Goal: Task Accomplishment & Management: Use online tool/utility

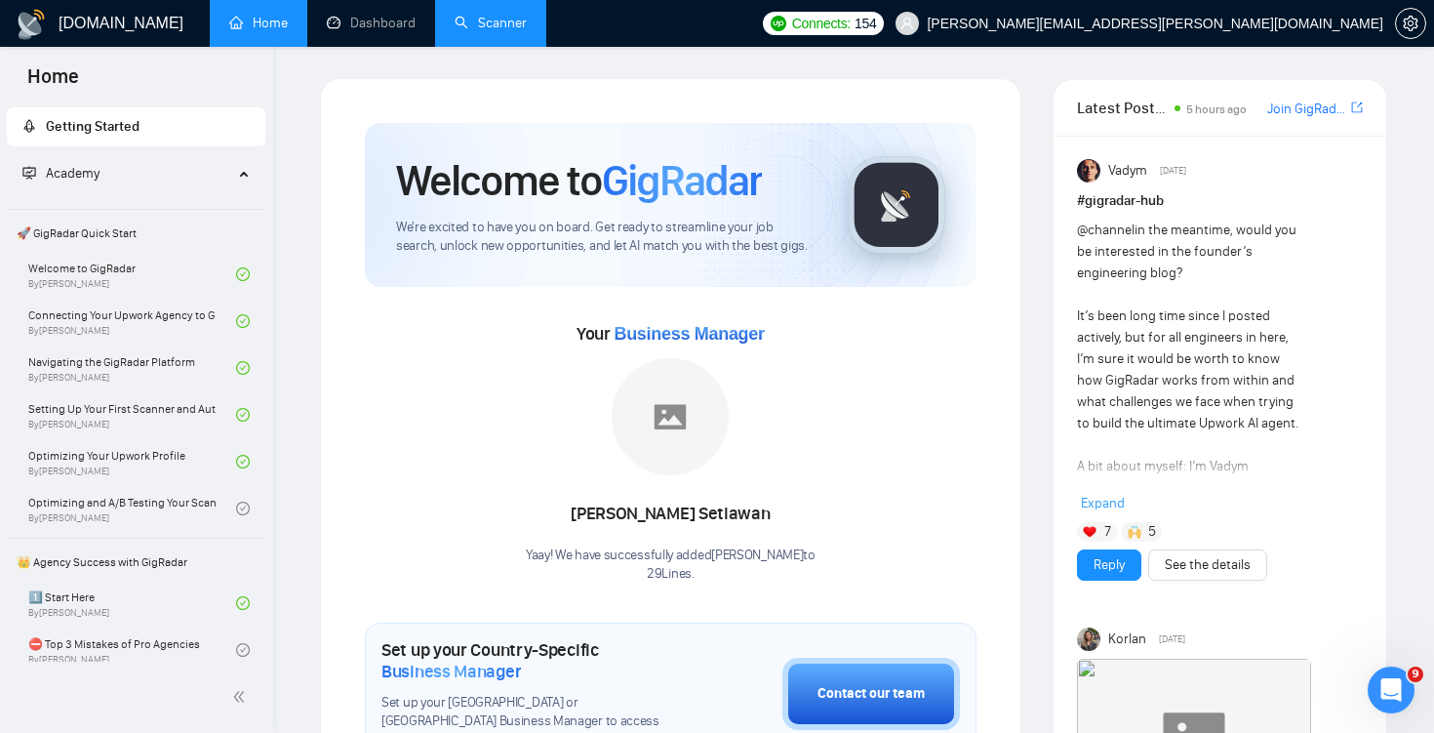
click at [470, 20] on link "Scanner" at bounding box center [491, 23] width 72 height 17
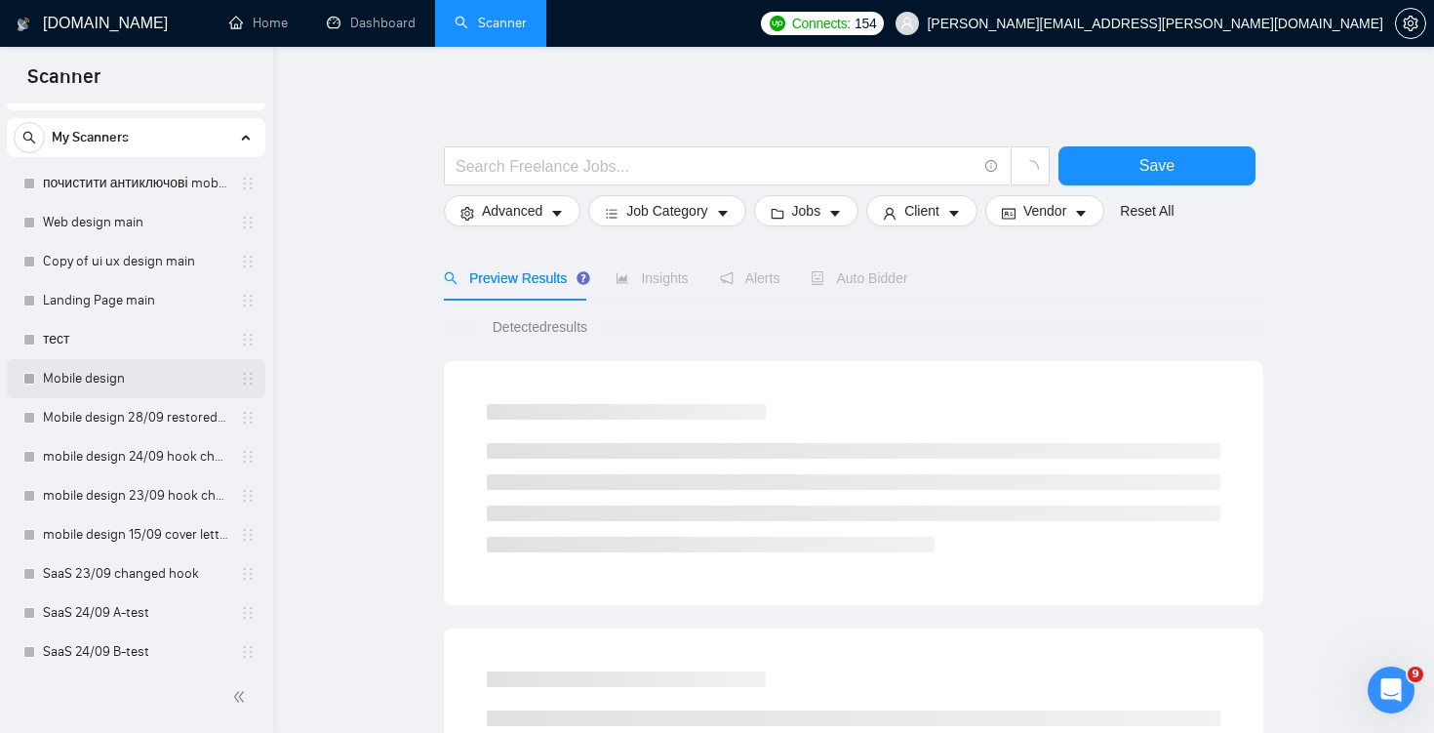
scroll to position [40, 0]
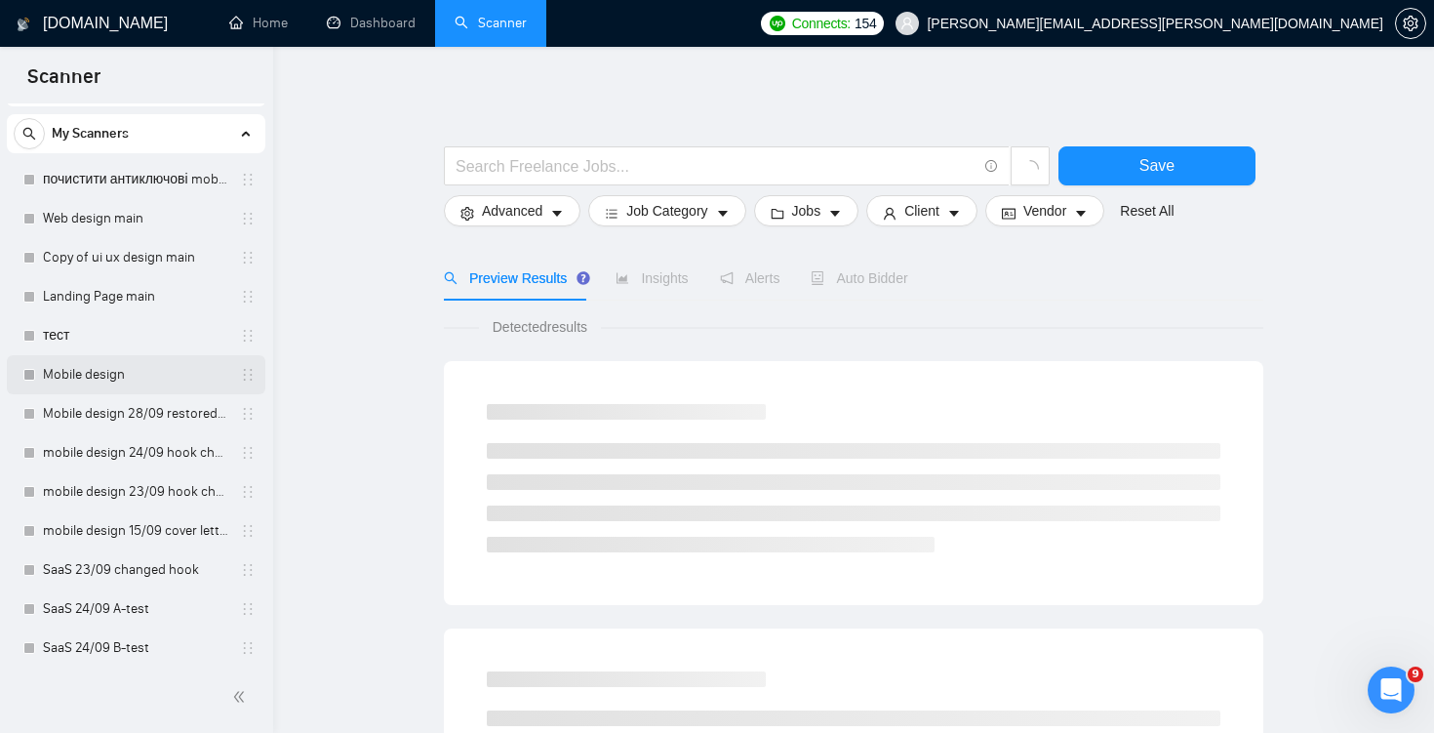
click at [177, 380] on link "Mobile design" at bounding box center [135, 374] width 185 height 39
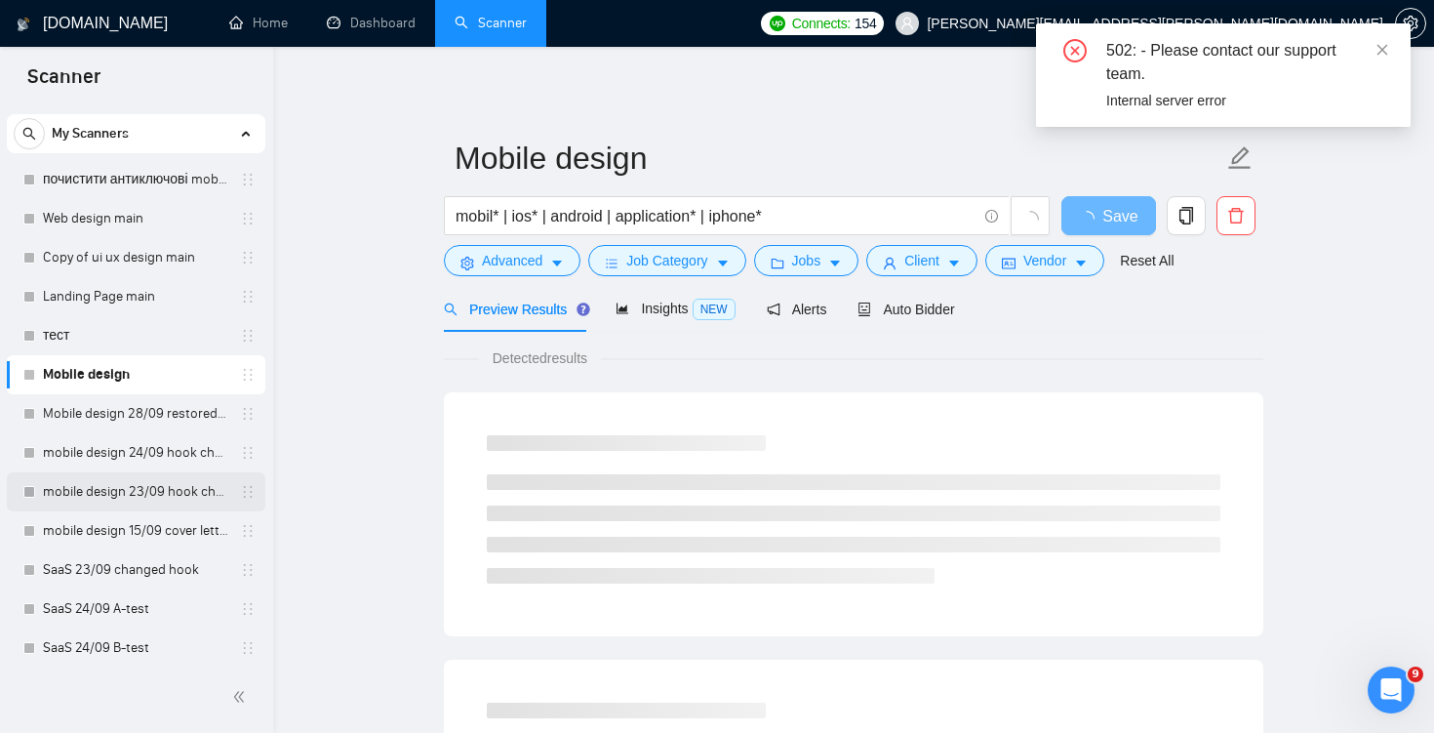
click at [173, 497] on link "mobile design 23/09 hook changed" at bounding box center [135, 491] width 185 height 39
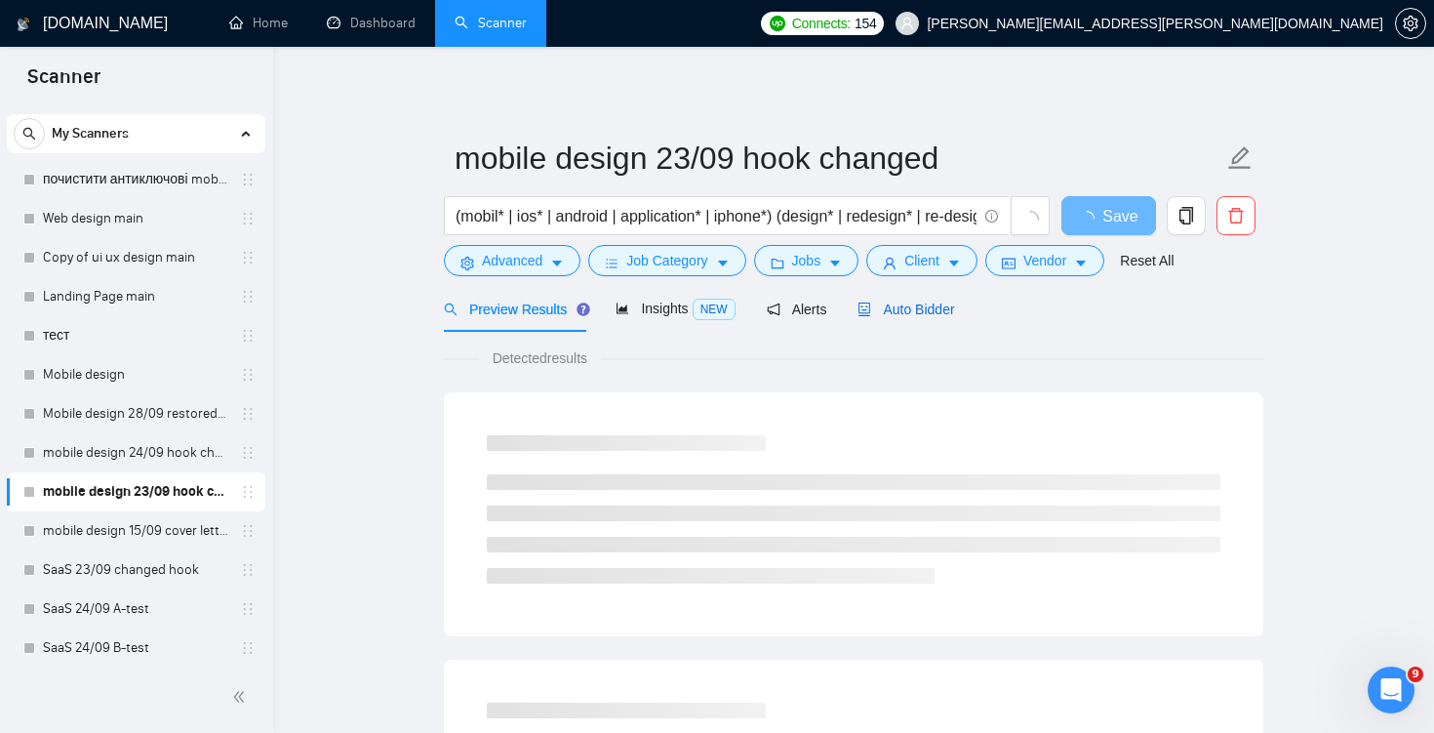
click at [927, 311] on span "Auto Bidder" at bounding box center [906, 310] width 97 height 16
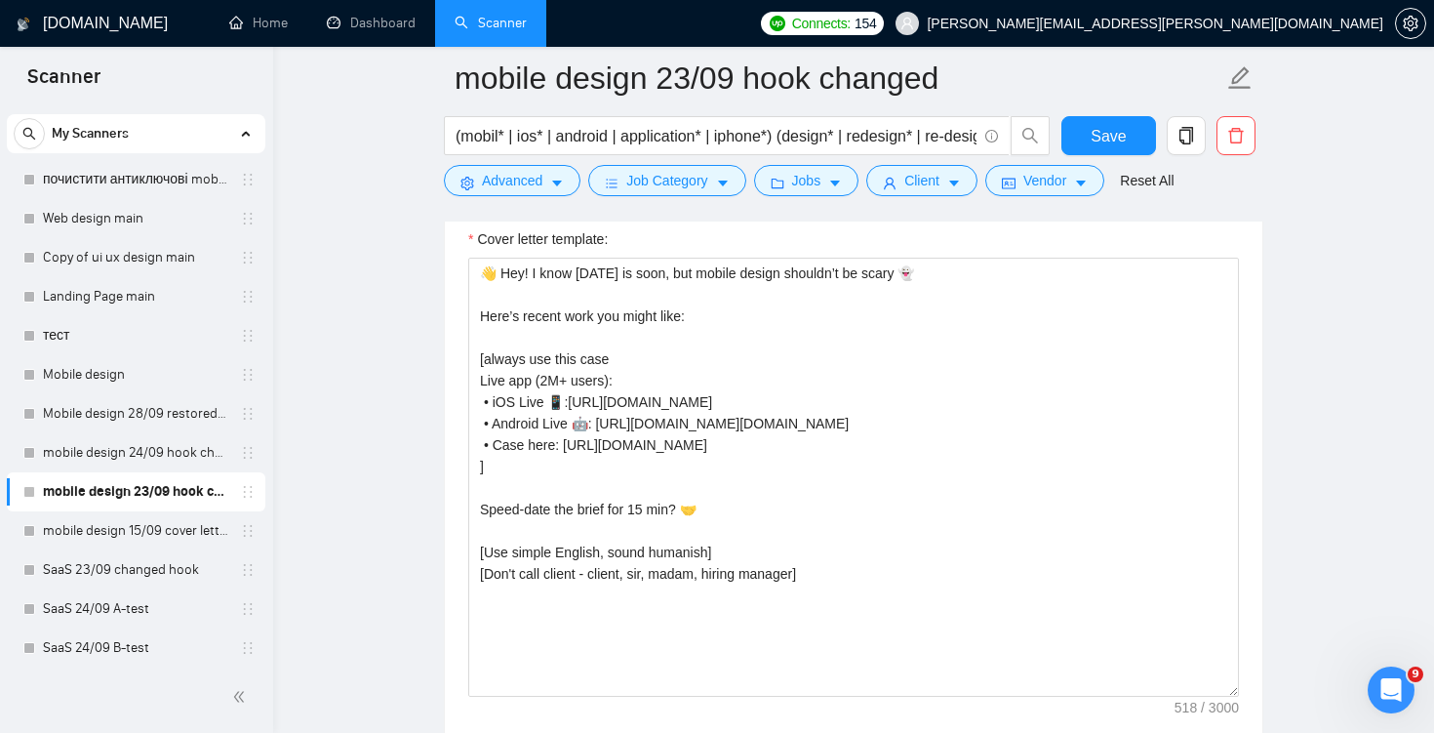
scroll to position [2168, 0]
click at [158, 421] on link "Mobile design 28/09 restored to first version" at bounding box center [135, 413] width 185 height 39
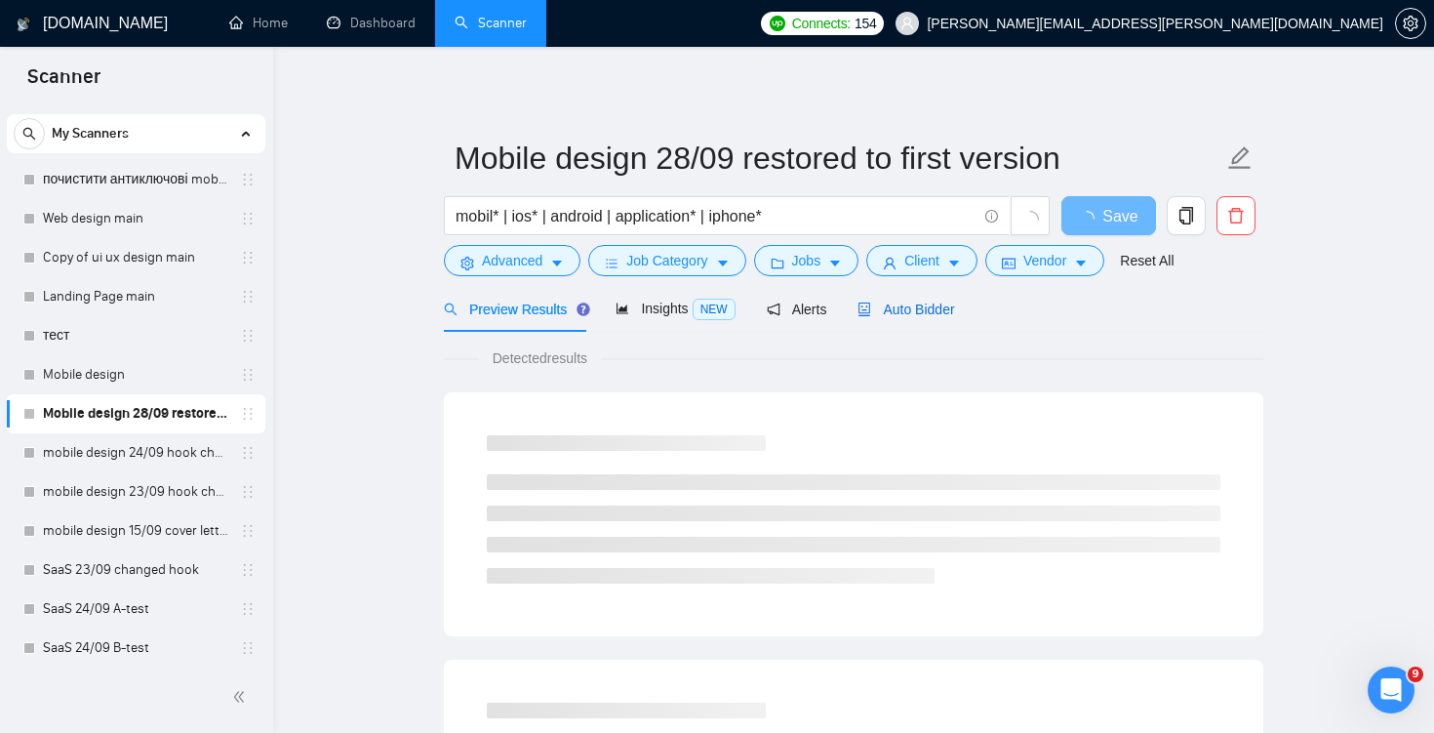
click at [915, 312] on span "Auto Bidder" at bounding box center [906, 310] width 97 height 16
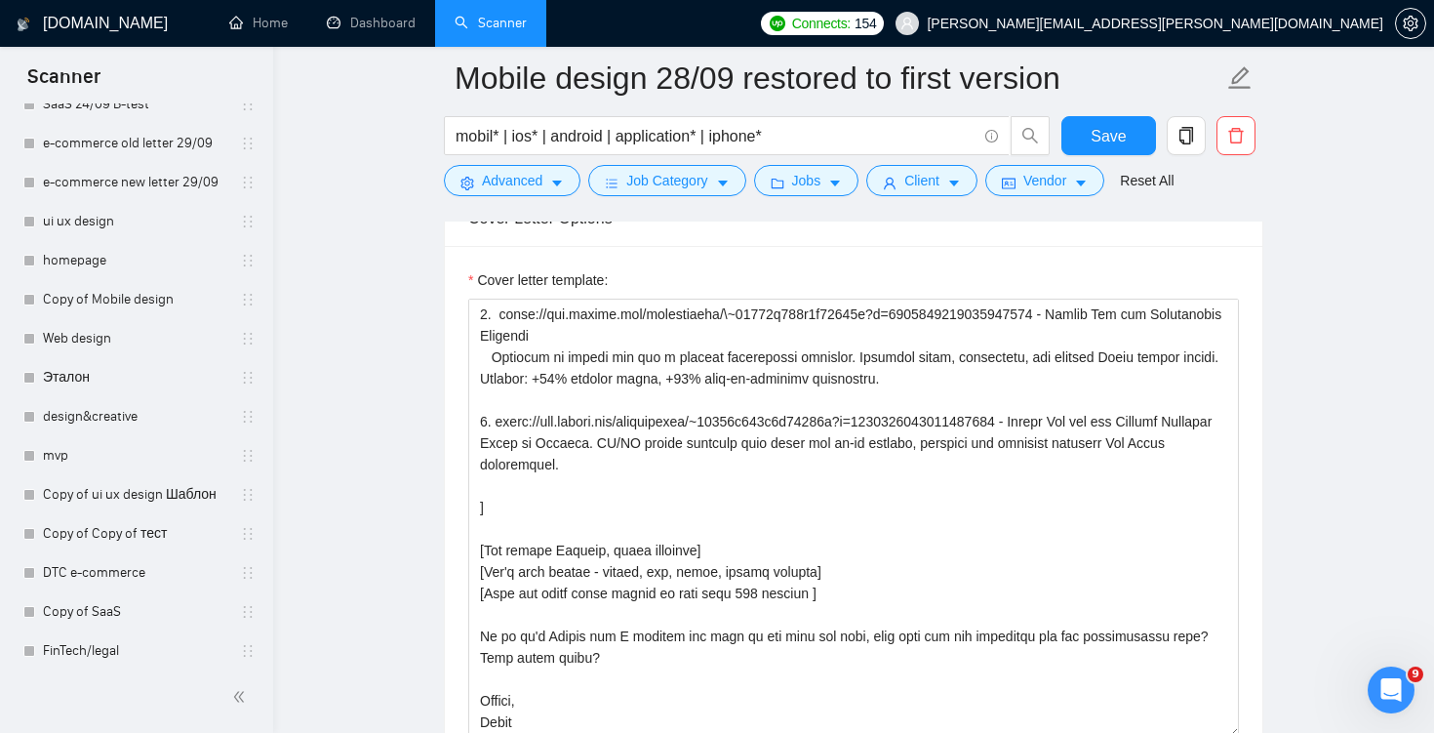
scroll to position [944, 0]
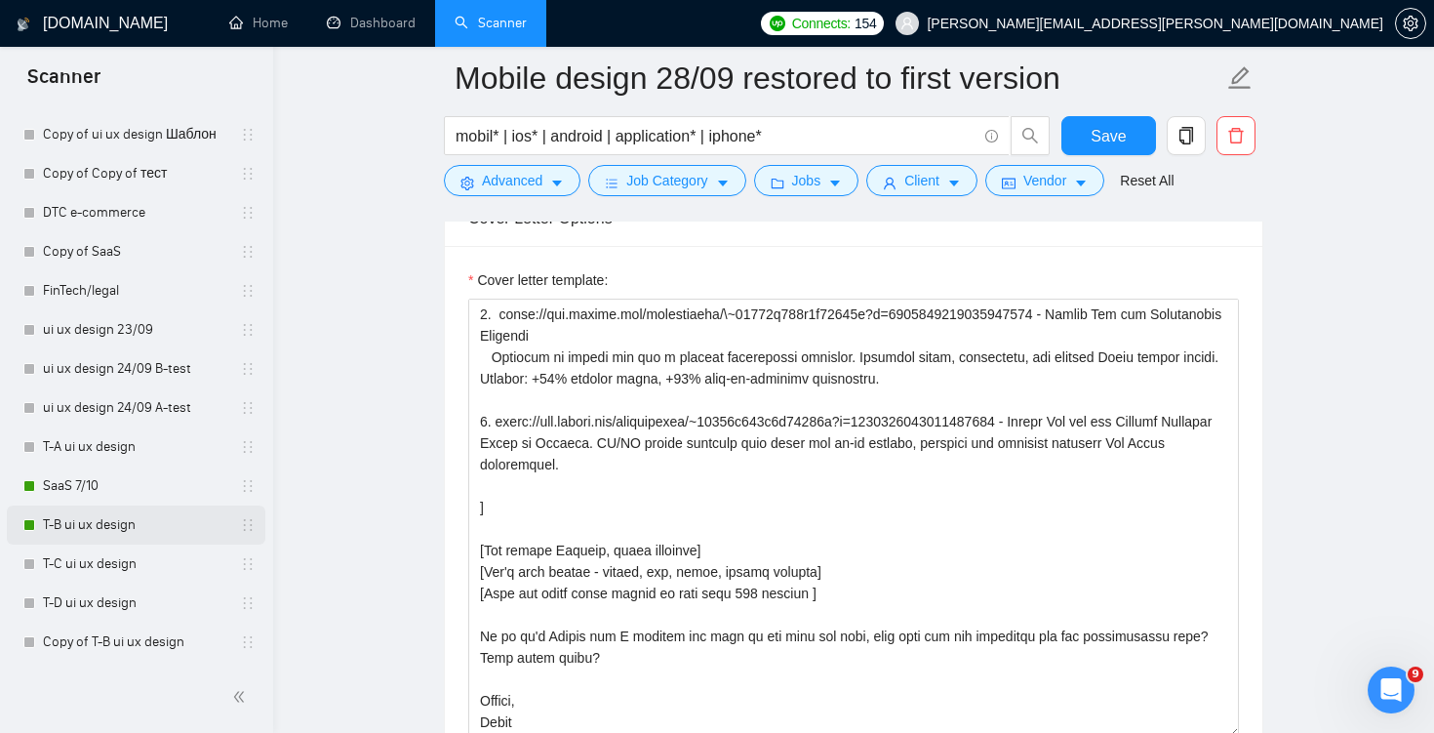
click at [101, 517] on link "T-B ui ux design" at bounding box center [135, 524] width 185 height 39
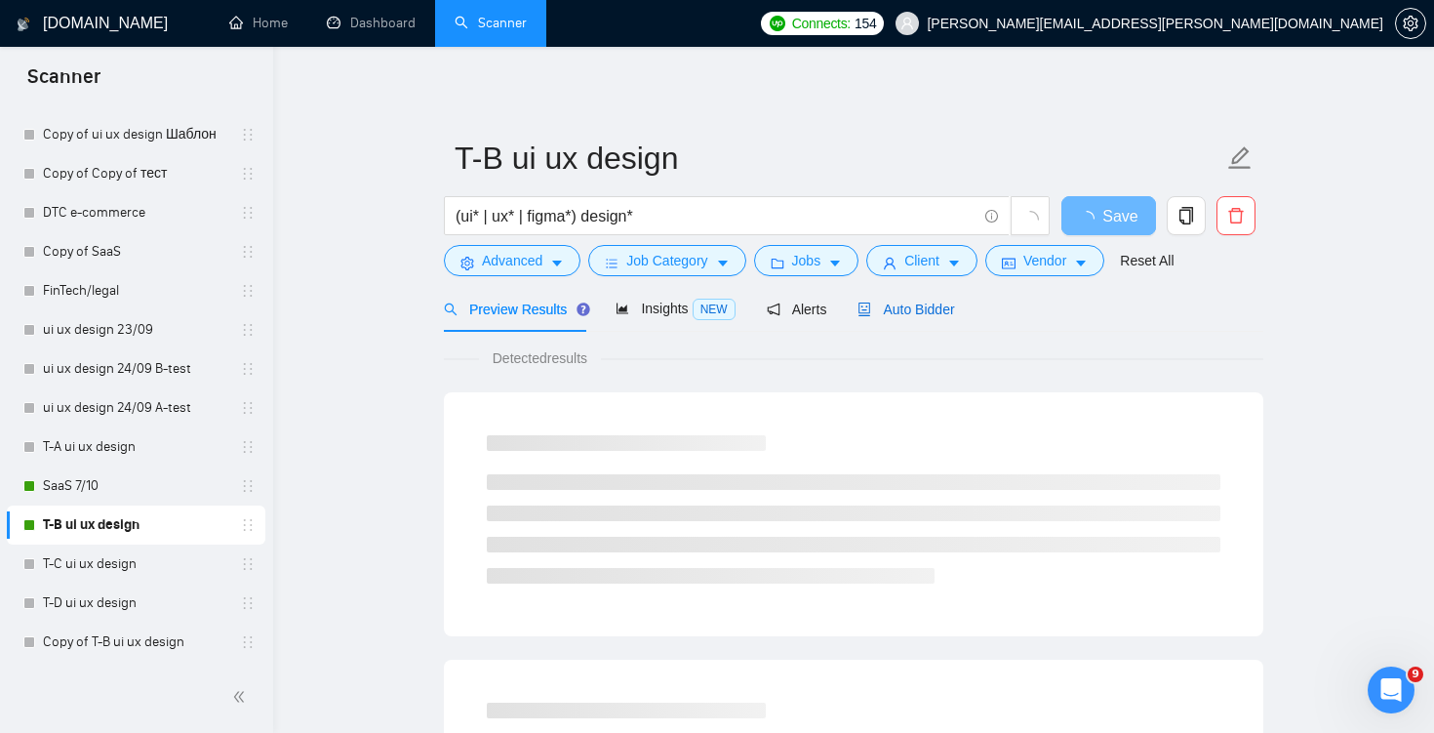
click at [917, 311] on span "Auto Bidder" at bounding box center [906, 310] width 97 height 16
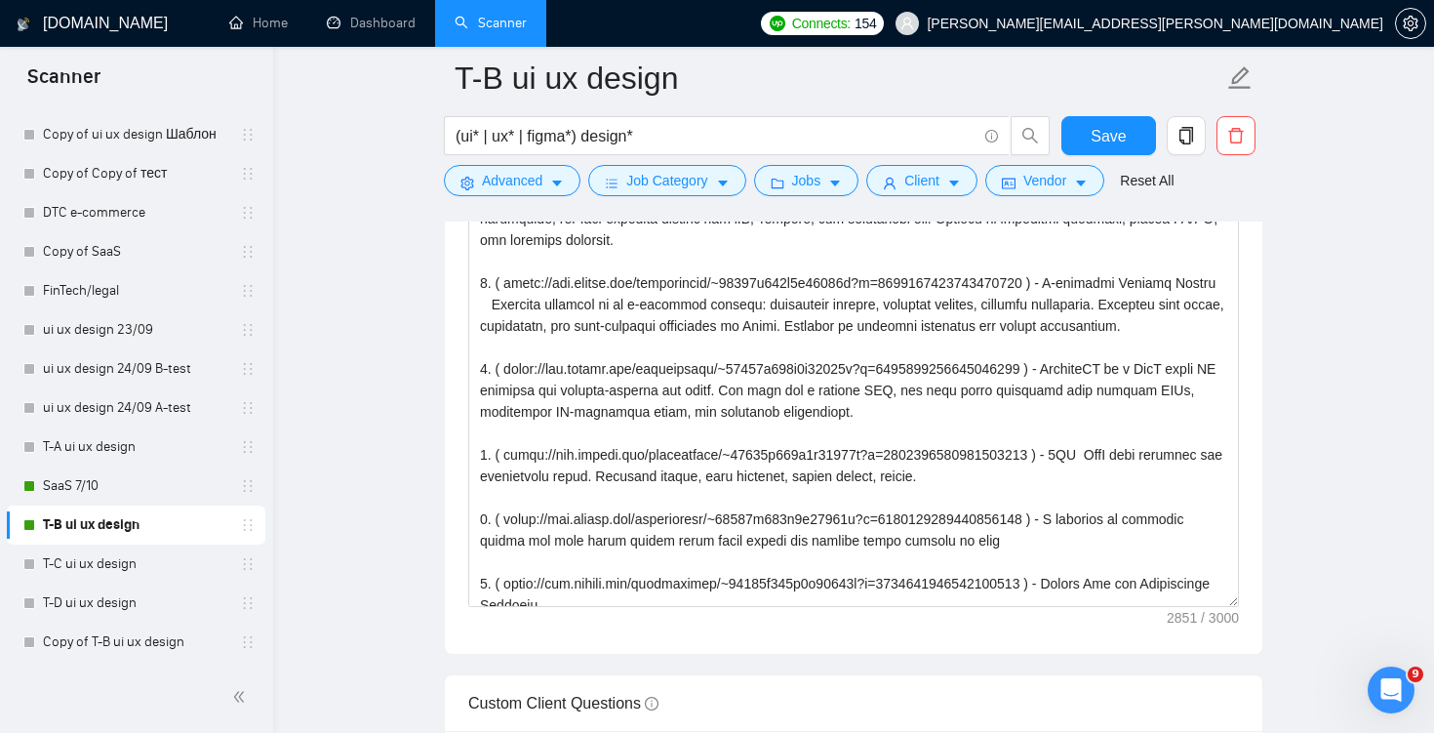
scroll to position [261, 0]
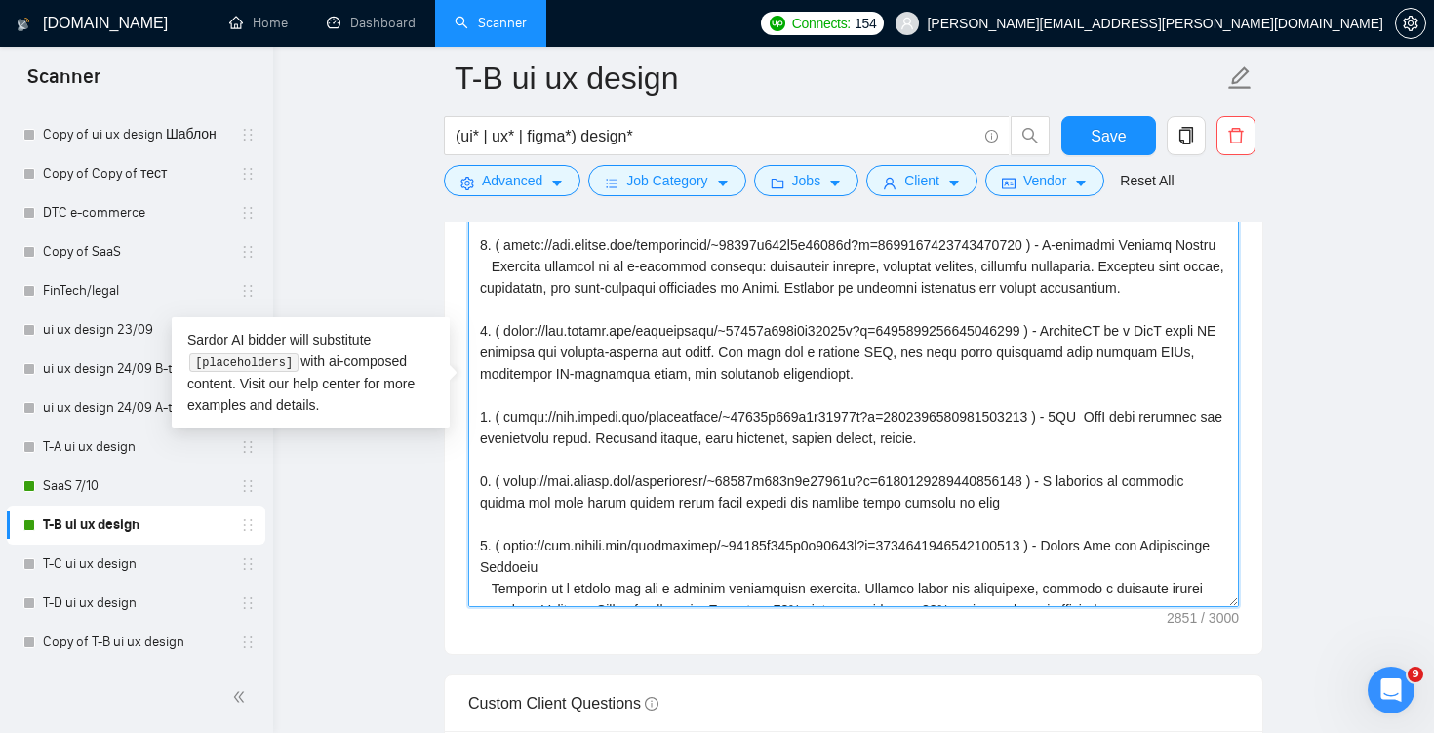
click at [1070, 522] on textarea "Cover letter template:" at bounding box center [853, 387] width 771 height 439
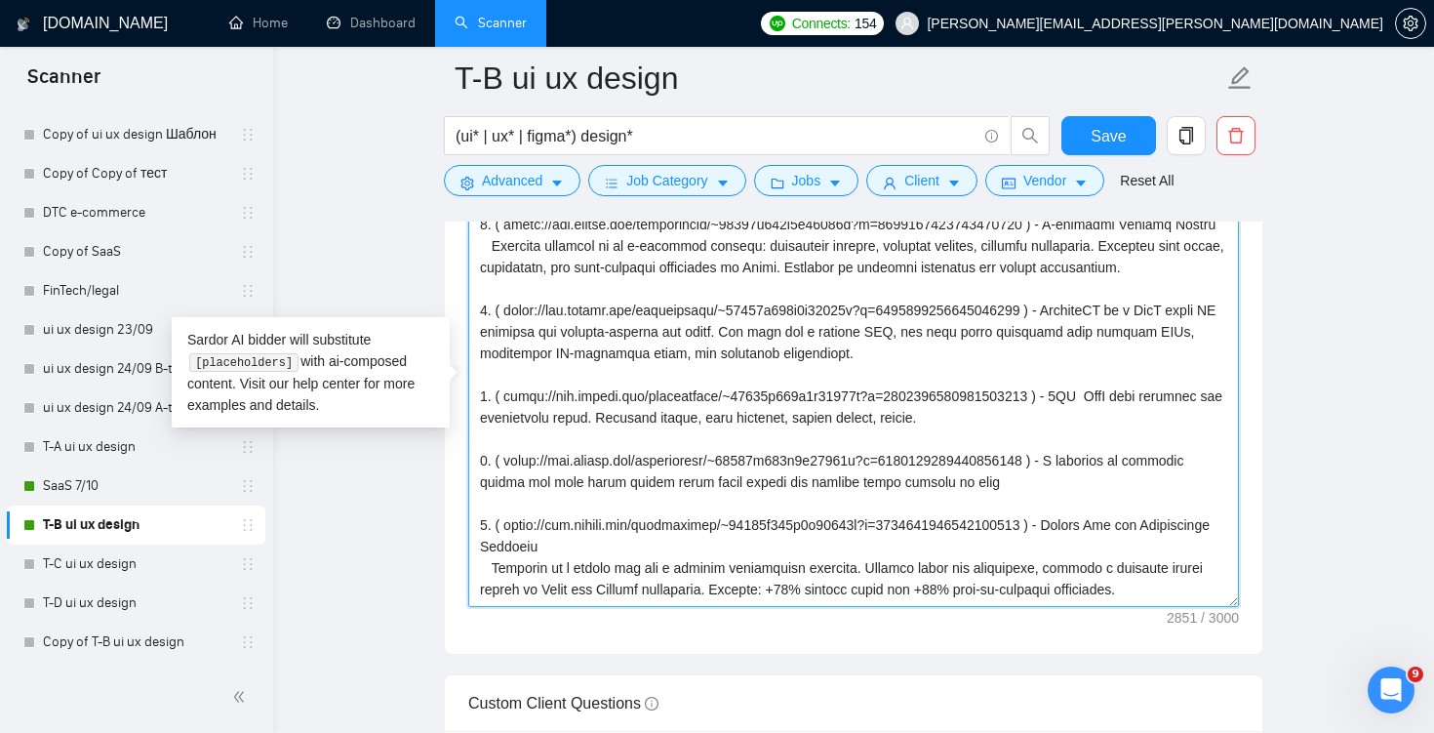
scroll to position [319, 0]
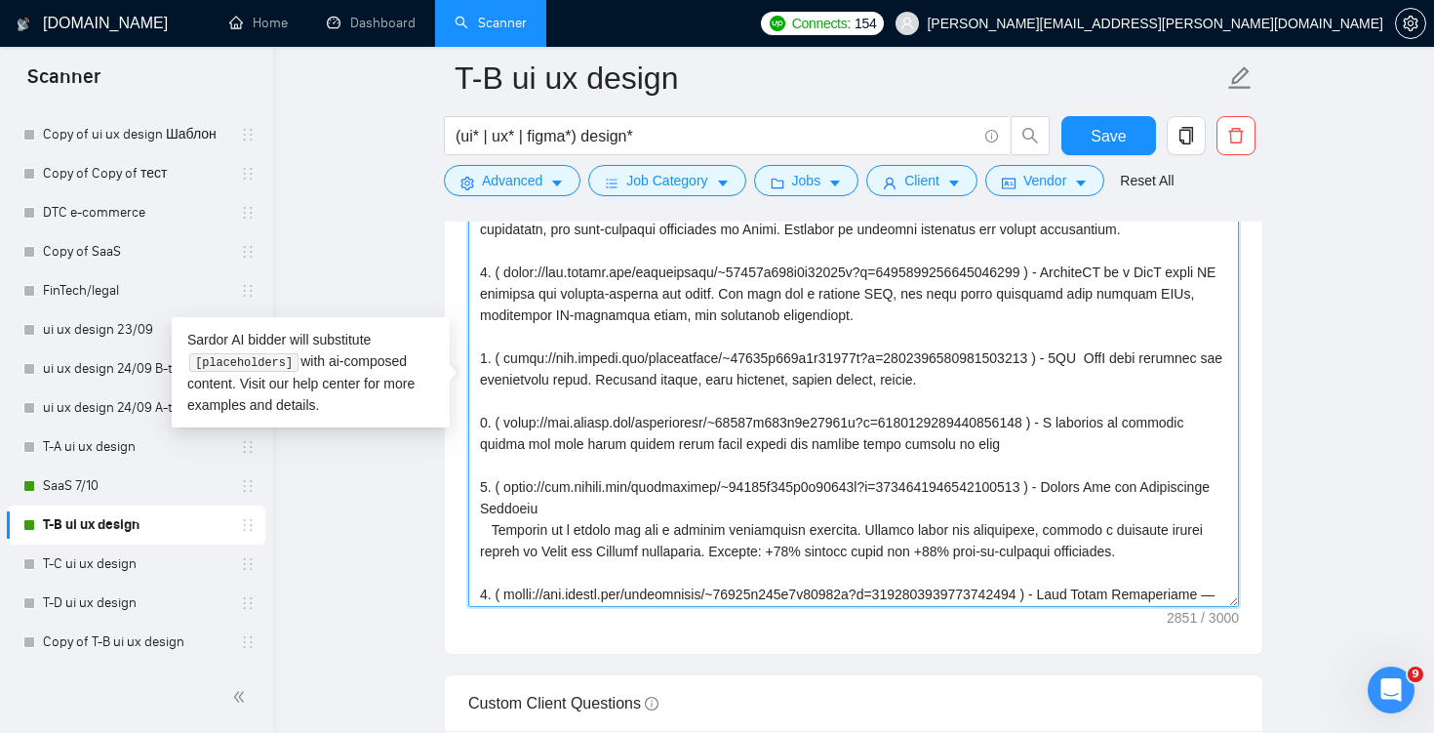
click at [1040, 469] on textarea "Cover letter template:" at bounding box center [853, 387] width 771 height 439
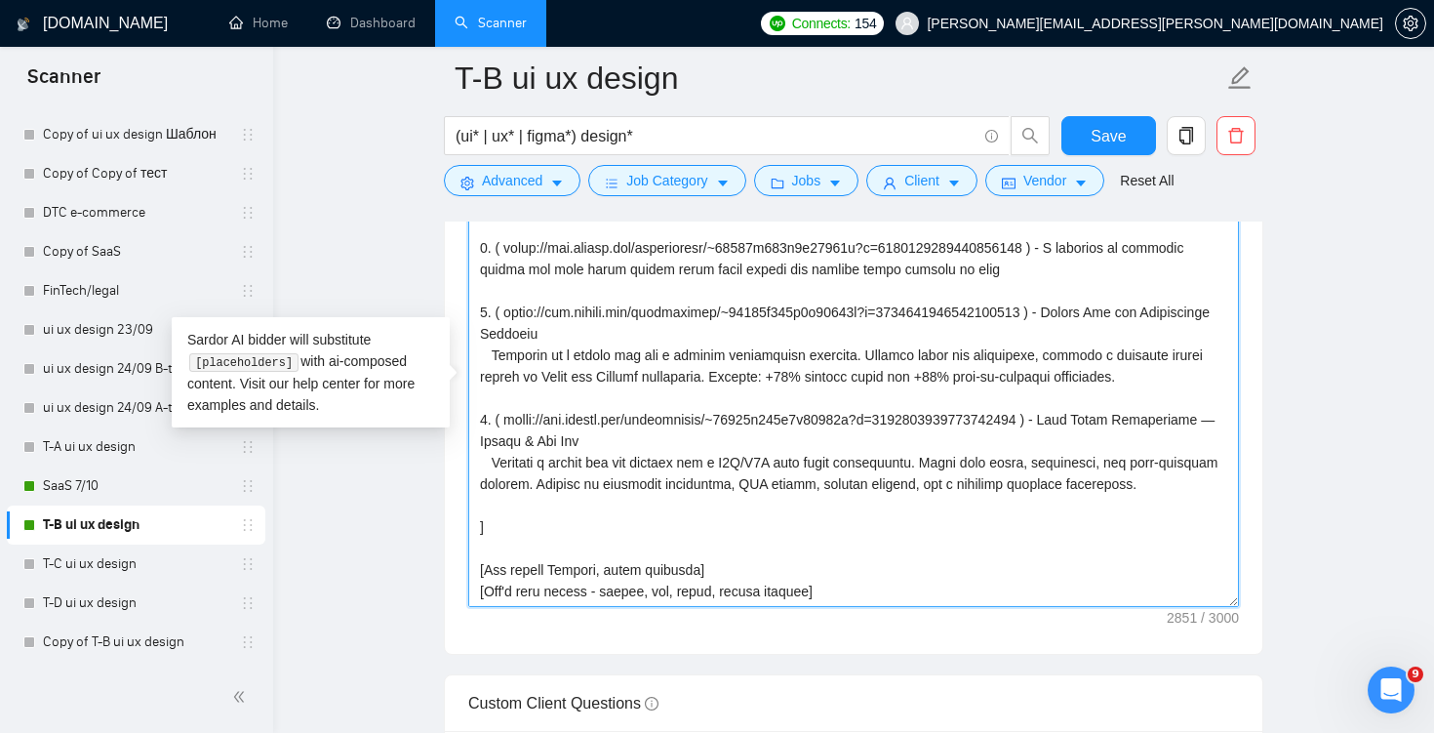
scroll to position [424, 0]
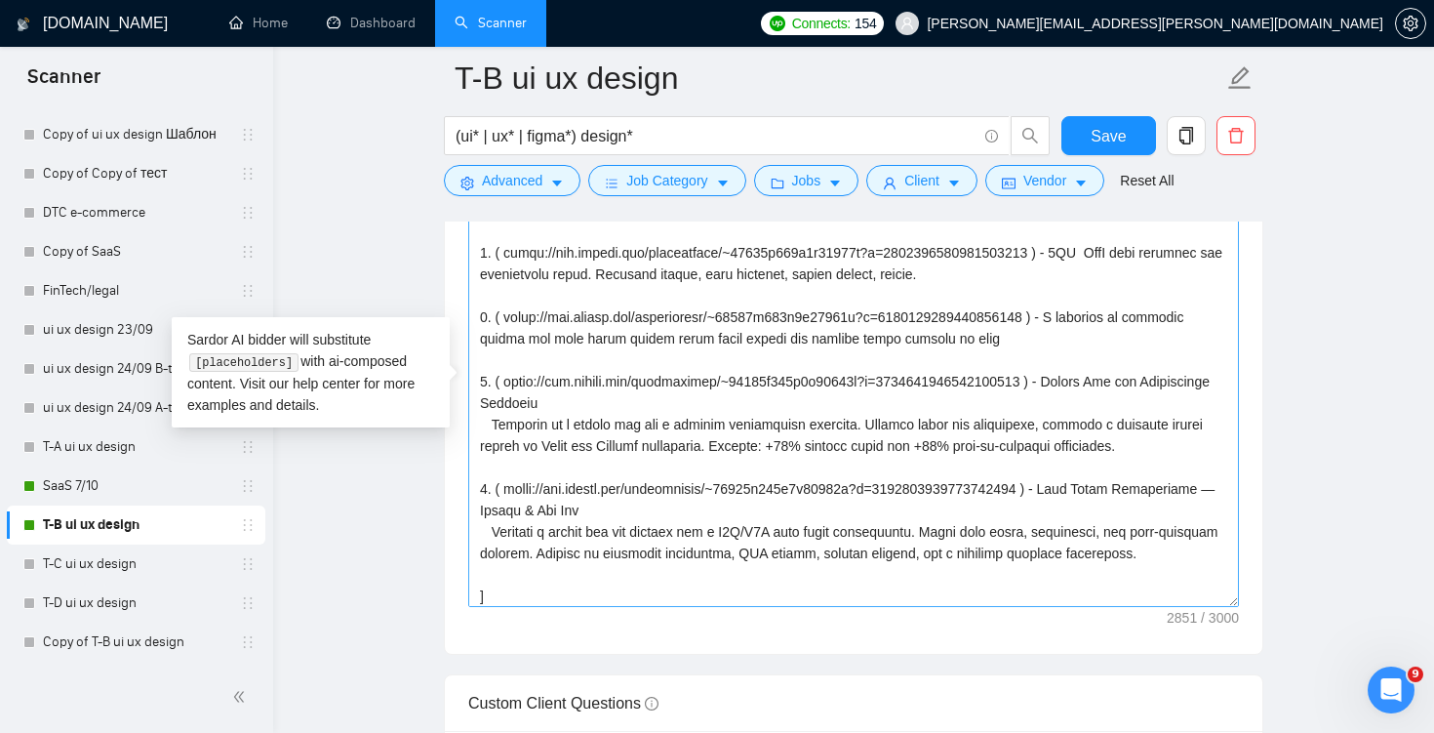
drag, startPoint x: 1040, startPoint y: 362, endPoint x: 579, endPoint y: 433, distance: 467.0
click at [579, 433] on textarea "Cover letter template:" at bounding box center [853, 387] width 771 height 439
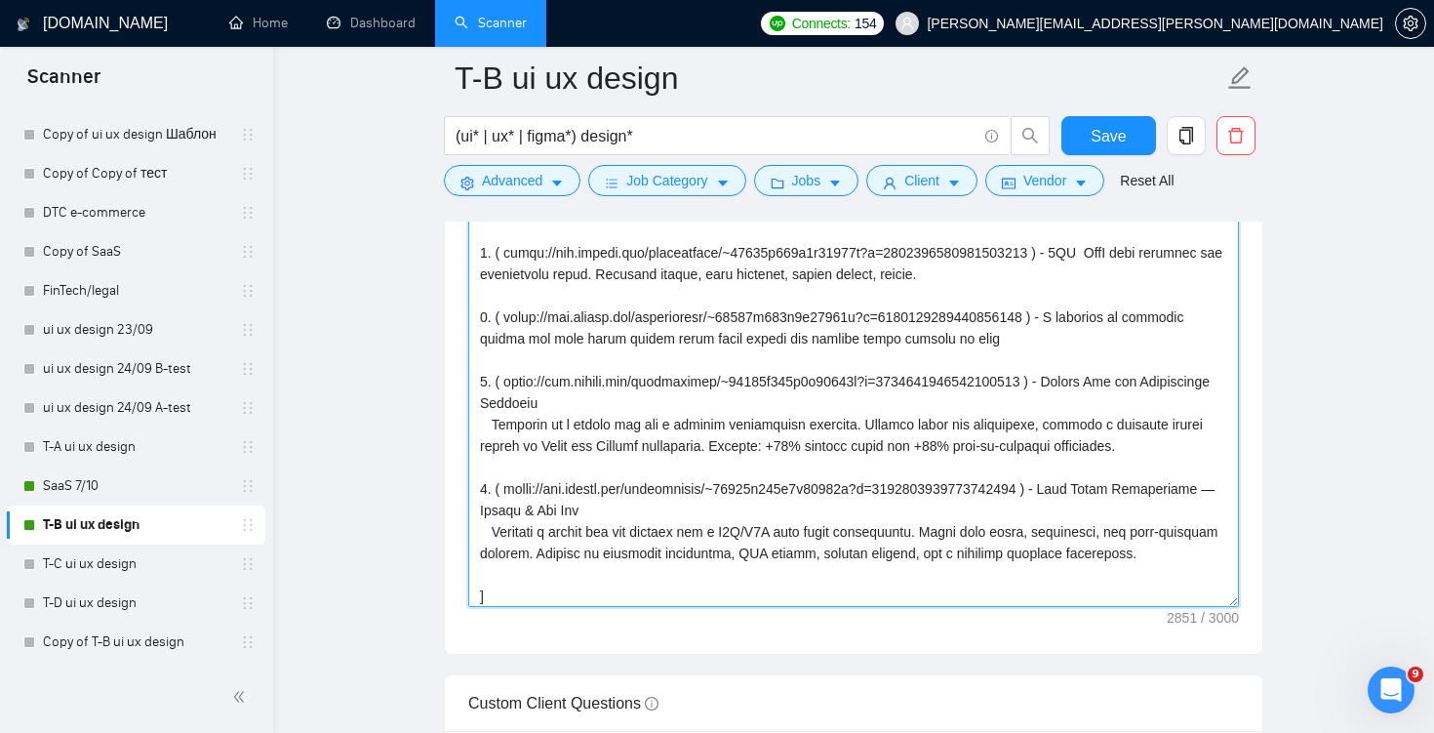
click at [551, 485] on textarea "Cover letter template:" at bounding box center [853, 387] width 771 height 439
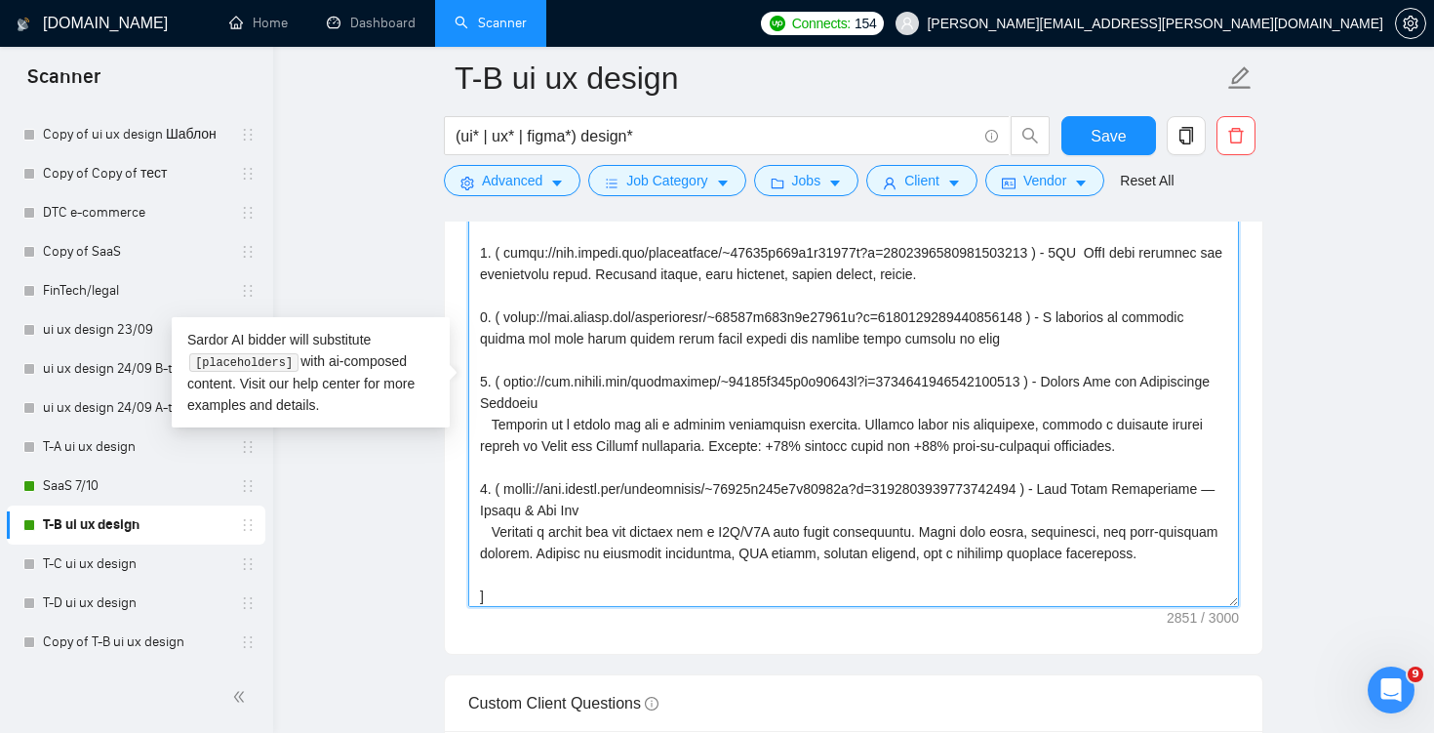
drag, startPoint x: 495, startPoint y: 341, endPoint x: 1158, endPoint y: 358, distance: 663.8
click at [1158, 358] on textarea "Cover letter template:" at bounding box center [853, 387] width 771 height 439
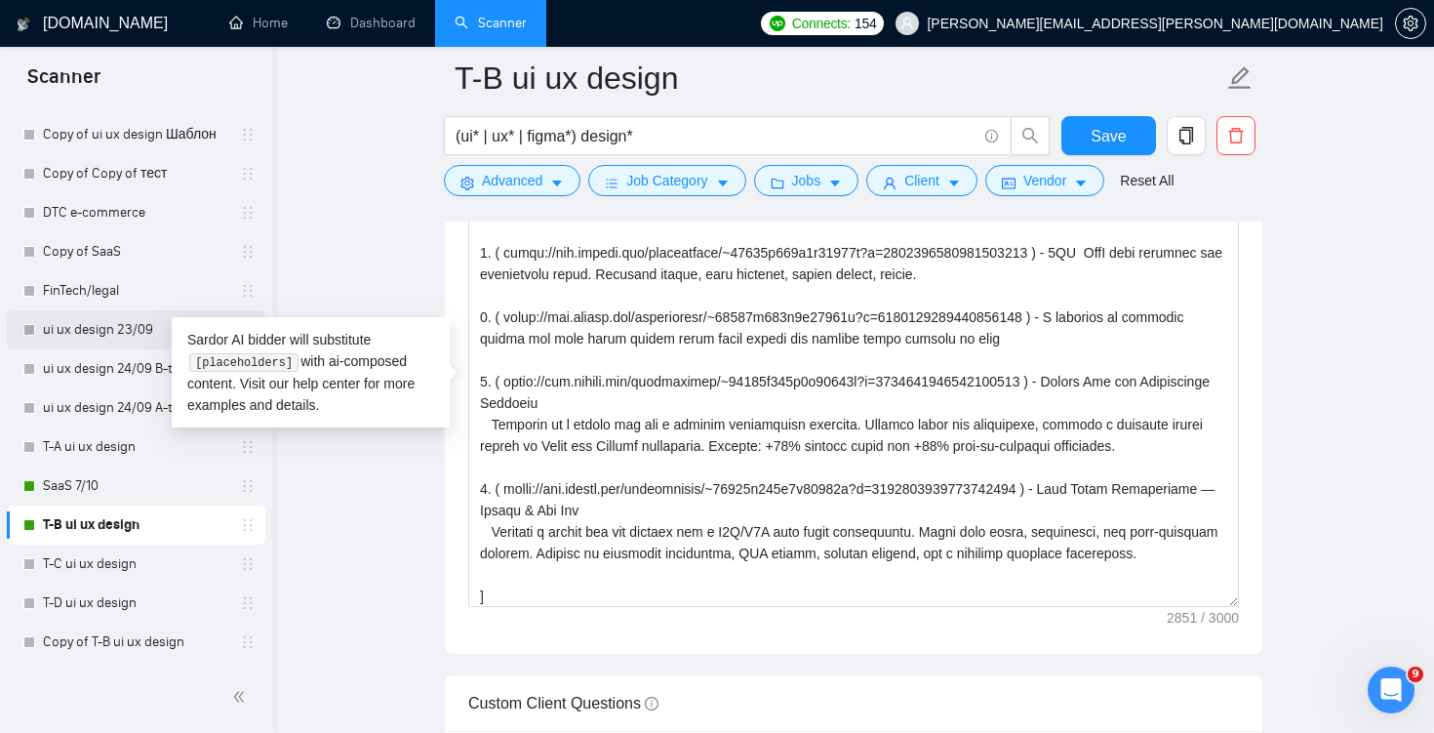
click at [107, 342] on link "ui ux design 23/09" at bounding box center [135, 329] width 185 height 39
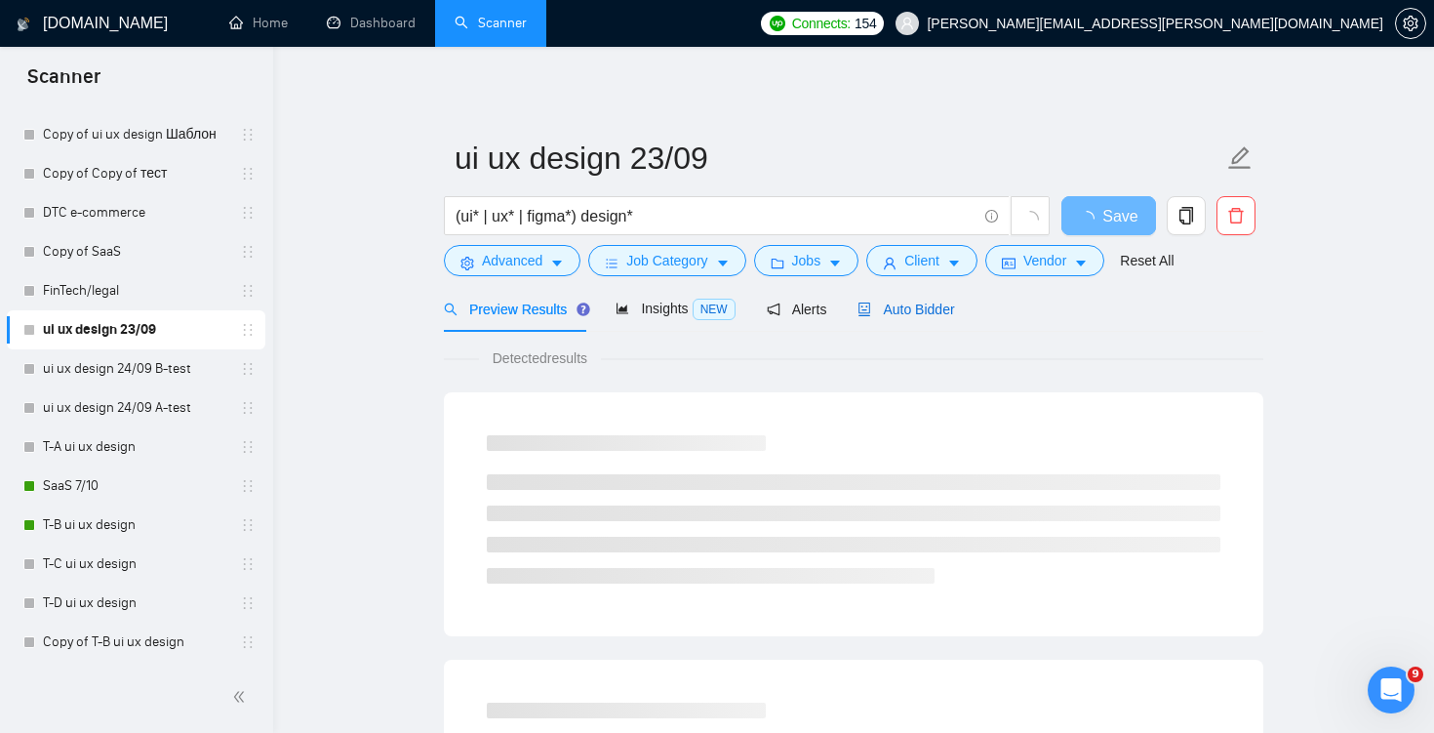
click at [904, 311] on span "Auto Bidder" at bounding box center [906, 310] width 97 height 16
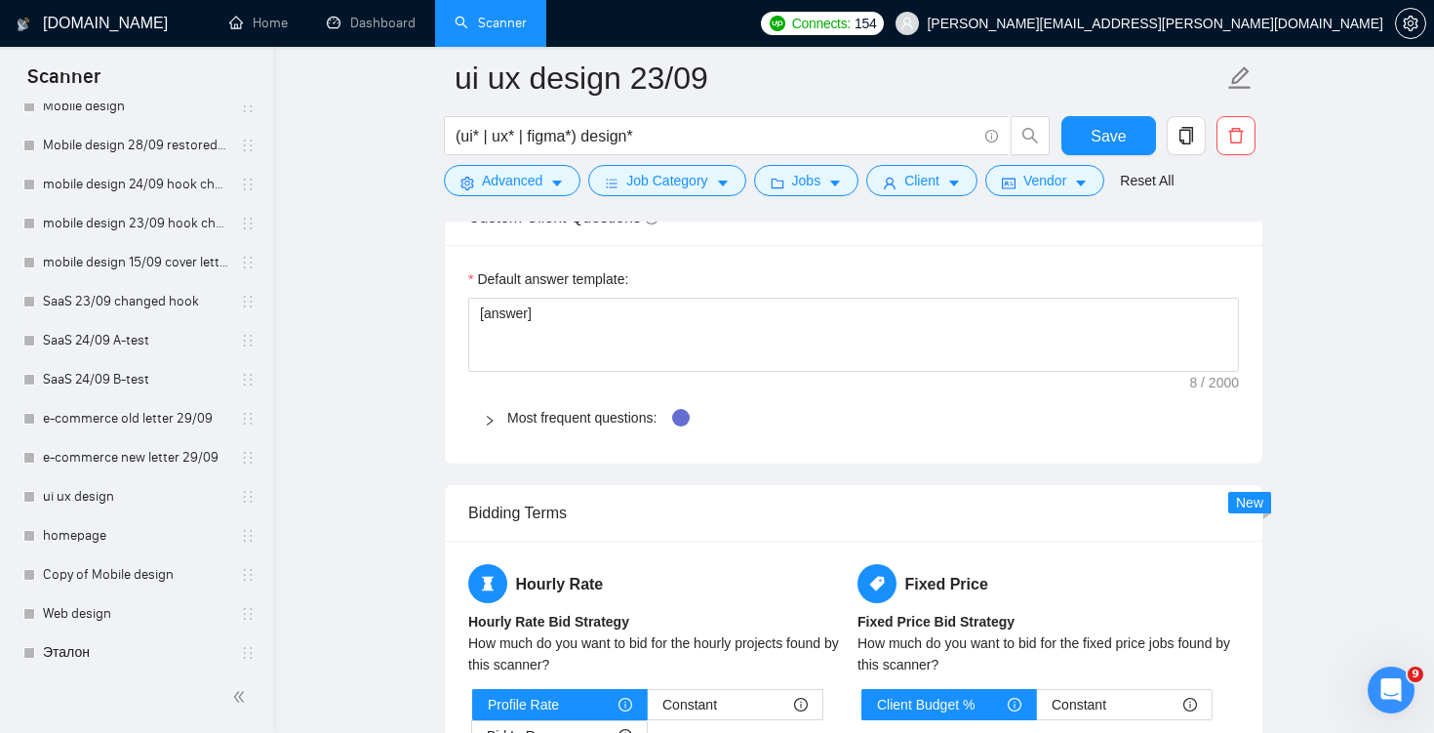
scroll to position [220, 0]
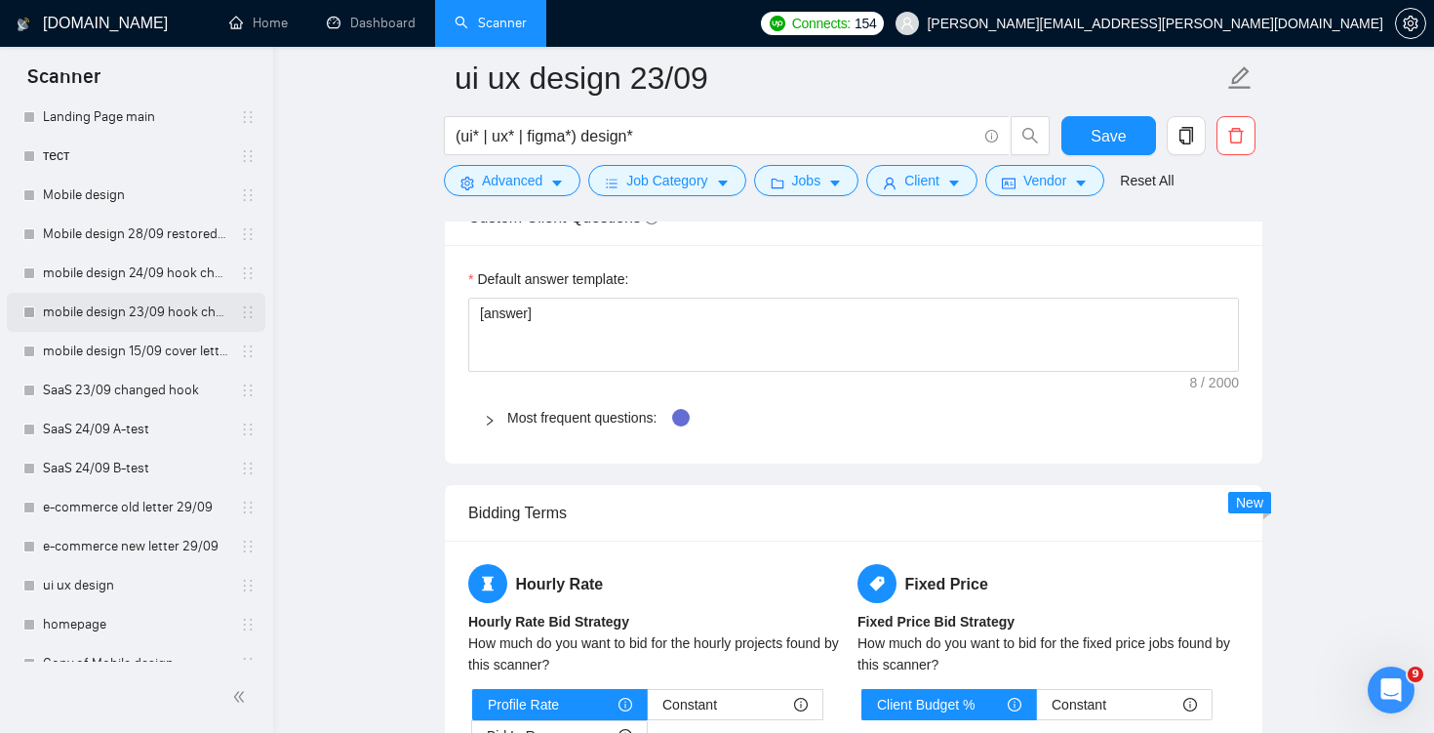
click at [97, 301] on link "mobile design 23/09 hook changed" at bounding box center [135, 312] width 185 height 39
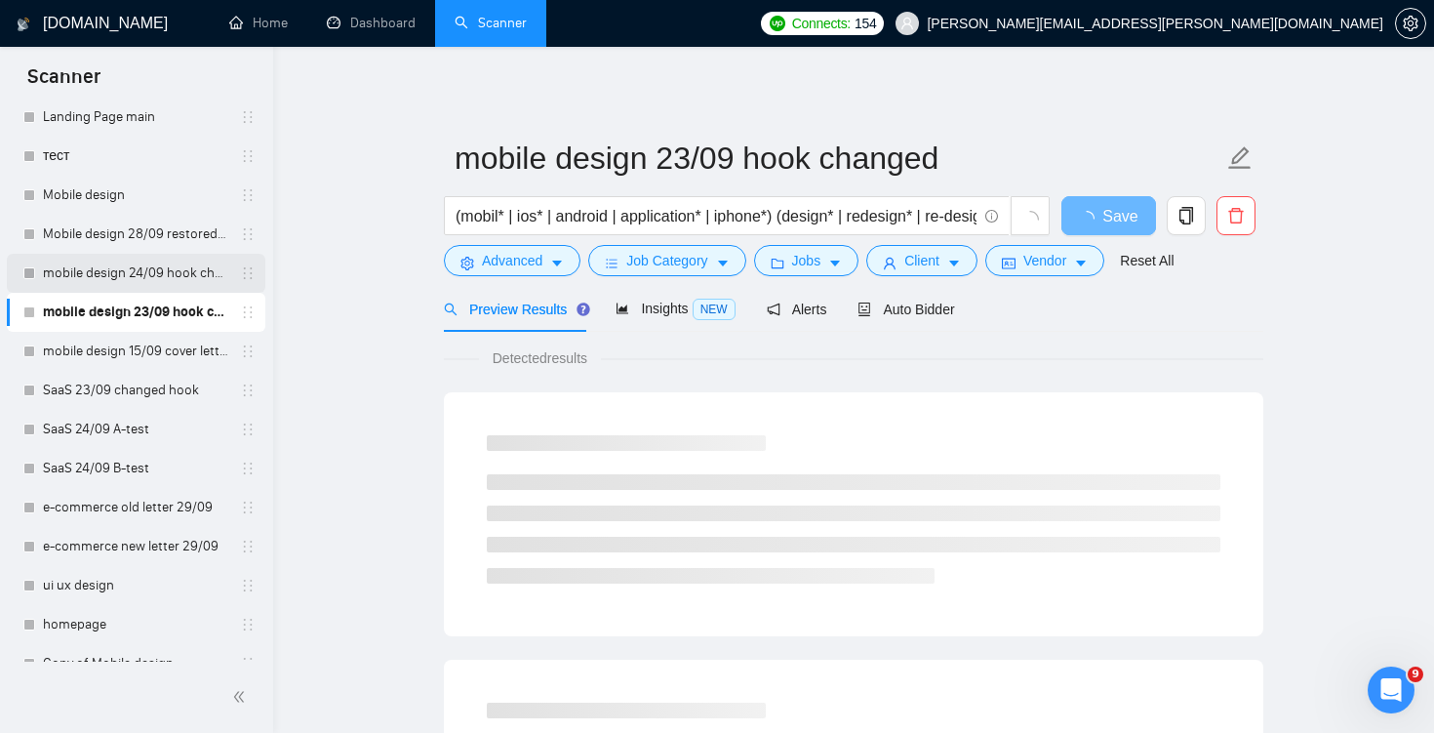
click at [146, 288] on link "mobile design 24/09 hook changed" at bounding box center [135, 273] width 185 height 39
click at [933, 307] on span "Auto Bidder" at bounding box center [906, 310] width 97 height 16
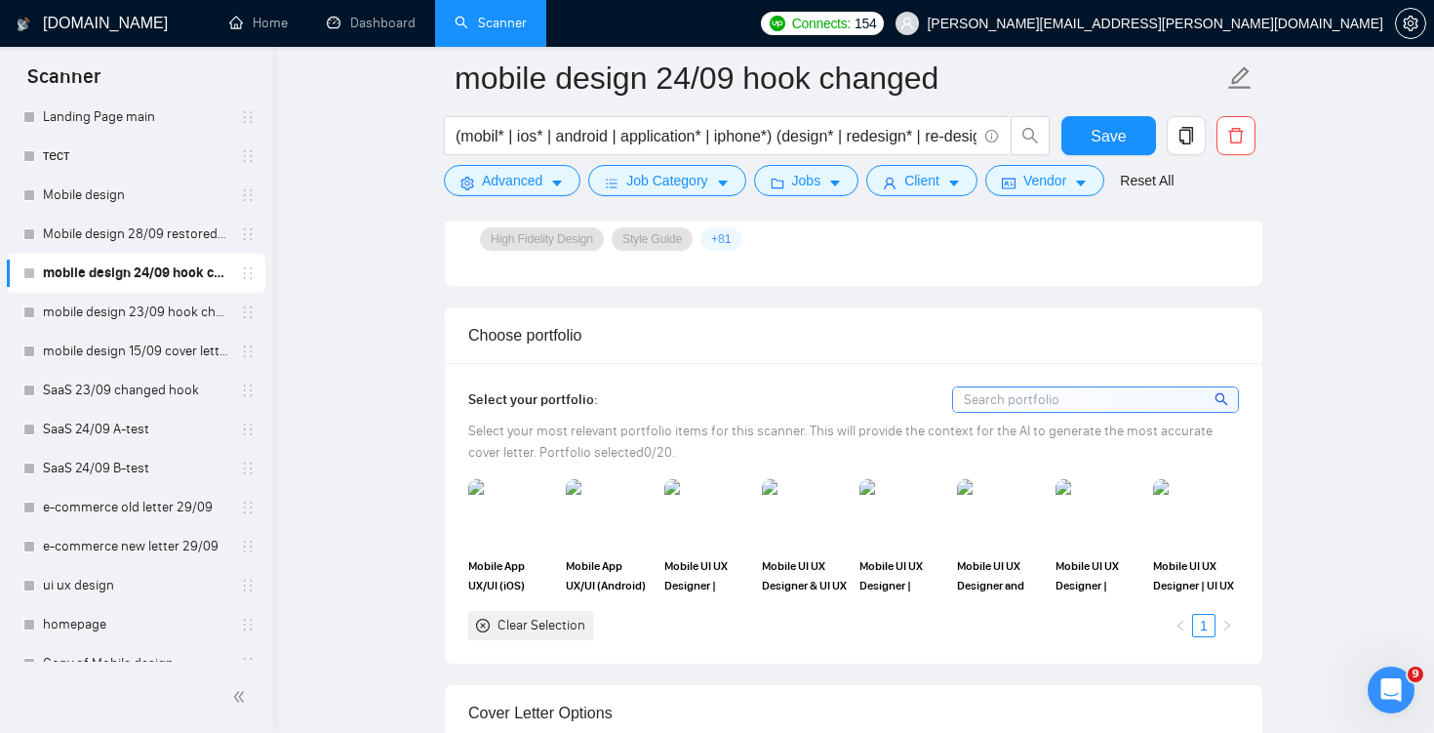
scroll to position [2120, 0]
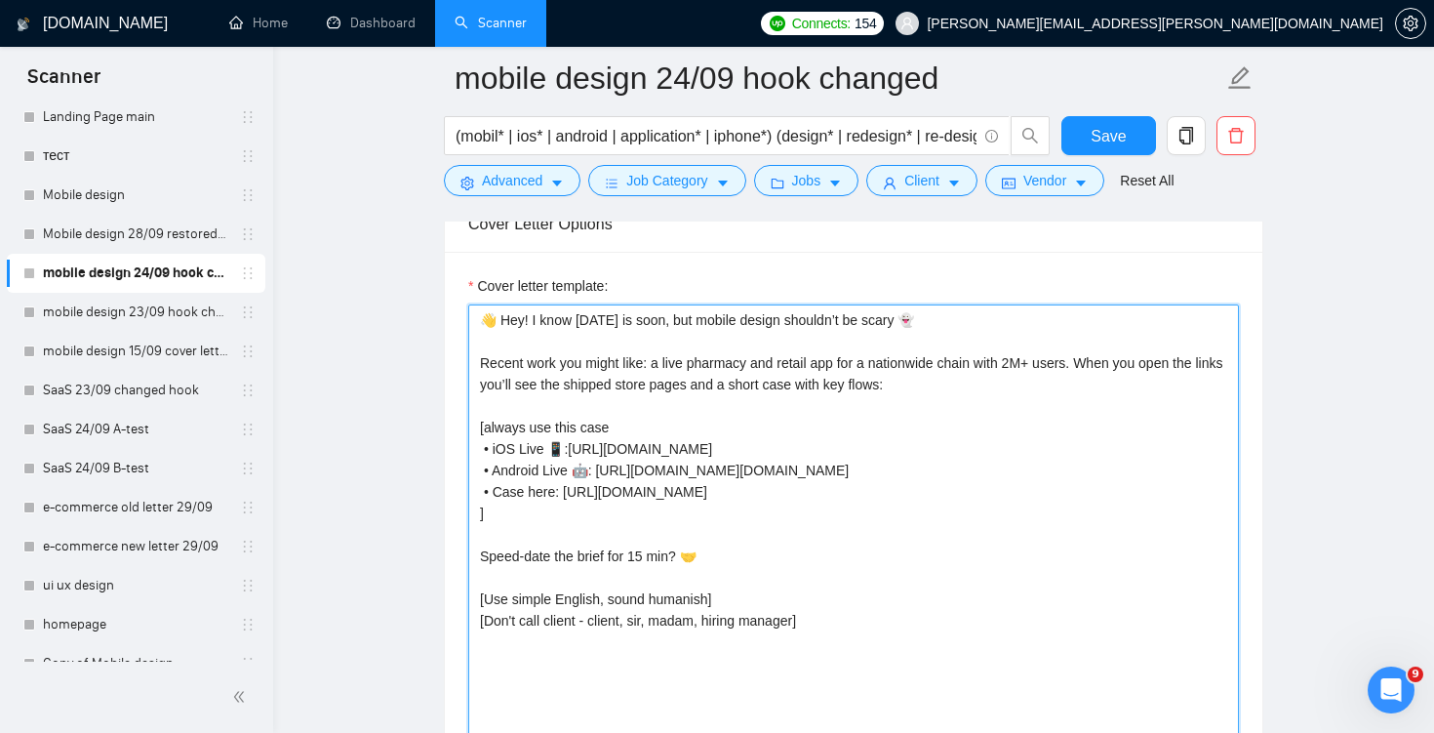
click at [925, 525] on textarea "👋 Hey! I know Halloween is soon, but mobile design shouldn’t be scary 👻 Recent …" at bounding box center [853, 523] width 771 height 439
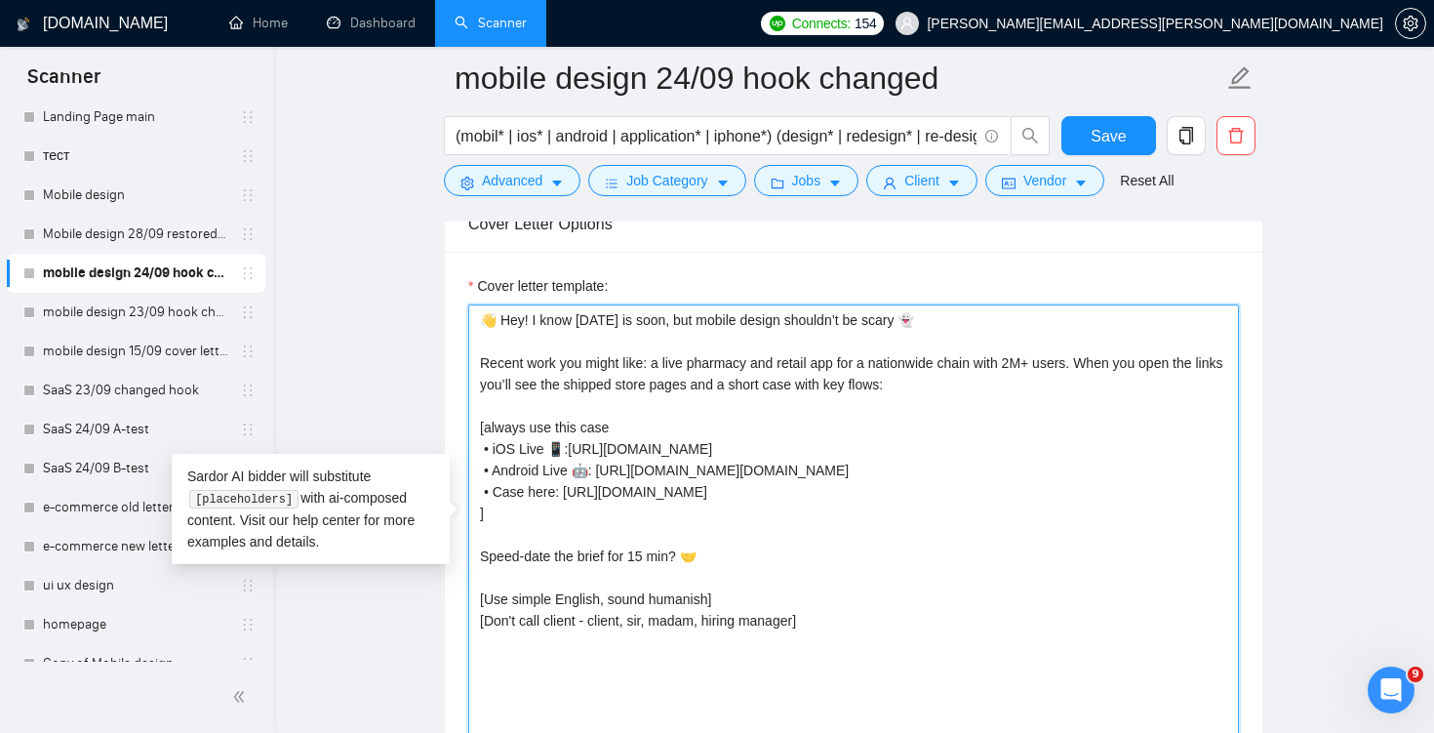
paste textarea "( https://www.upwork.com/freelancers/~01285d308f4a84768f?p=1976291137308594176 …"
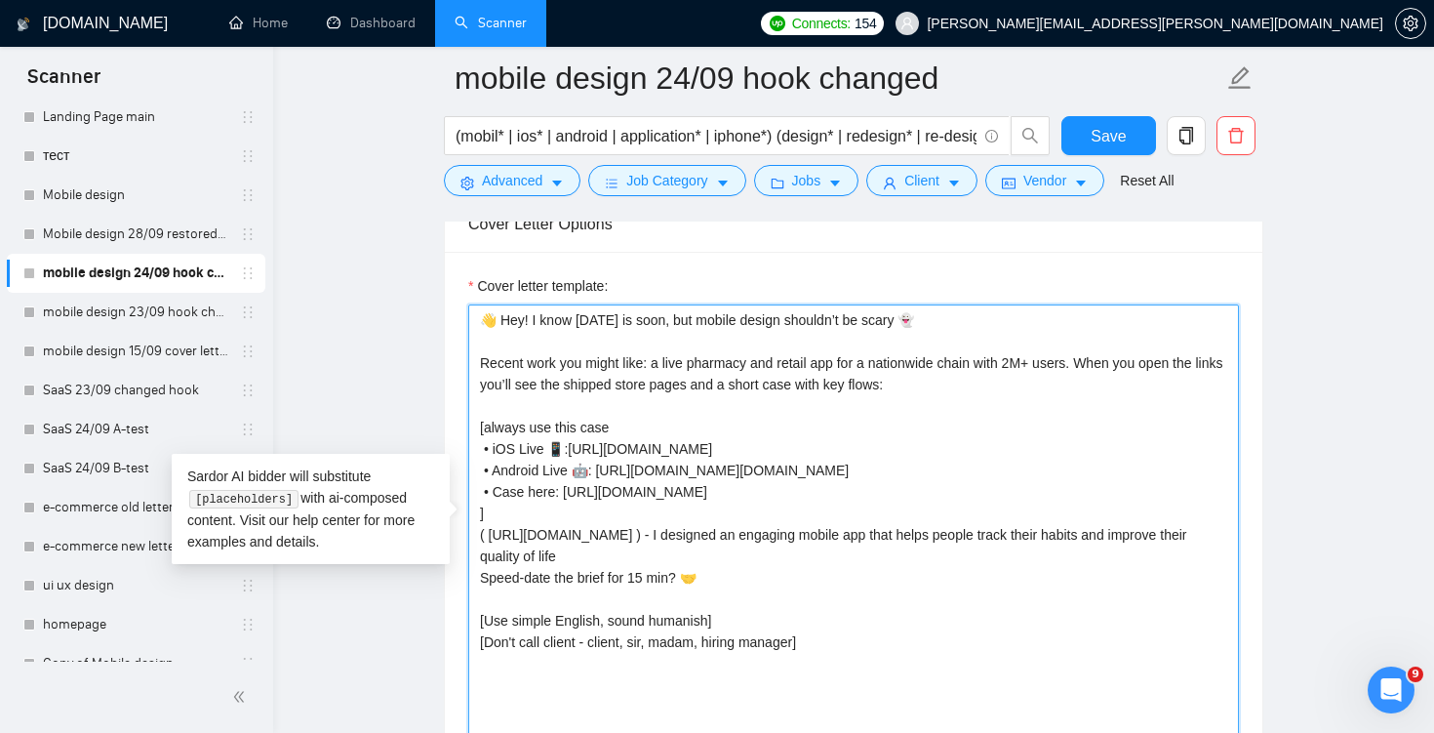
drag, startPoint x: 1151, startPoint y: 491, endPoint x: 564, endPoint y: 493, distance: 587.4
click at [564, 493] on textarea "👋 Hey! I know Halloween is soon, but mobile design shouldn’t be scary 👻 Recent …" at bounding box center [853, 523] width 771 height 439
type textarea "👋 Hey! I know Halloween is soon, but mobile design shouldn’t be scary 👻 Recent …"
click at [886, 581] on textarea "👋 Hey! I know Halloween is soon, but mobile design shouldn’t be scary 👻 Recent …" at bounding box center [853, 523] width 771 height 439
drag, startPoint x: 1060, startPoint y: 531, endPoint x: 491, endPoint y: 527, distance: 568.9
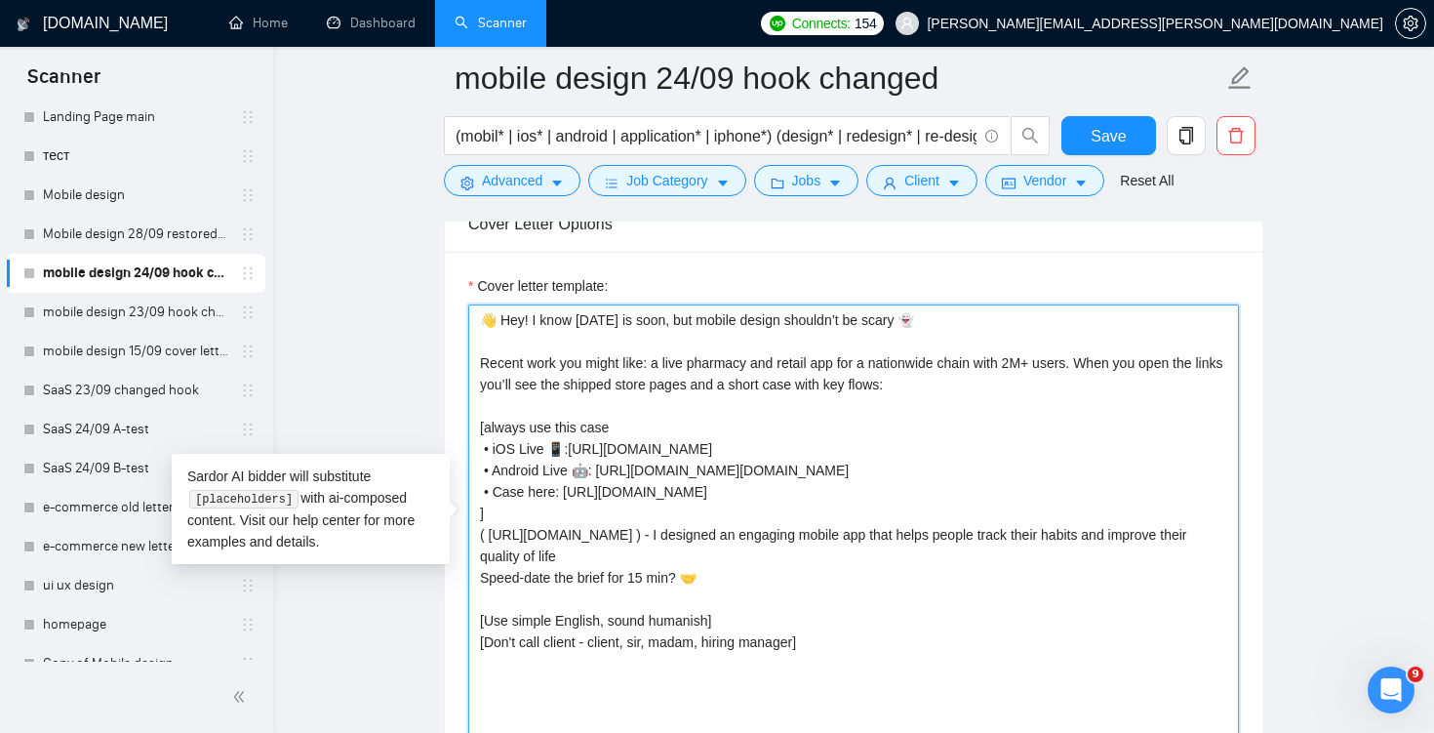
click at [491, 527] on textarea "👋 Hey! I know Halloween is soon, but mobile design shouldn’t be scary 👻 Recent …" at bounding box center [853, 523] width 771 height 439
click at [873, 525] on textarea "👋 Hey! I know Halloween is soon, but mobile design shouldn’t be scary 👻 Recent …" at bounding box center [853, 523] width 771 height 439
drag, startPoint x: 857, startPoint y: 586, endPoint x: 839, endPoint y: 583, distance: 18.0
click at [839, 583] on textarea "👋 Hey! I know Halloween is soon, but mobile design shouldn’t be scary 👻 Recent …" at bounding box center [853, 523] width 771 height 439
drag, startPoint x: 939, startPoint y: 588, endPoint x: 766, endPoint y: 530, distance: 182.4
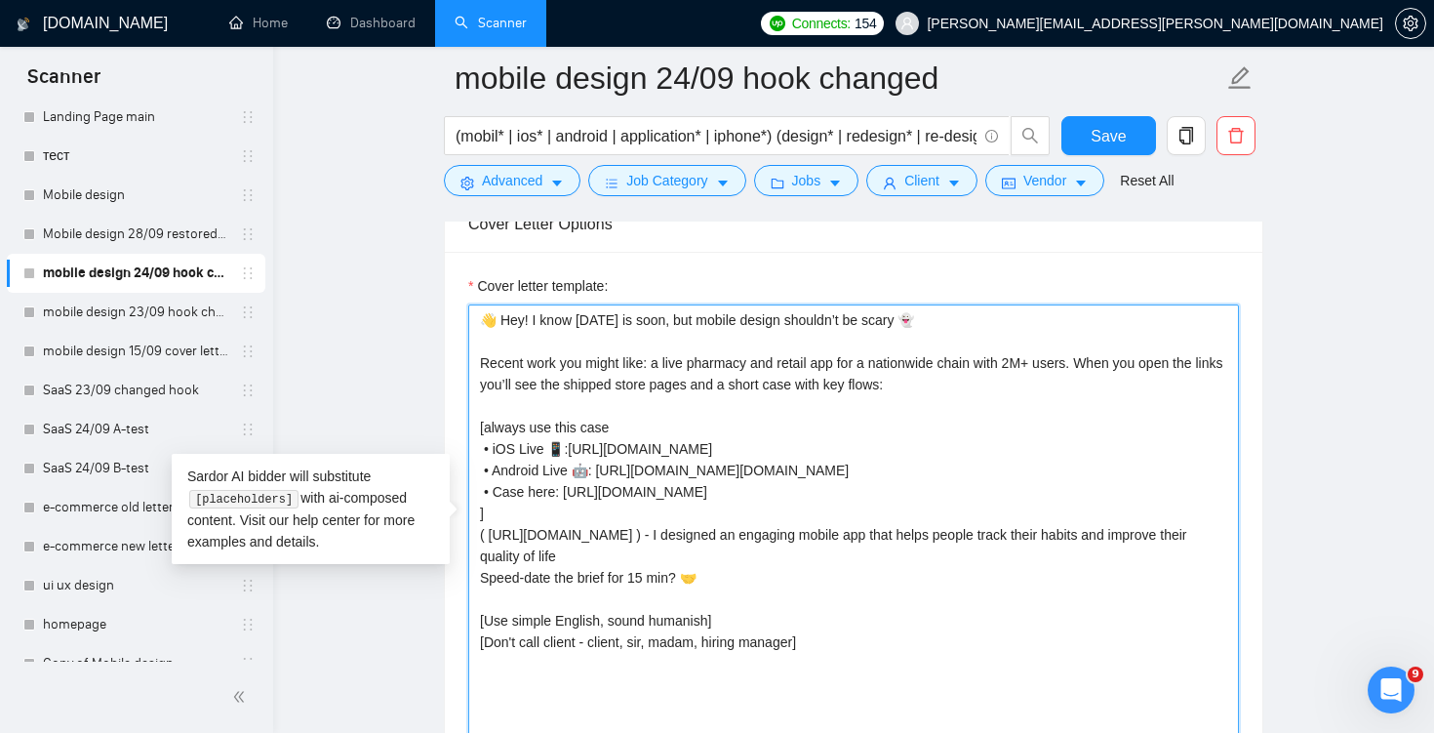
click at [766, 530] on textarea "👋 Hey! I know Halloween is soon, but mobile design shouldn’t be scary 👻 Recent …" at bounding box center [853, 523] width 771 height 439
click at [769, 567] on textarea "👋 Hey! I know Halloween is soon, but mobile design shouldn’t be scary 👻 Recent …" at bounding box center [853, 523] width 771 height 439
drag, startPoint x: 755, startPoint y: 571, endPoint x: 456, endPoint y: 373, distance: 359.1
click at [456, 373] on div "Cover letter template: 👋 Hey! I know Halloween is soon, but mobile design shoul…" at bounding box center [854, 521] width 818 height 539
click at [585, 357] on textarea "👋 Hey! I know Halloween is soon, but mobile design shouldn’t be scary 👻 Recent …" at bounding box center [853, 523] width 771 height 439
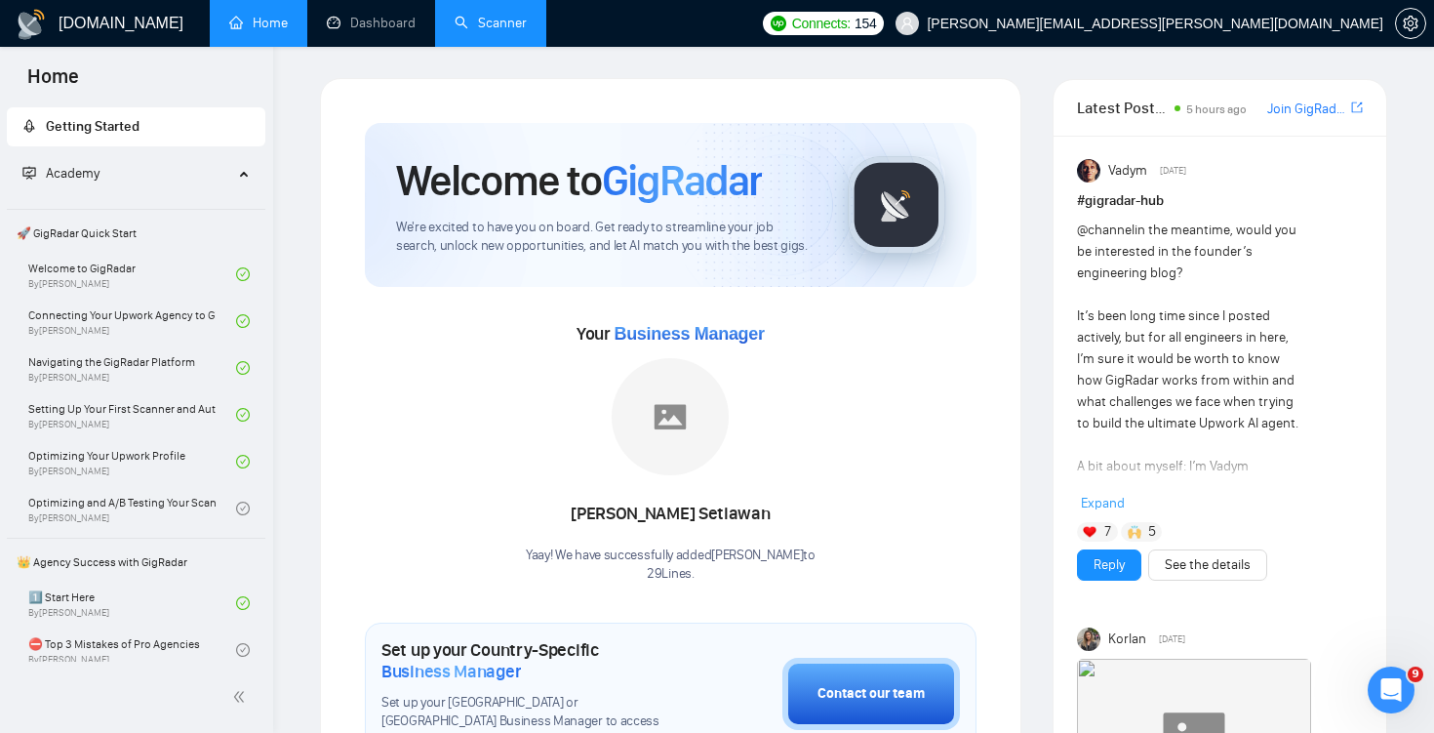
click at [477, 26] on link "Scanner" at bounding box center [491, 23] width 72 height 17
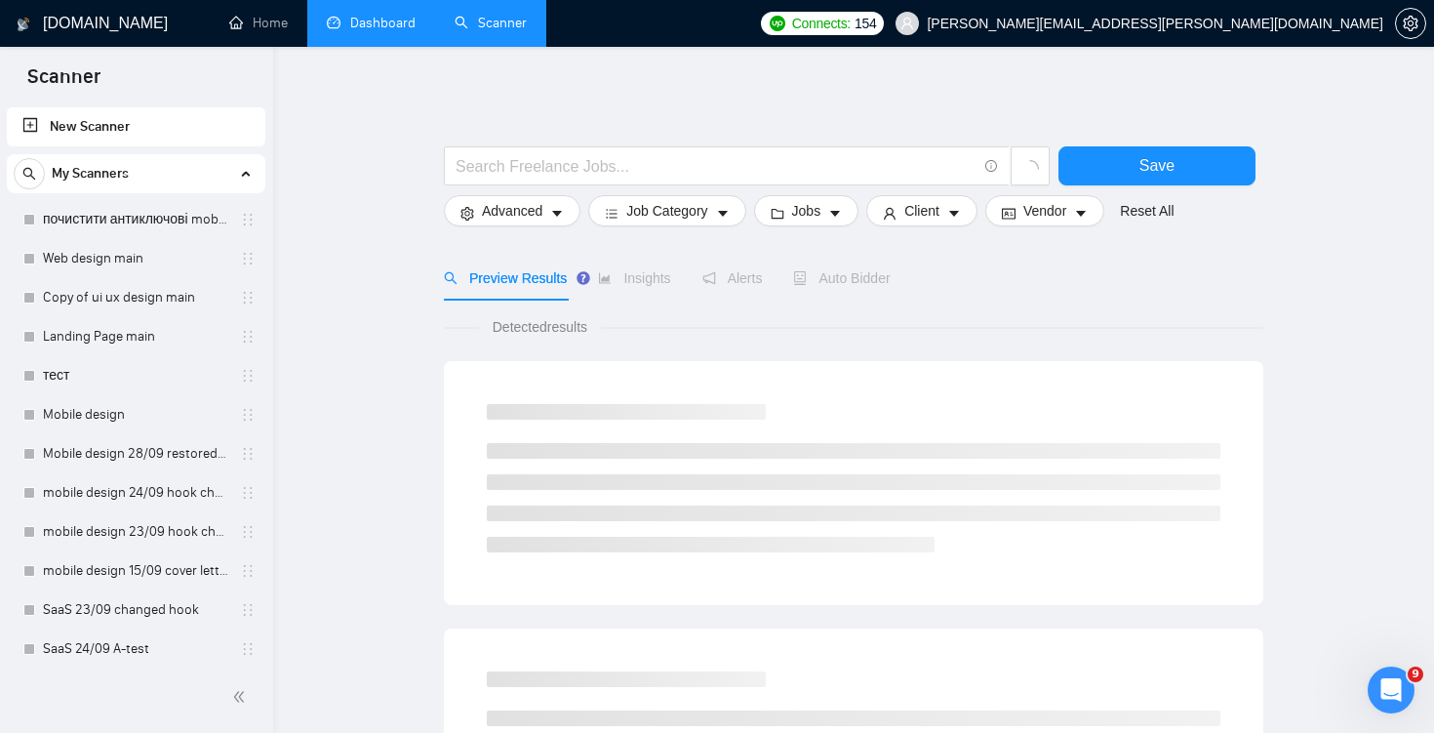
click at [401, 31] on link "Dashboard" at bounding box center [371, 23] width 89 height 17
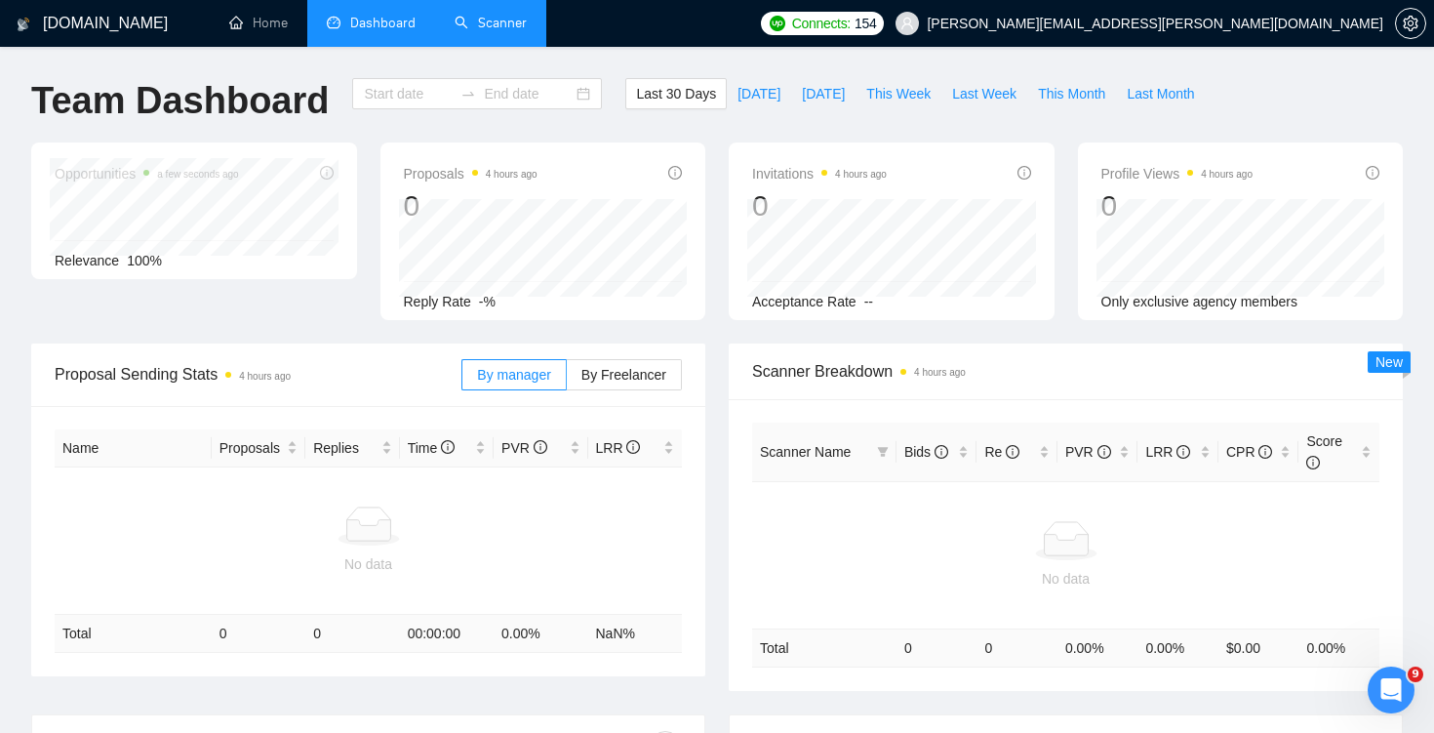
type input "[DATE]"
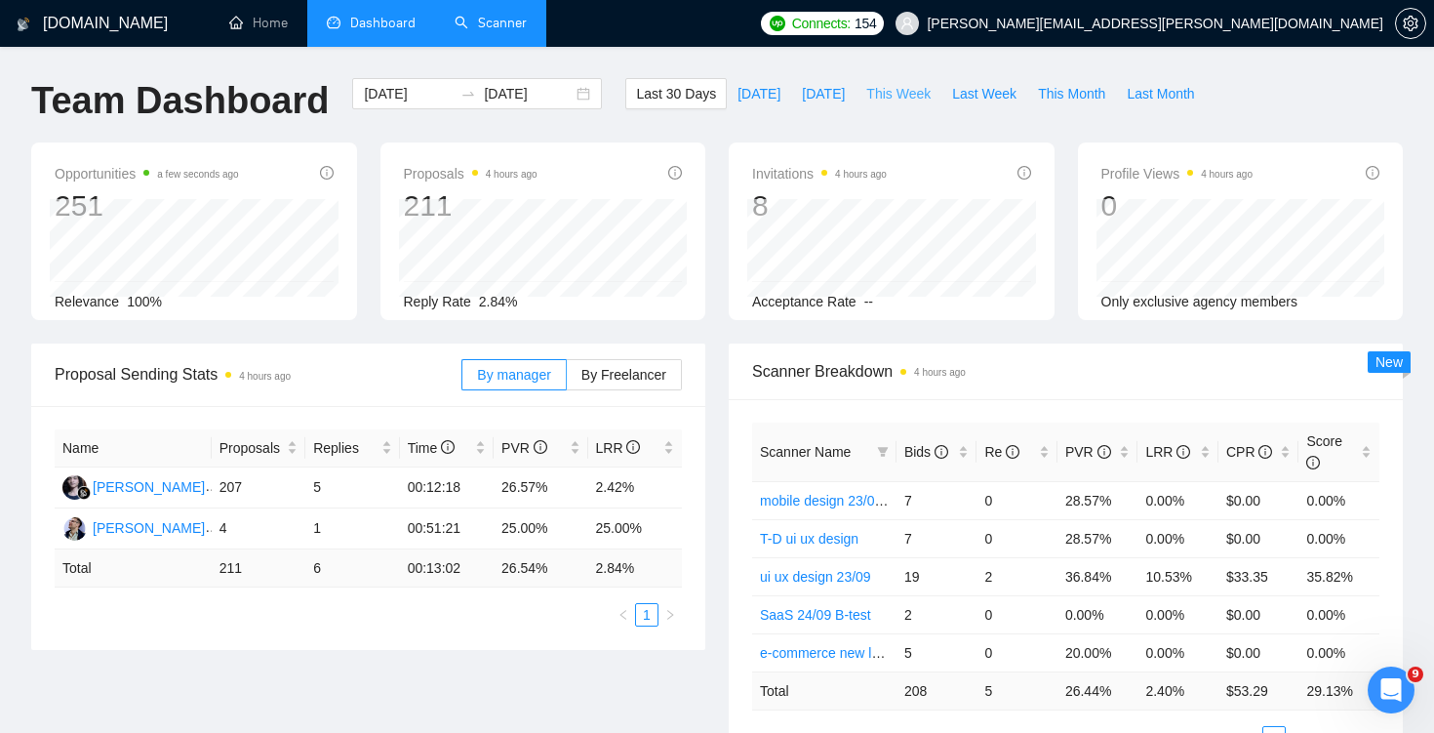
click at [881, 78] on button "This Week" at bounding box center [899, 93] width 86 height 31
type input "[DATE]"
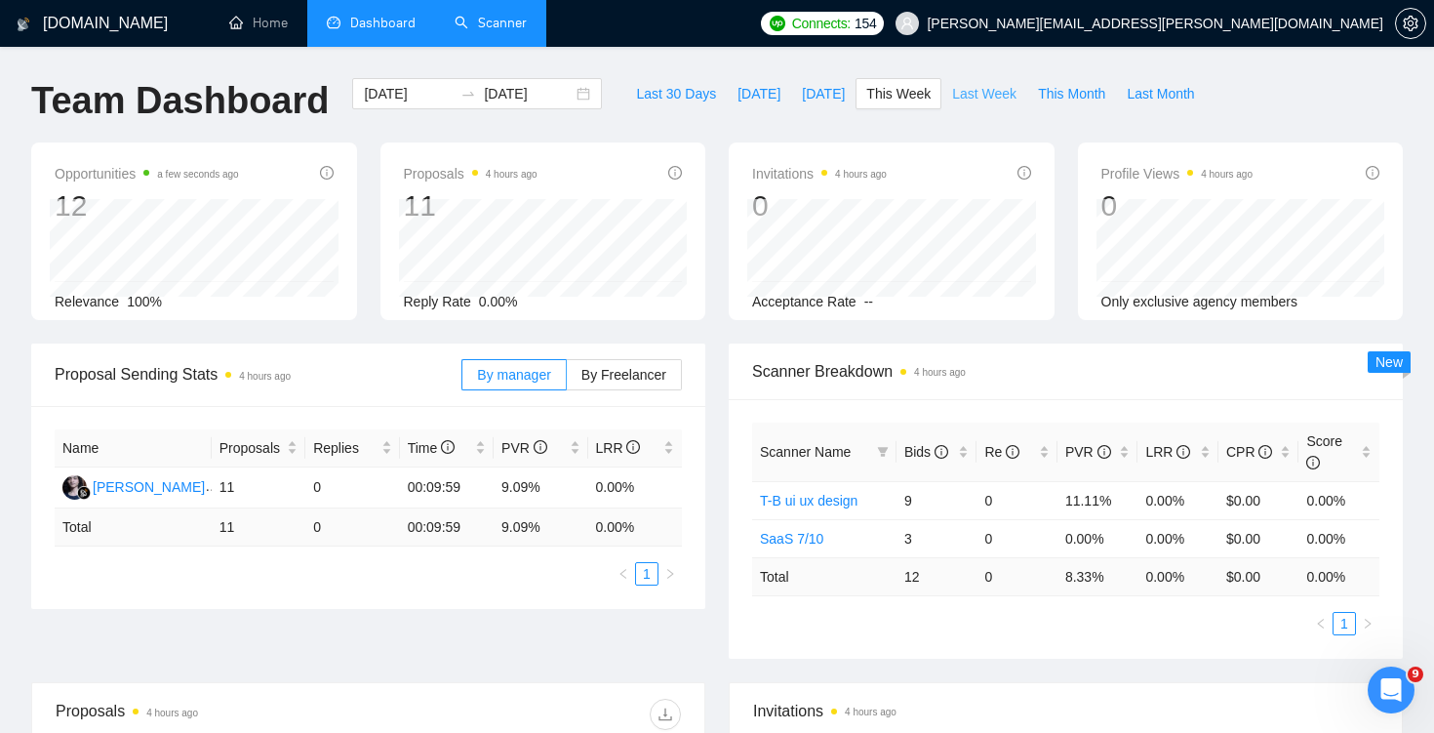
click at [972, 90] on span "Last Week" at bounding box center [984, 93] width 64 height 21
type input "[DATE]"
click at [895, 99] on span "This Week" at bounding box center [898, 93] width 64 height 21
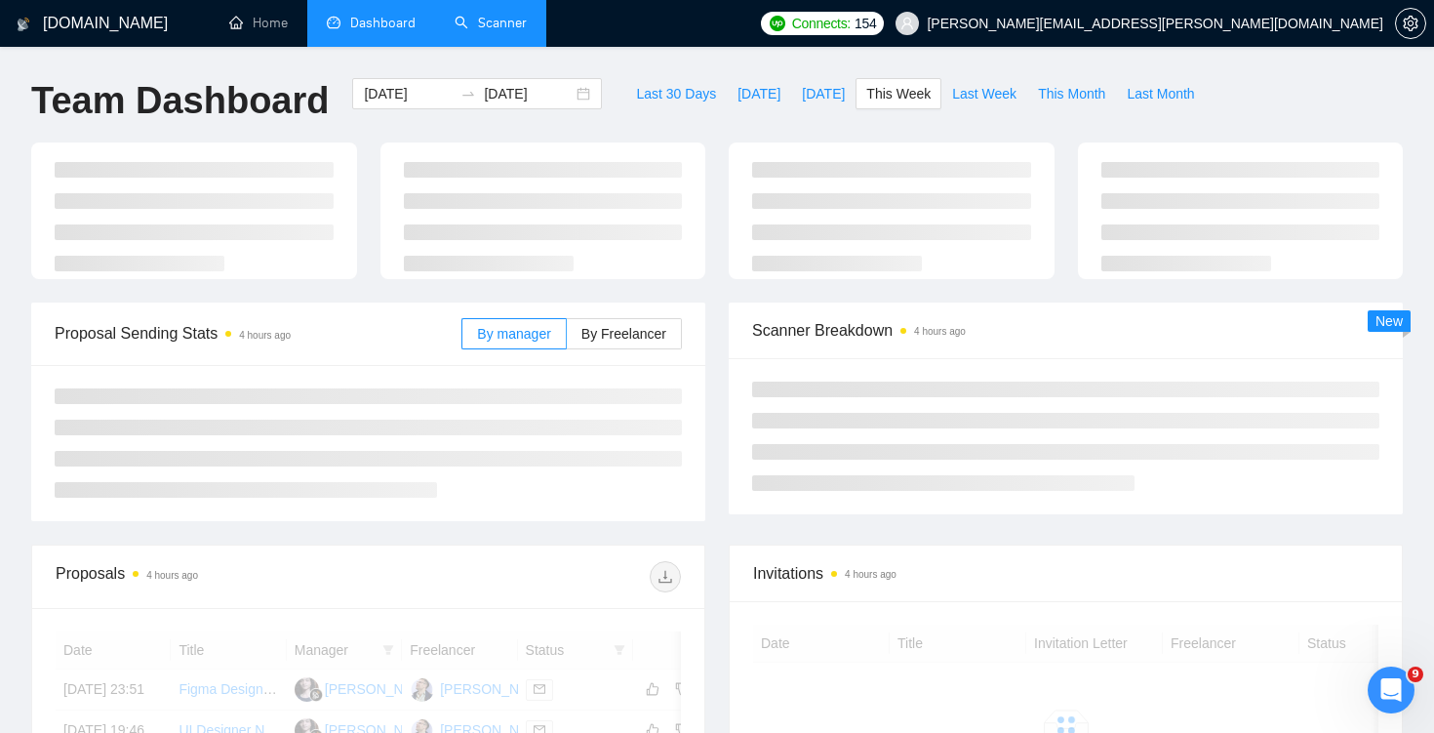
type input "[DATE]"
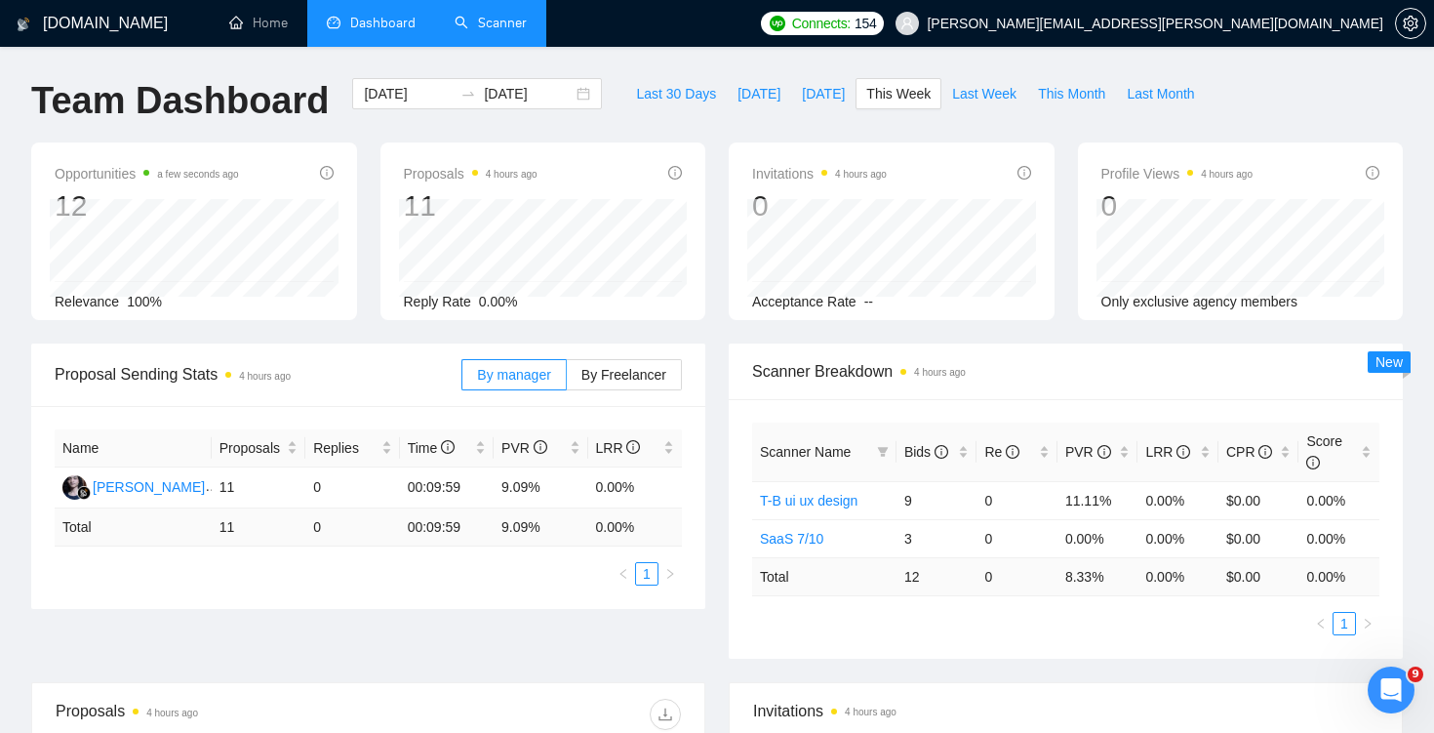
click at [463, 31] on link "Scanner" at bounding box center [491, 23] width 72 height 17
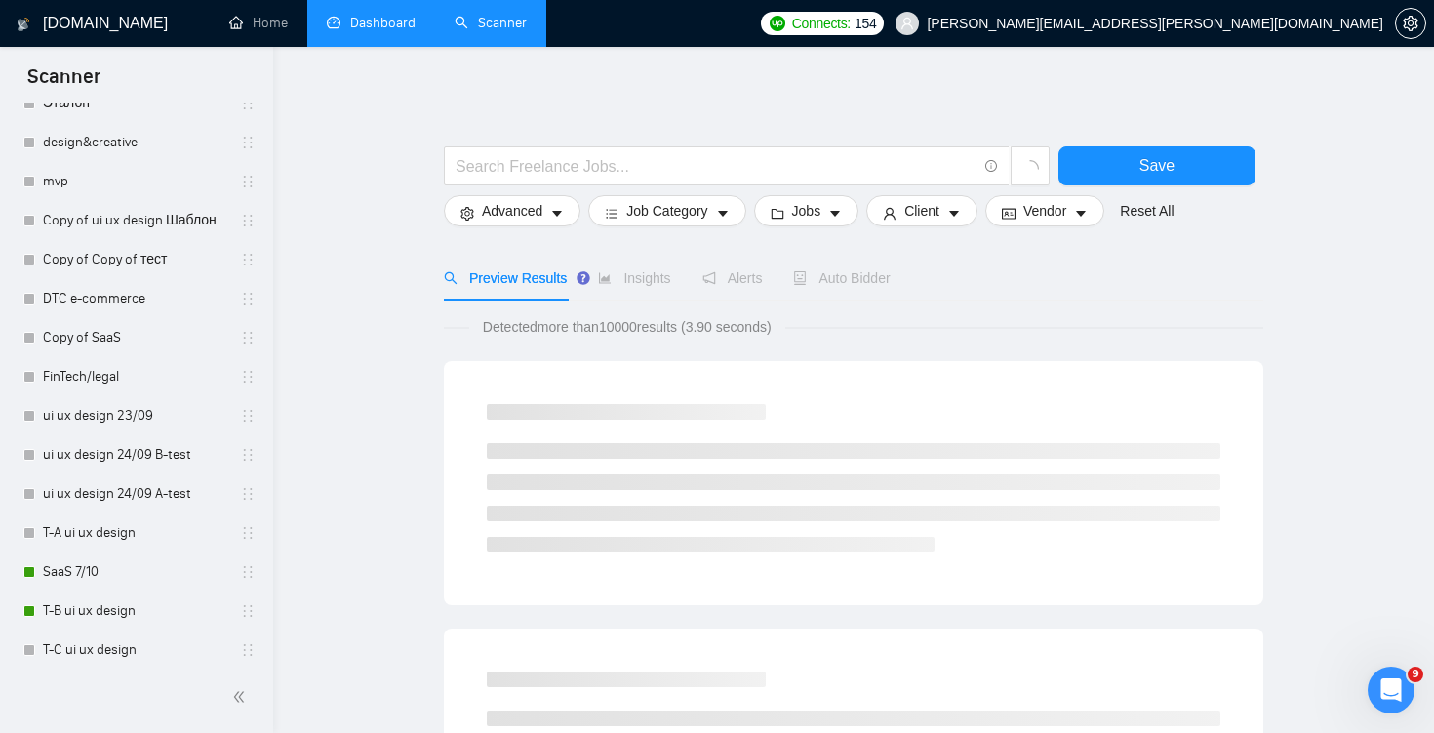
scroll to position [944, 0]
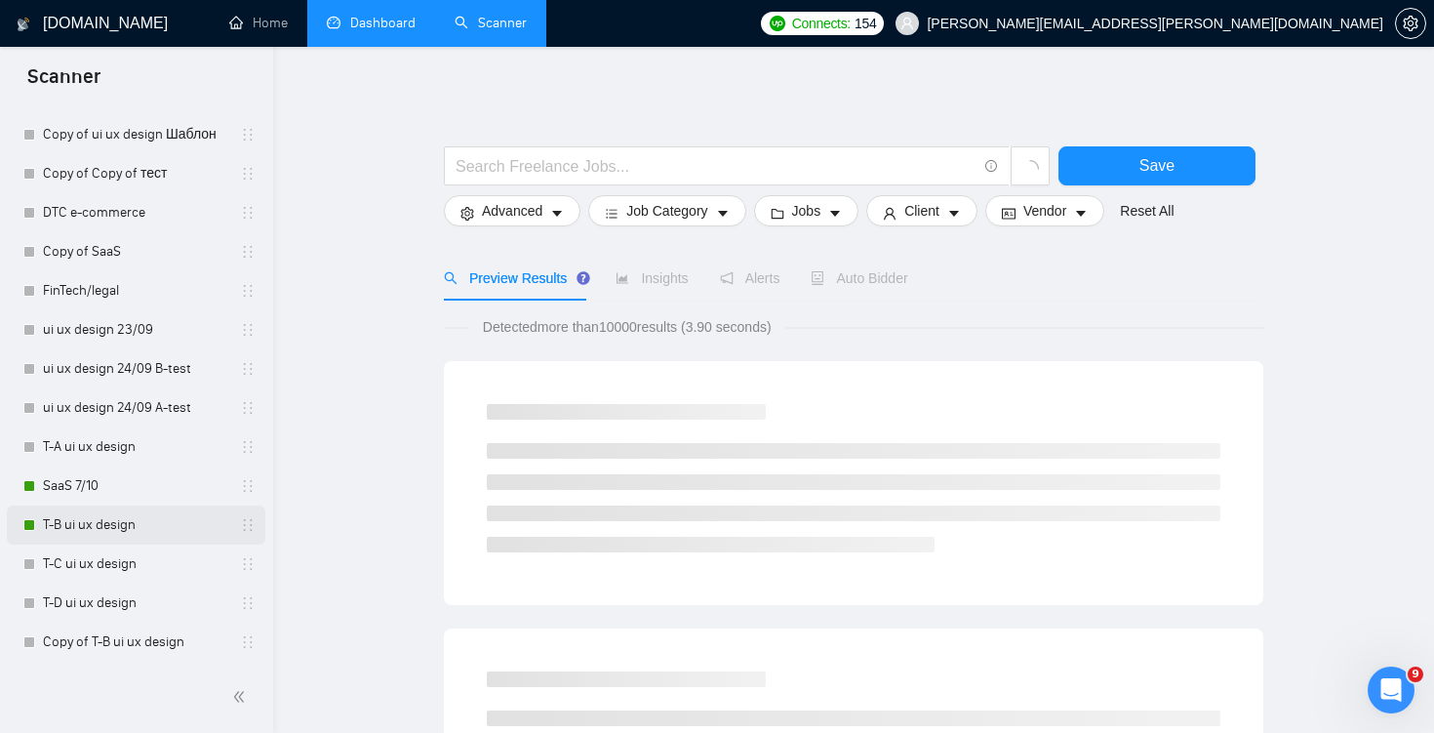
click at [123, 523] on link "T-B ui ux design" at bounding box center [135, 524] width 185 height 39
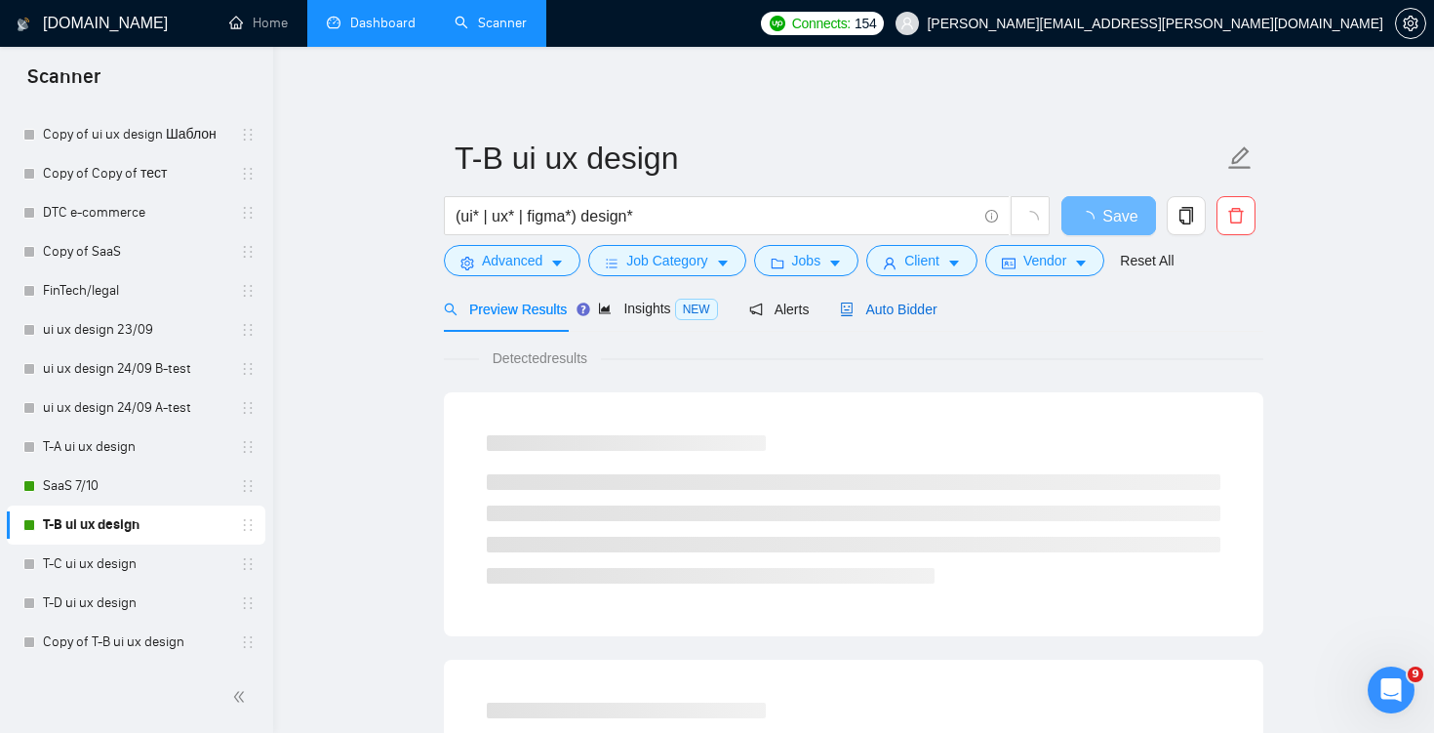
click at [900, 305] on span "Auto Bidder" at bounding box center [888, 310] width 97 height 16
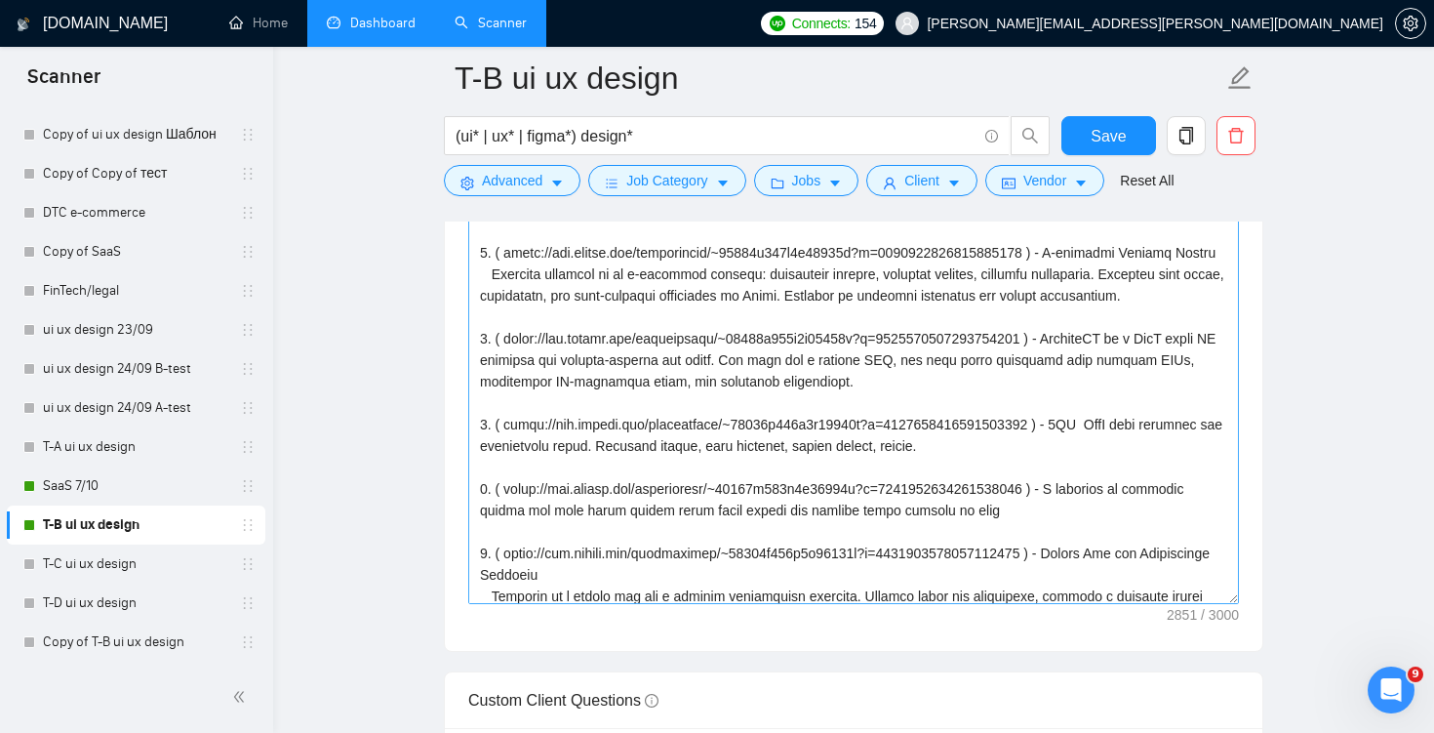
scroll to position [288, 0]
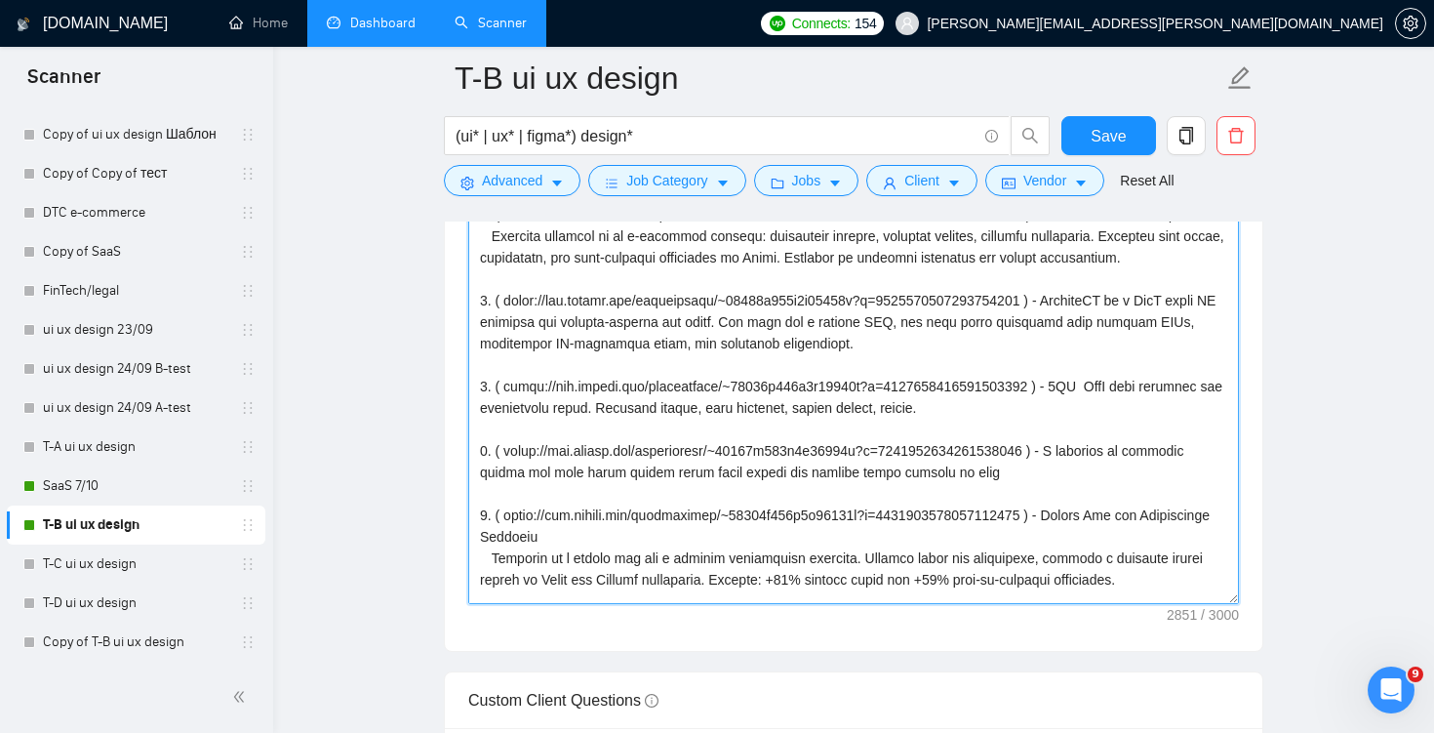
click at [495, 415] on textarea "Cover letter template:" at bounding box center [853, 384] width 771 height 439
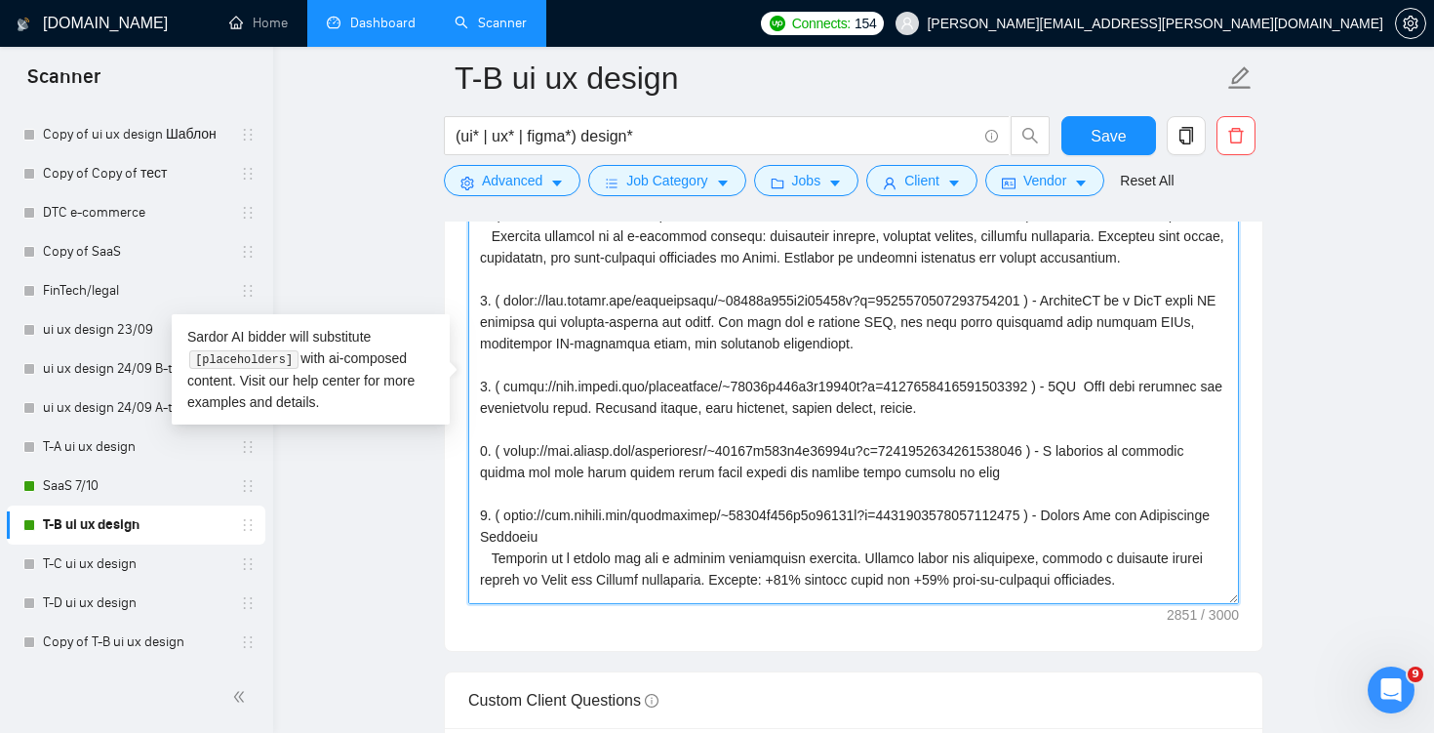
paste textarea "🔗"
click at [495, 466] on textarea "Cover letter template:" at bounding box center [853, 384] width 771 height 439
paste textarea "🔗"
click at [493, 536] on textarea "Cover letter template:" at bounding box center [853, 384] width 771 height 439
click at [498, 536] on textarea "Cover letter template:" at bounding box center [853, 384] width 771 height 439
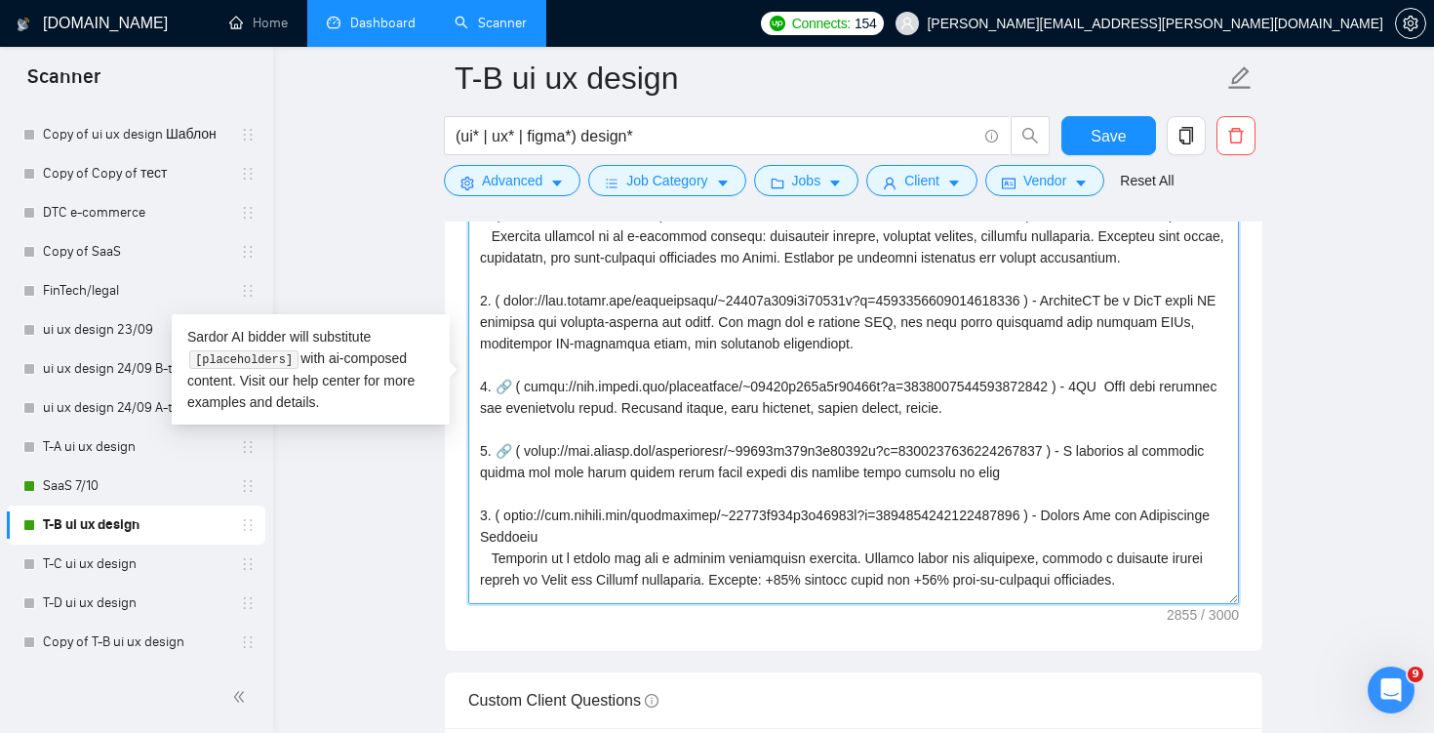
paste textarea "🔗"
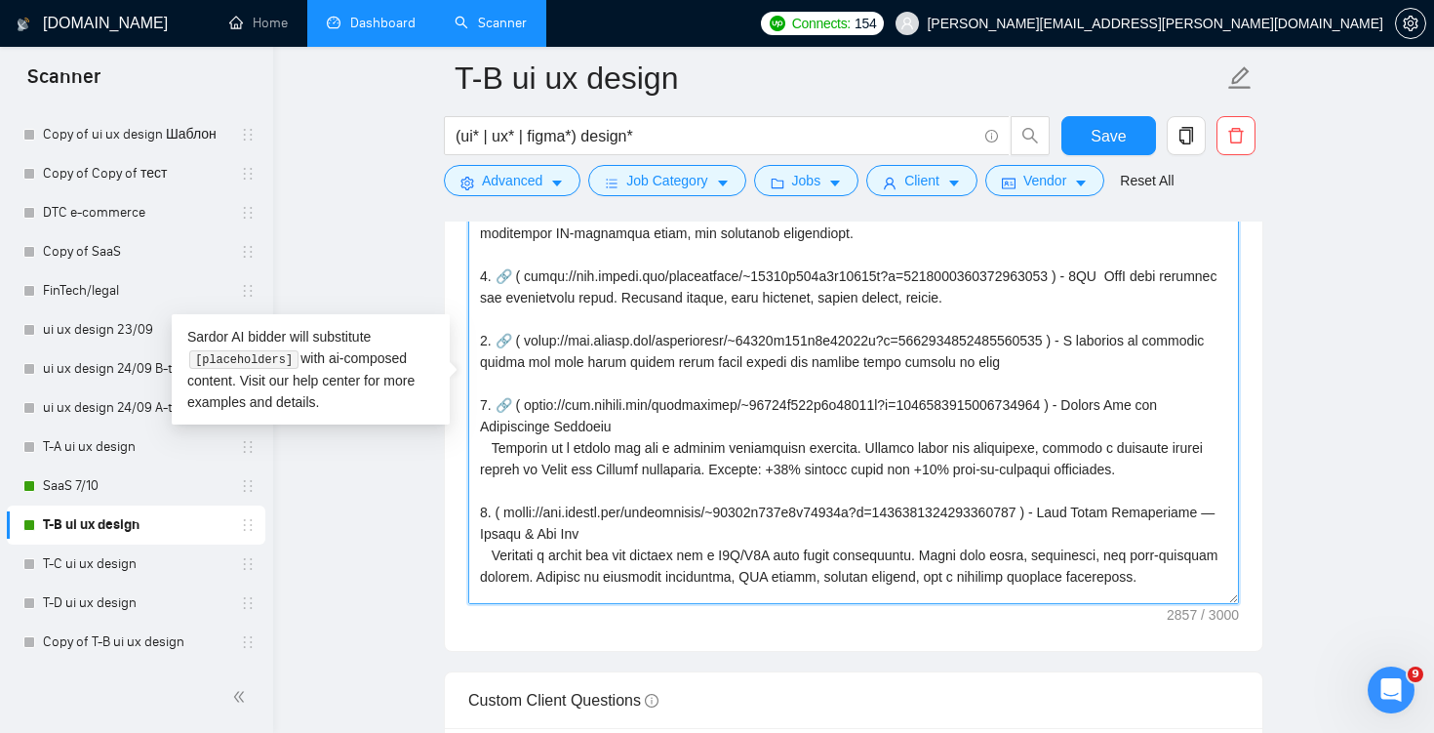
scroll to position [418, 0]
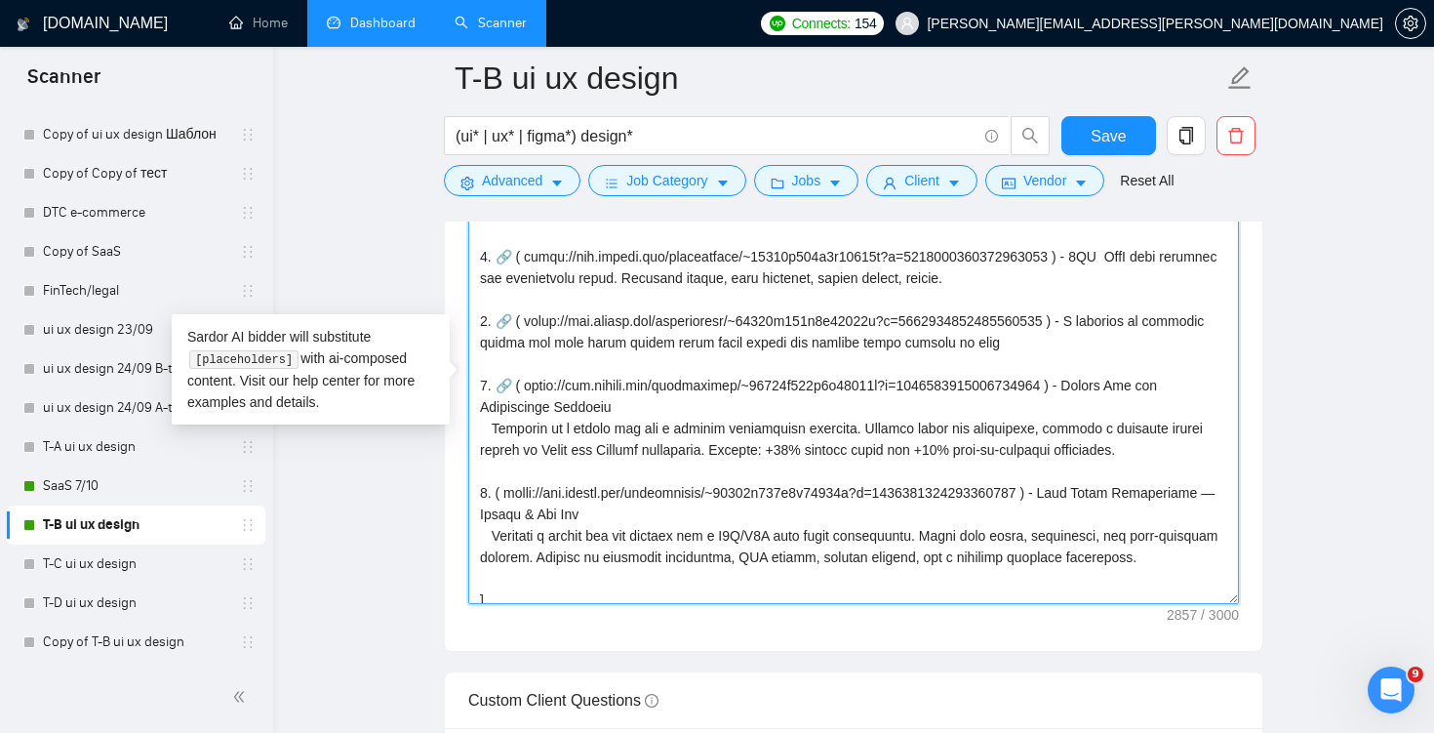
click at [498, 515] on textarea "Cover letter template:" at bounding box center [853, 384] width 771 height 439
paste textarea "🔗"
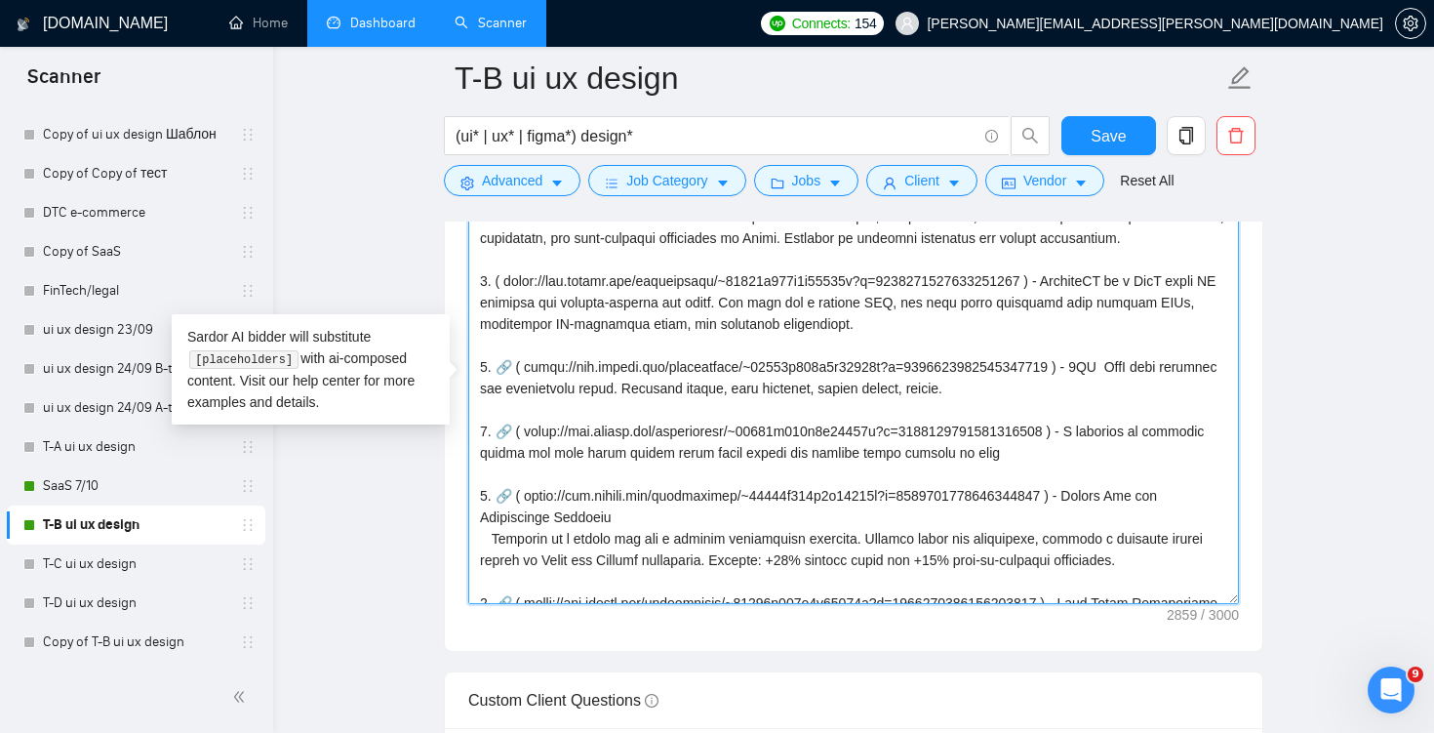
scroll to position [276, 0]
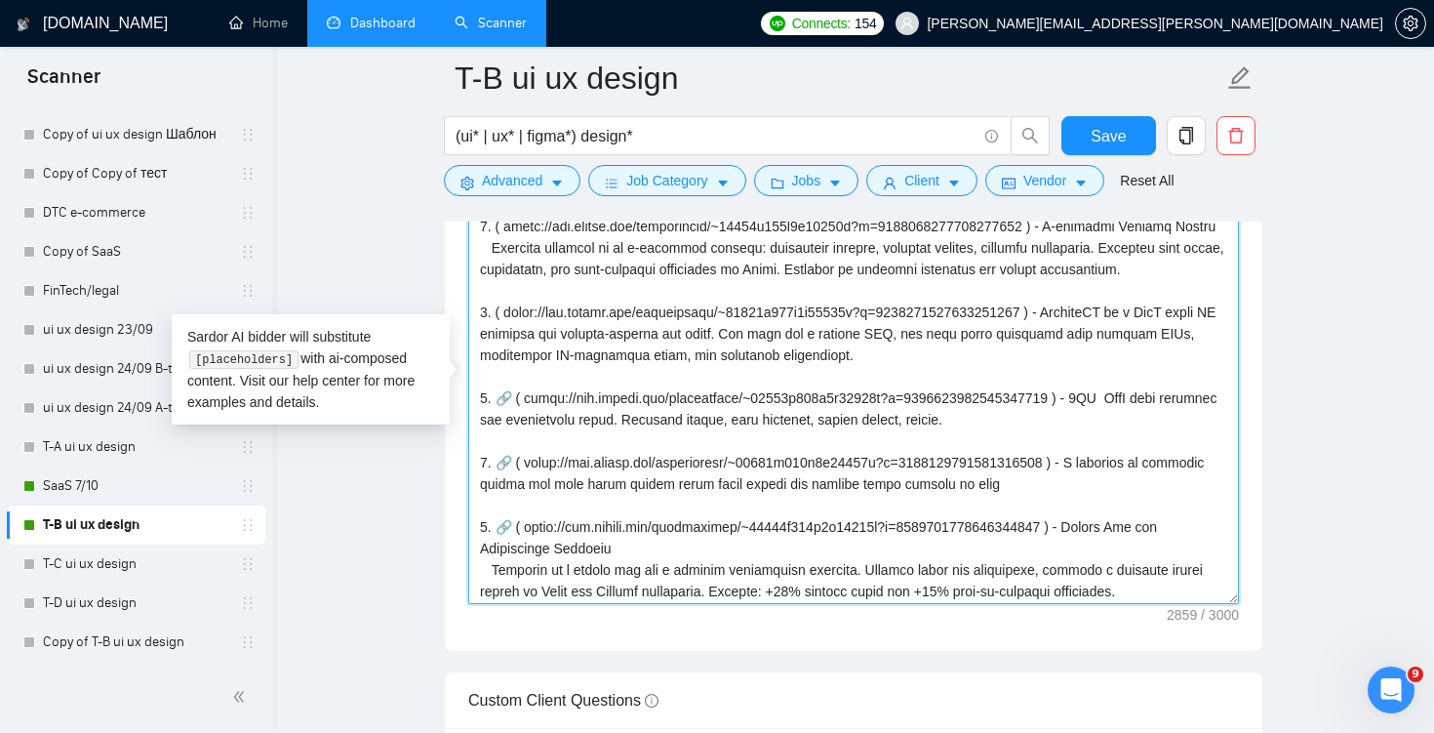
click at [496, 336] on textarea "Cover letter template:" at bounding box center [853, 384] width 771 height 439
paste textarea "🔗"
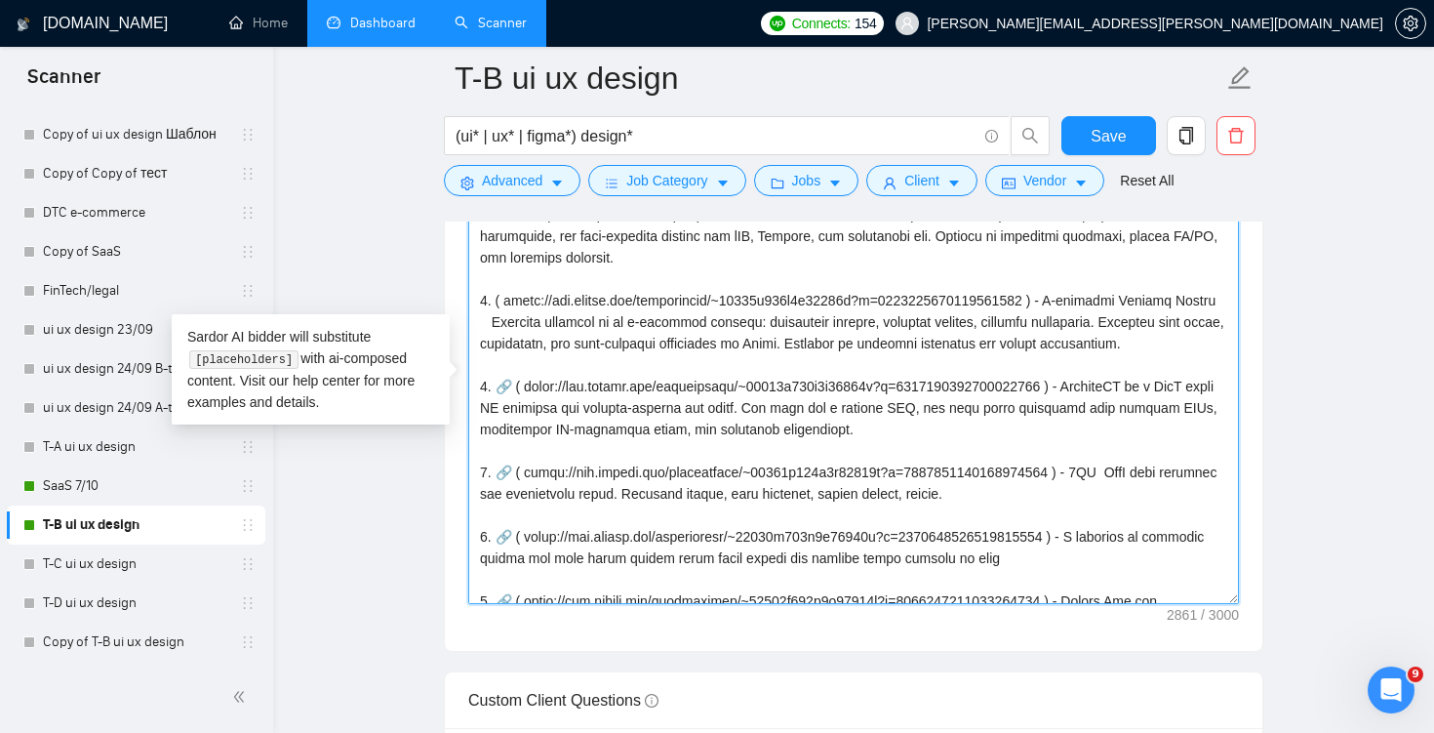
click at [496, 302] on textarea "Cover letter template:" at bounding box center [853, 384] width 771 height 439
paste textarea "🔗"
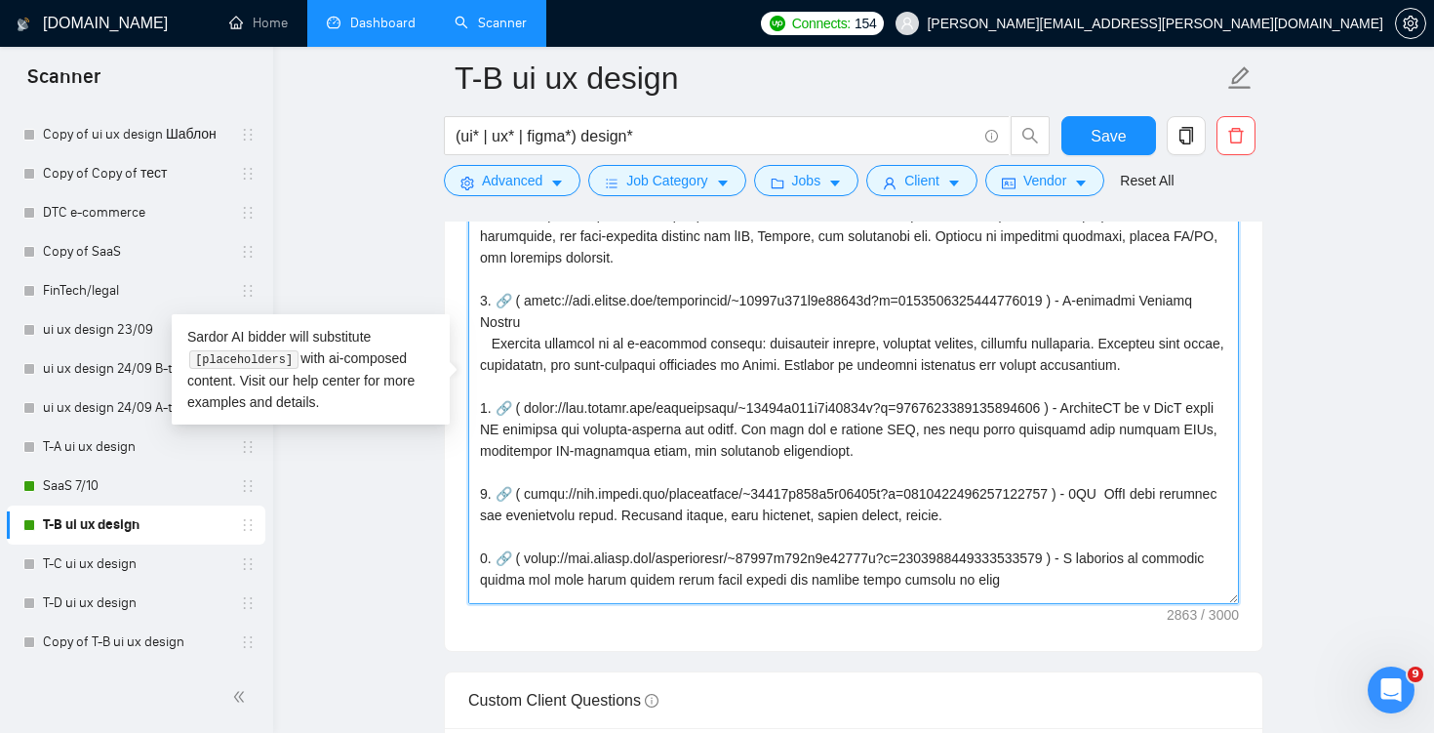
scroll to position [119, 0]
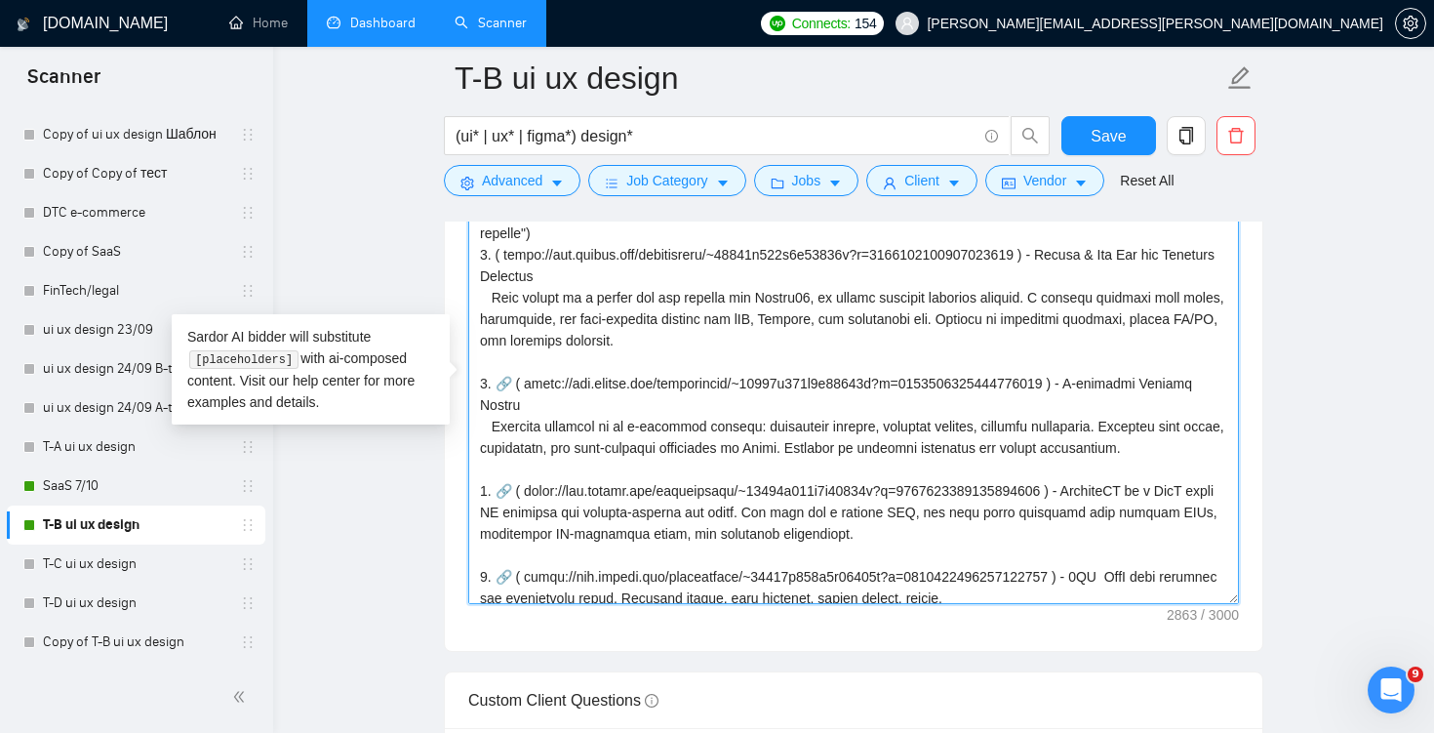
click at [498, 254] on textarea "Cover letter template:" at bounding box center [853, 384] width 771 height 439
paste textarea "🔗"
drag, startPoint x: 759, startPoint y: 342, endPoint x: 1119, endPoint y: 252, distance: 371.1
click at [1119, 252] on textarea "Cover letter template:" at bounding box center [853, 384] width 771 height 439
paste textarea "Habit tracking mobile app"
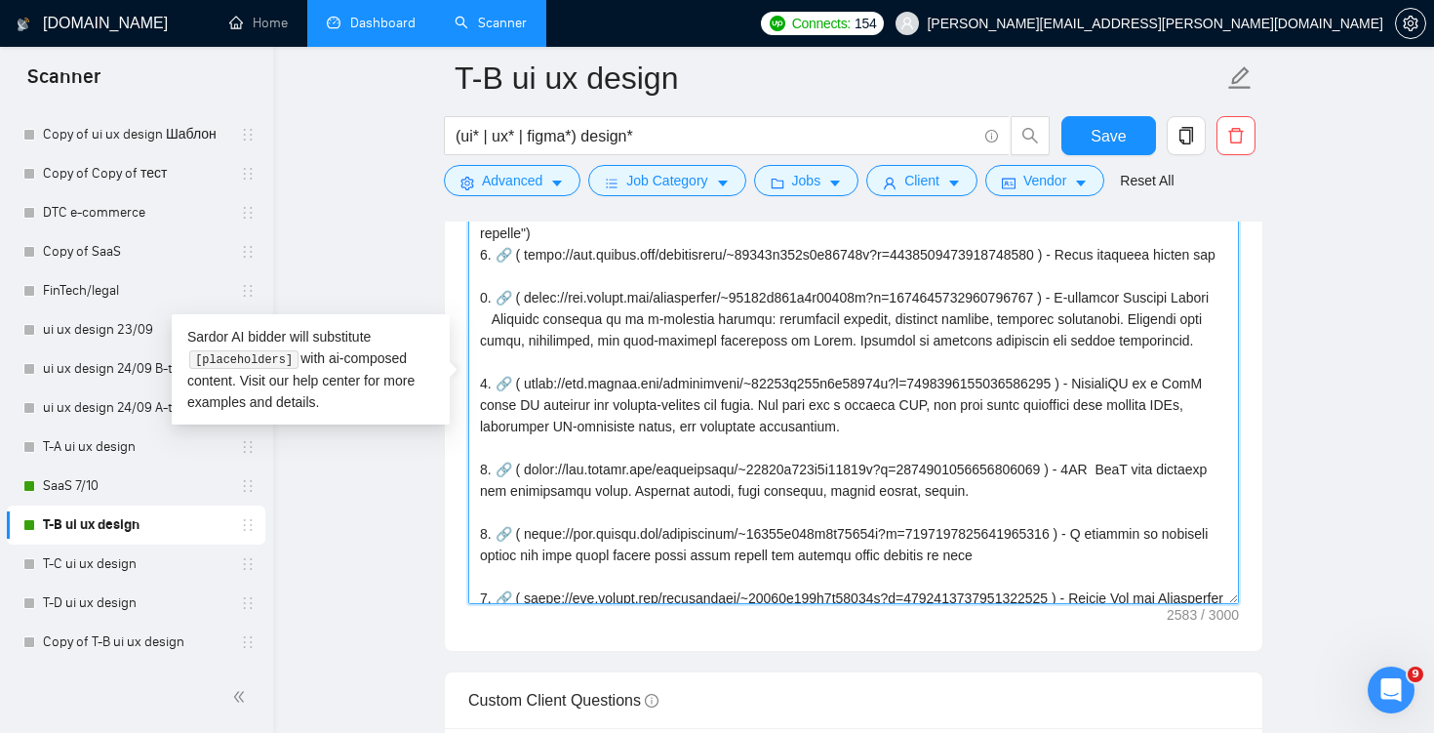
click at [1089, 262] on textarea "Cover letter template:" at bounding box center [853, 384] width 771 height 439
click at [521, 252] on textarea "Cover letter template:" at bounding box center [853, 384] width 771 height 439
paste textarea "6607800825151488"
type textarea "Lor😱. Ipsu do S ame, C adi eli sed doeiu tem incid ut l etdo? M aliq E adminim …"
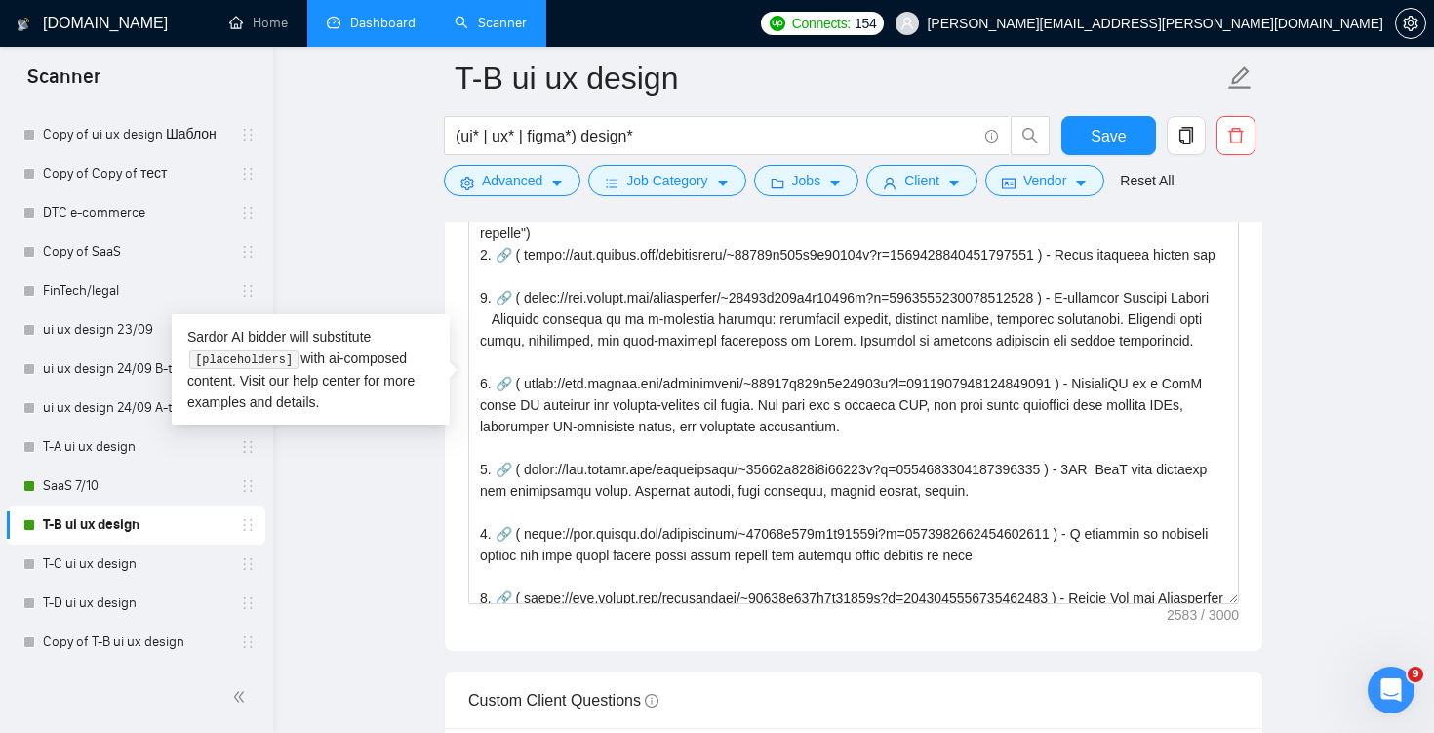
click at [1268, 430] on main "T-B ui ux design (ui* | ux* | figma*) design* Save Advanced Job Category Jobs C…" at bounding box center [853, 382] width 1099 height 5882
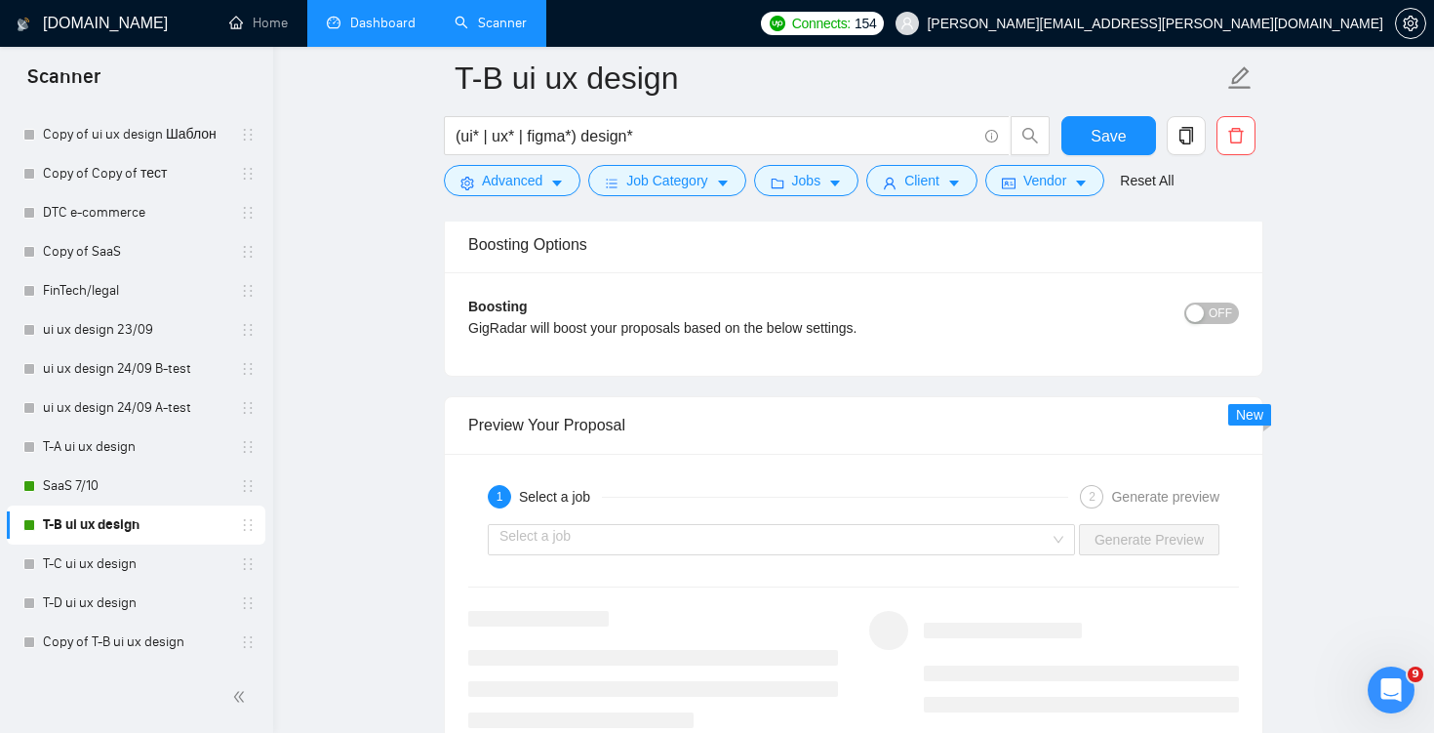
scroll to position [3949, 0]
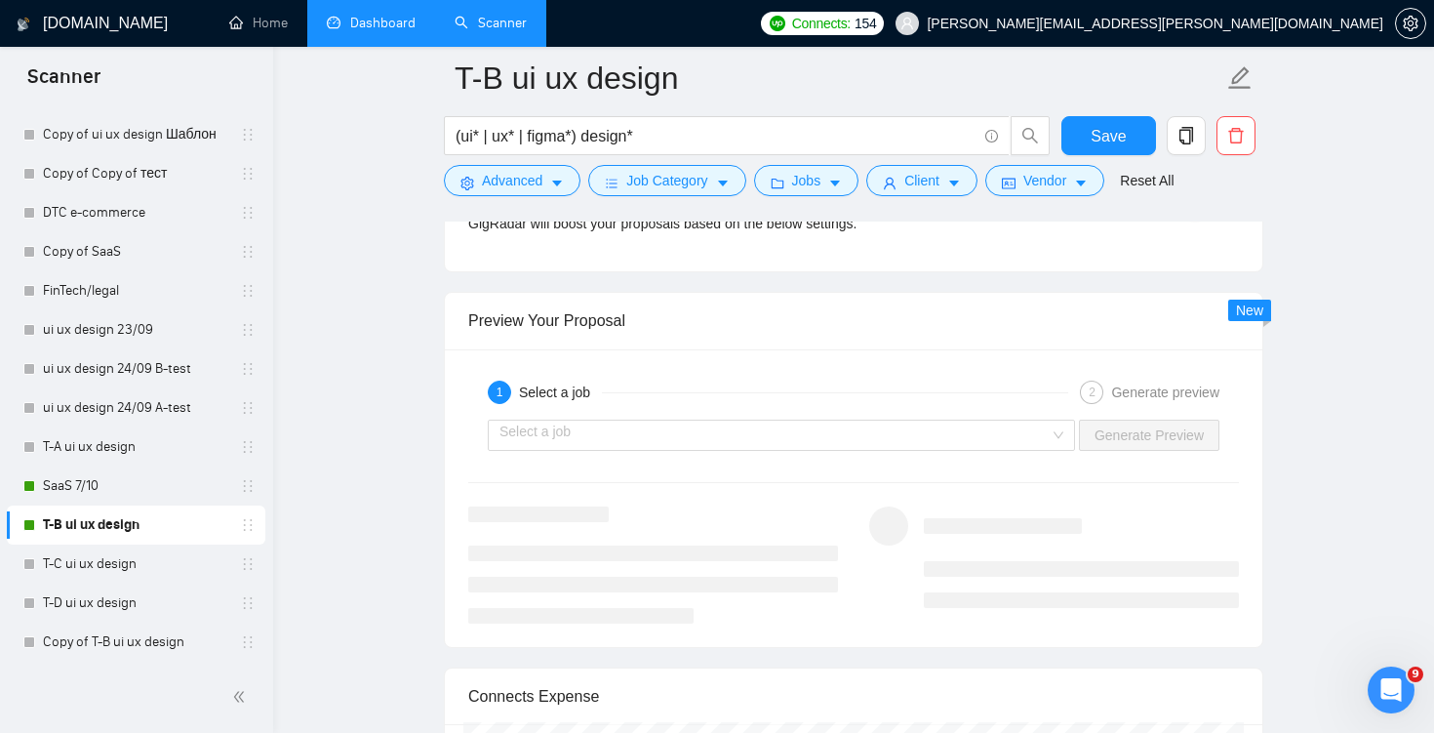
click at [1024, 450] on div "Select a job Generate Preview" at bounding box center [853, 435] width 775 height 47
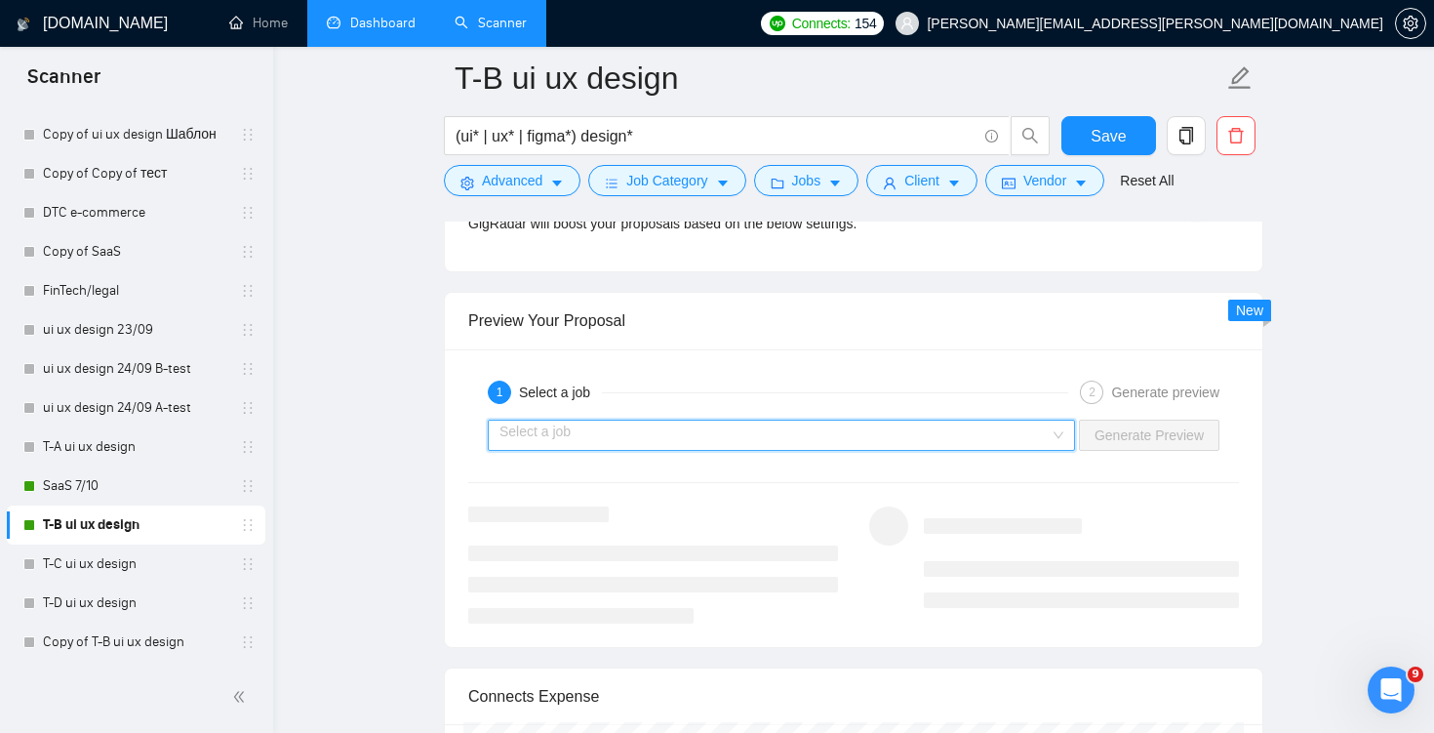
click at [1026, 432] on input "search" at bounding box center [775, 435] width 550 height 29
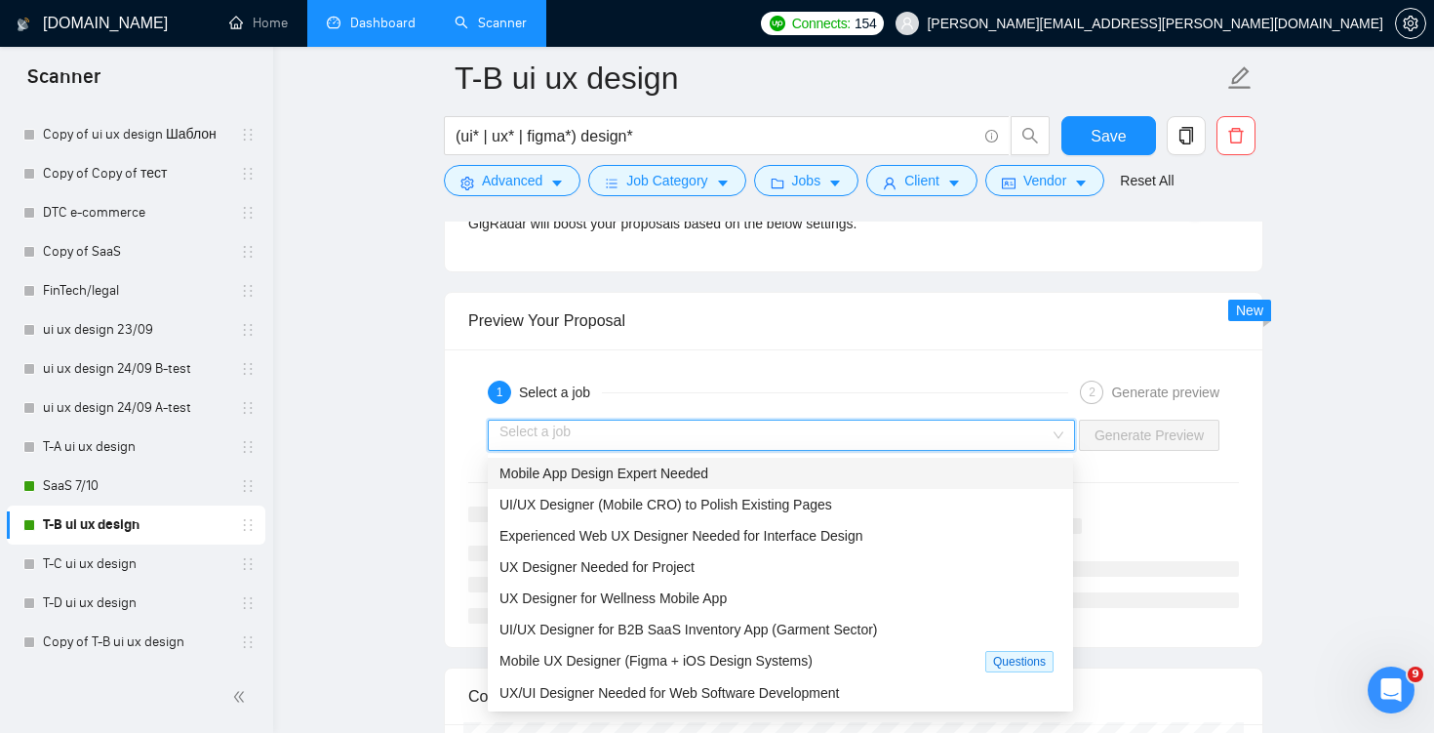
click at [912, 475] on div "Mobile App Design Expert Needed" at bounding box center [781, 473] width 562 height 21
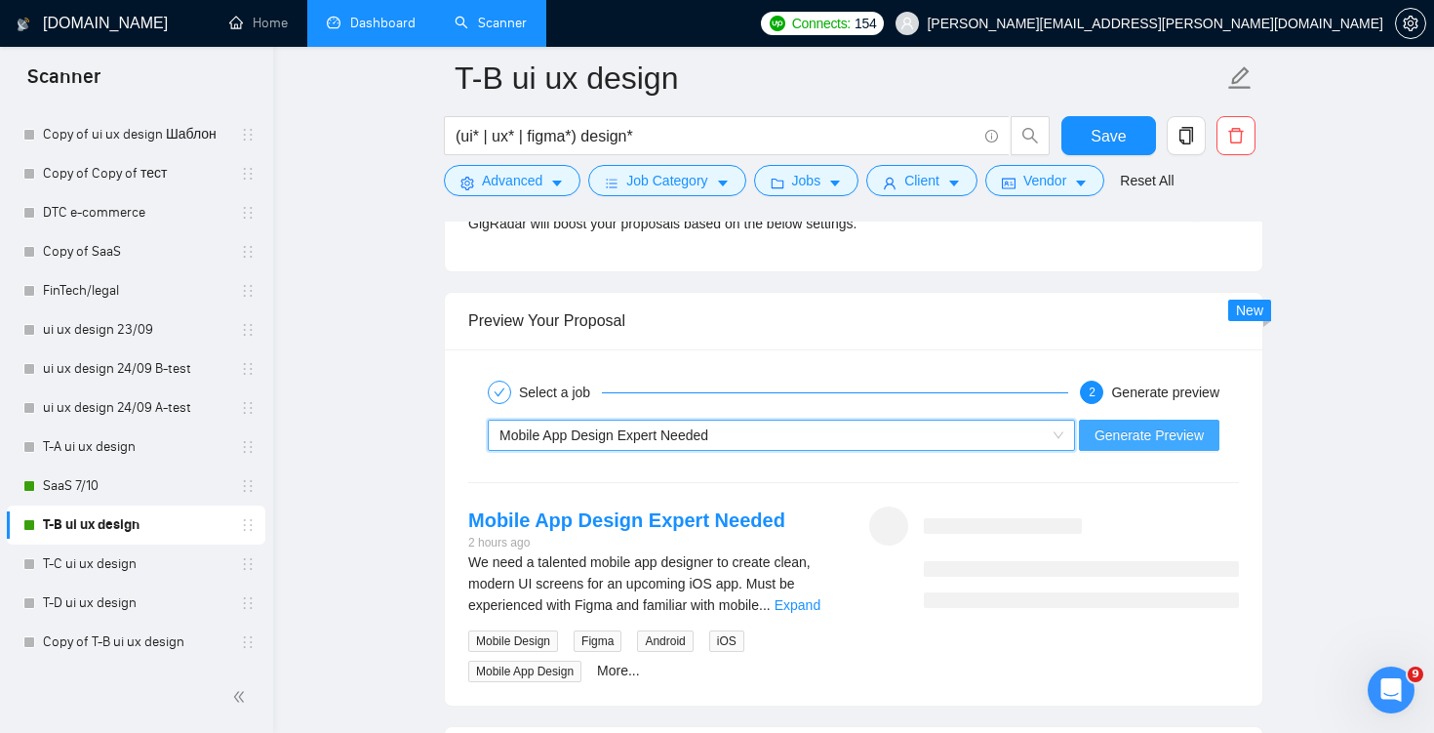
click at [1175, 435] on span "Generate Preview" at bounding box center [1149, 434] width 109 height 21
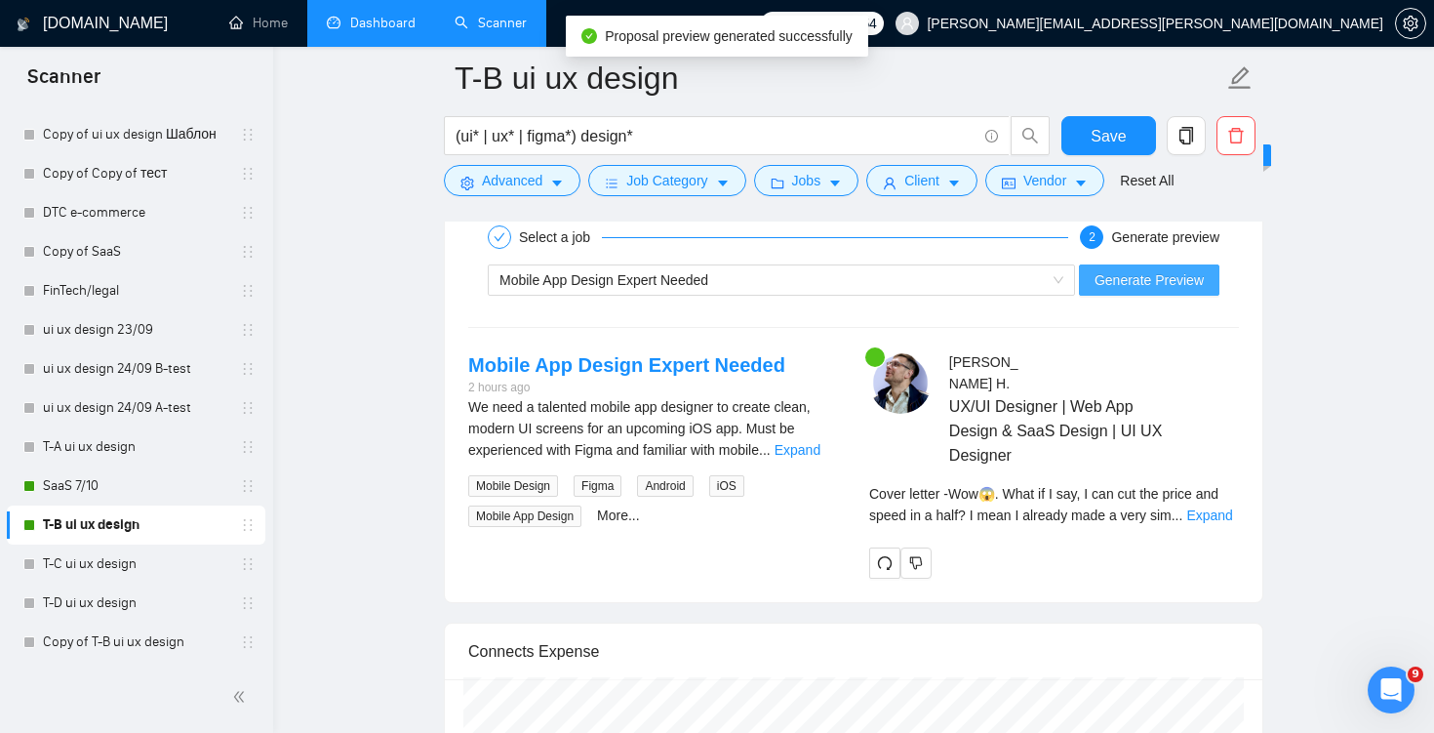
scroll to position [4268, 0]
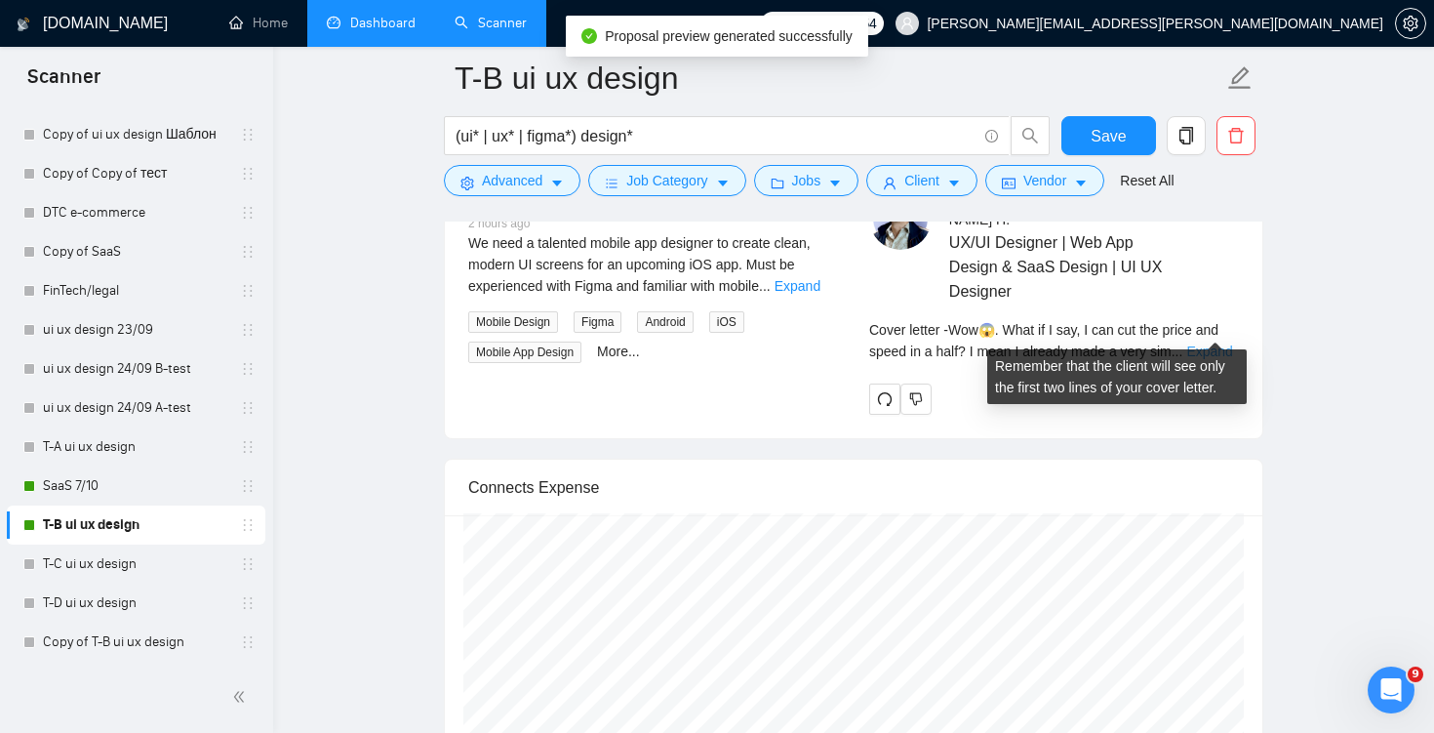
click at [1208, 343] on link "Expand" at bounding box center [1210, 351] width 46 height 16
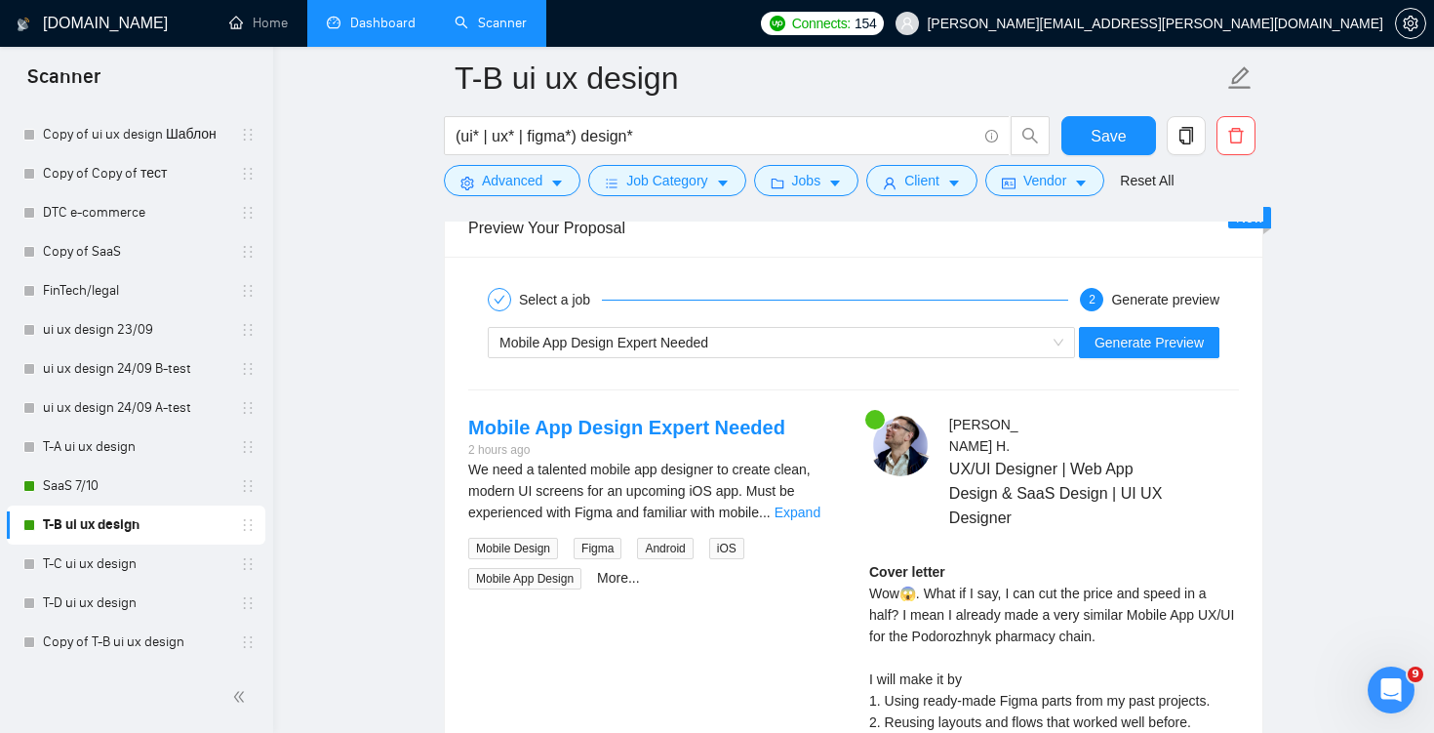
scroll to position [4004, 0]
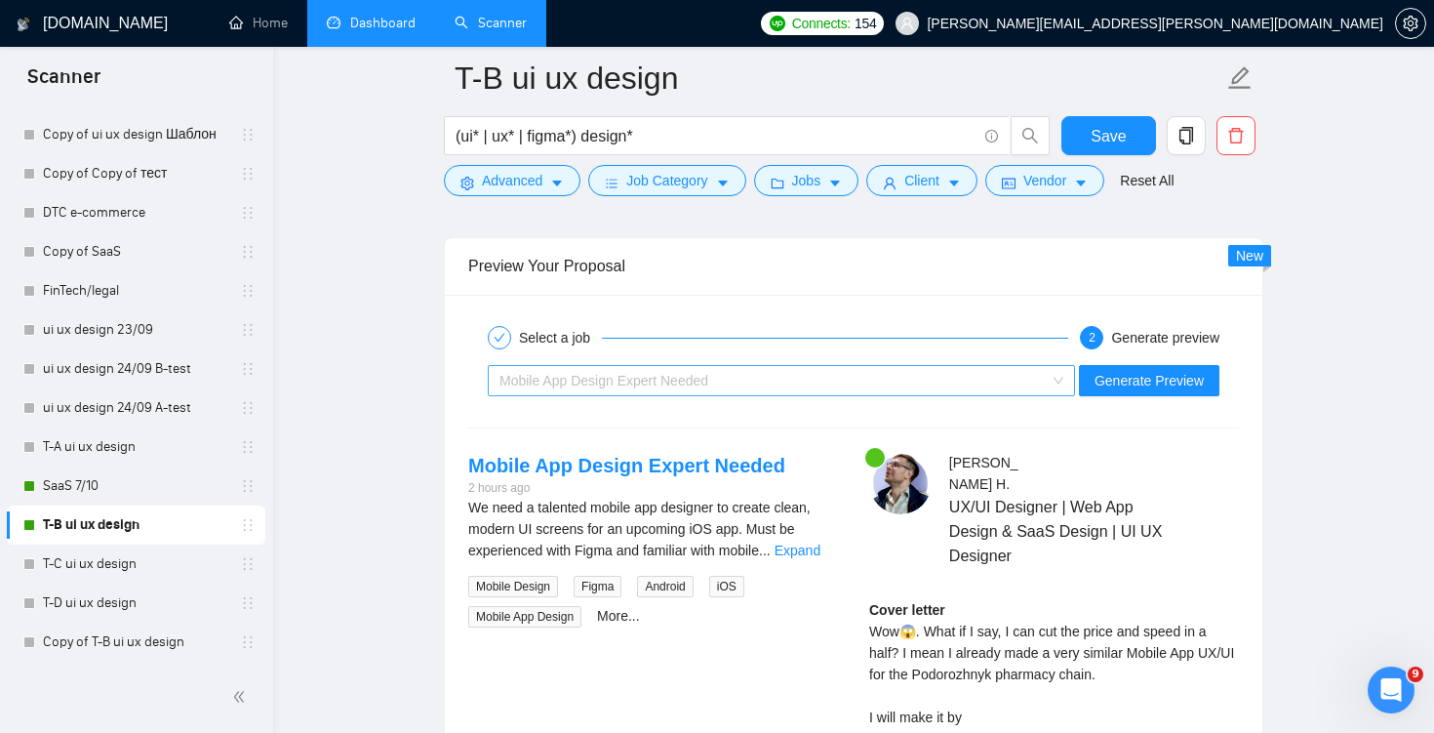
click at [981, 383] on div "Mobile App Design Expert Needed" at bounding box center [773, 380] width 546 height 29
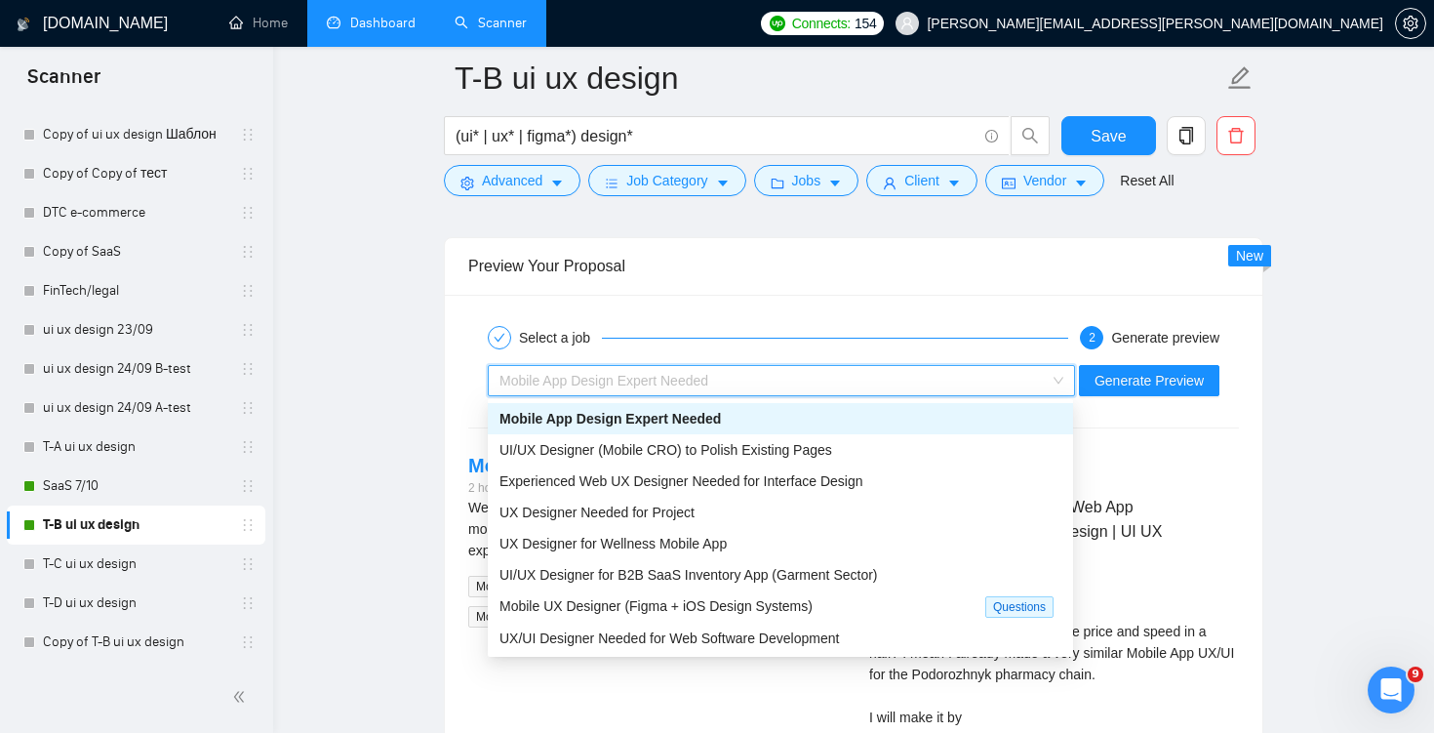
click at [952, 432] on div "Mobile App Design Expert Needed" at bounding box center [780, 418] width 585 height 31
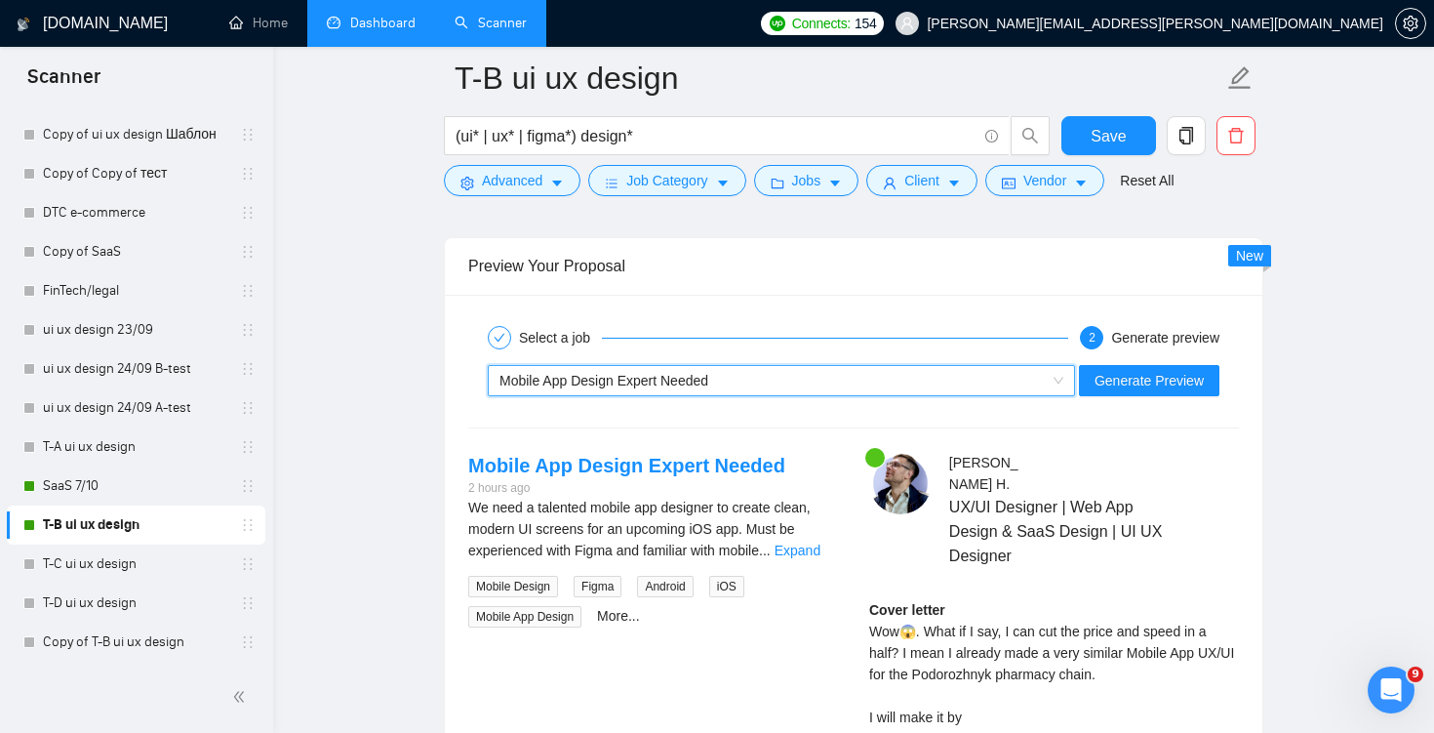
click at [963, 386] on div "Mobile App Design Expert Needed" at bounding box center [773, 380] width 546 height 29
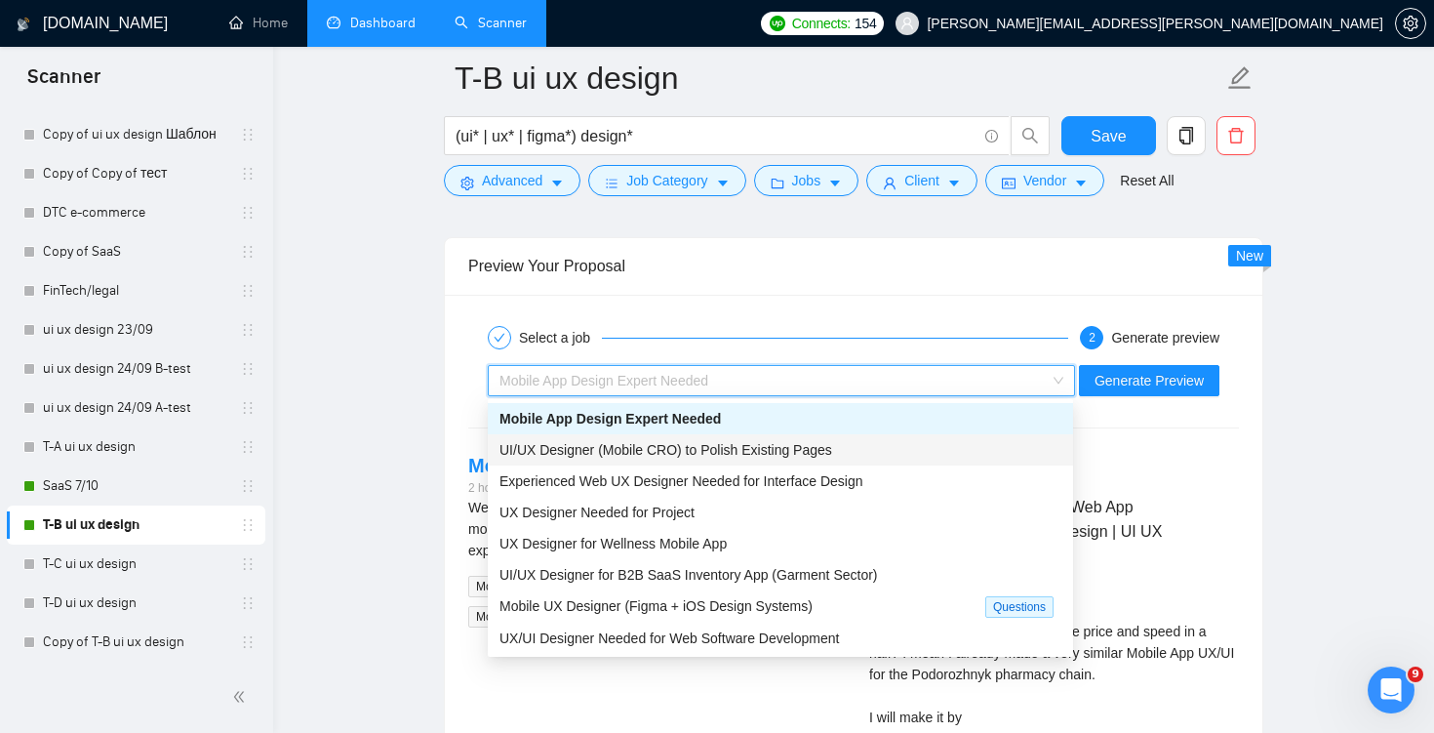
click at [944, 450] on div "UI/UX Designer (Mobile CRO) to Polish Existing Pages" at bounding box center [781, 449] width 562 height 21
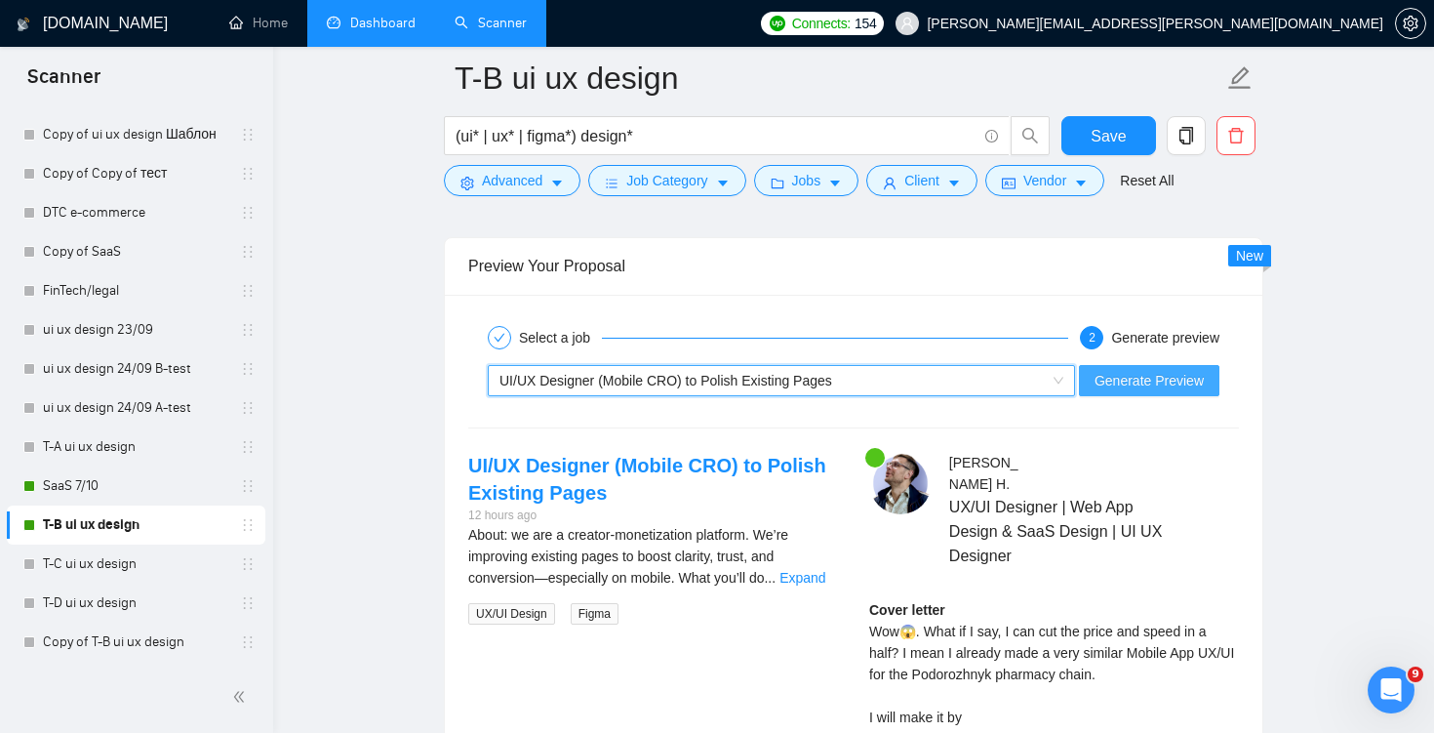
click at [1136, 373] on span "Generate Preview" at bounding box center [1149, 380] width 109 height 21
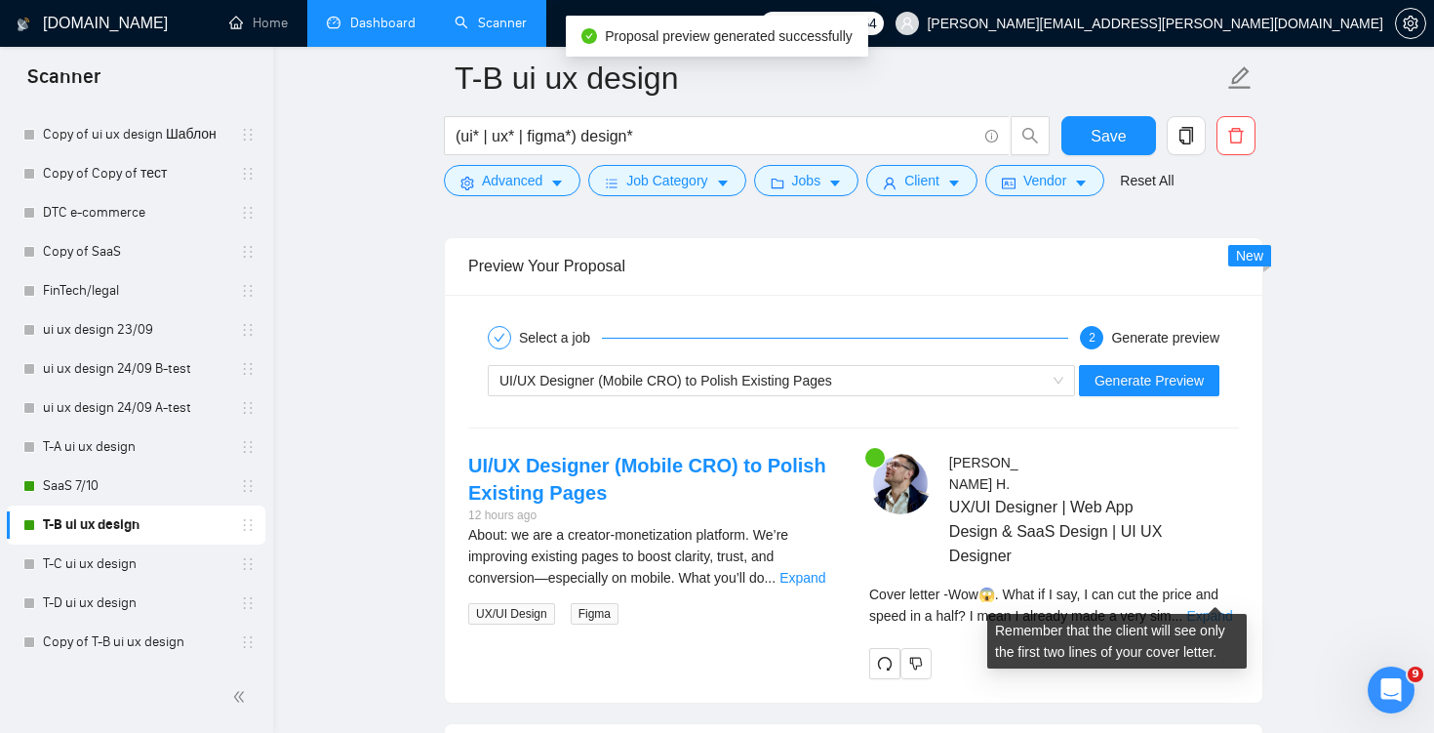
click at [1209, 608] on link "Expand" at bounding box center [1210, 616] width 46 height 16
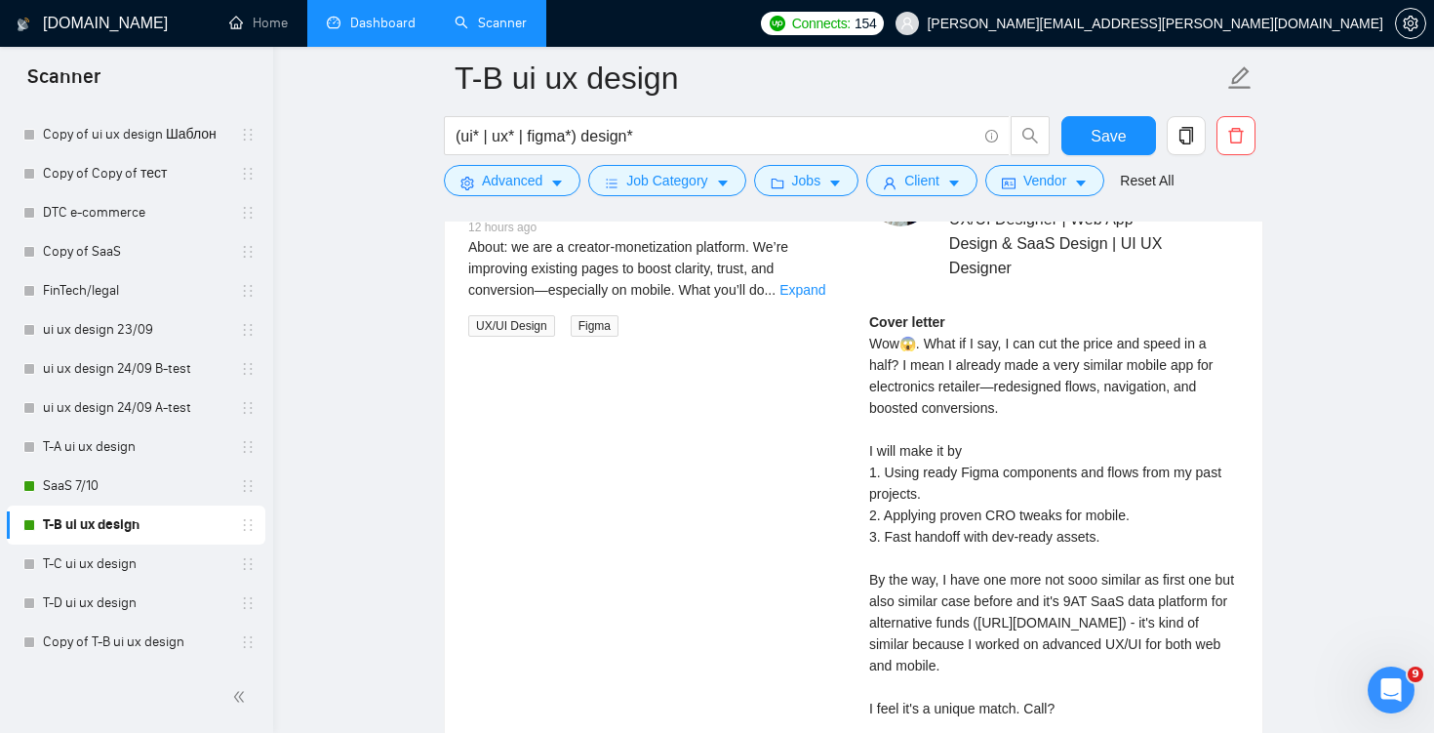
scroll to position [4352, 0]
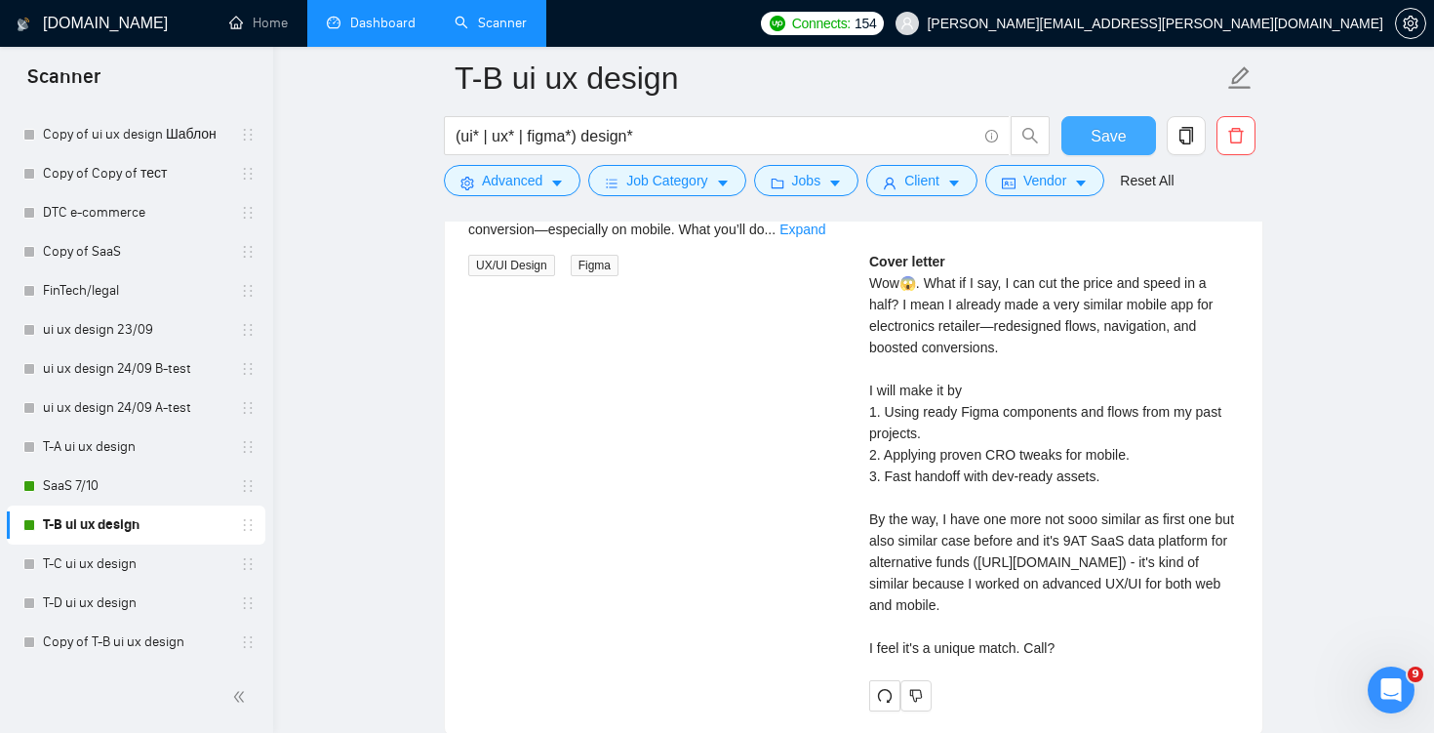
click at [1095, 141] on span "Save" at bounding box center [1108, 136] width 35 height 24
